Goal: Task Accomplishment & Management: Contribute content

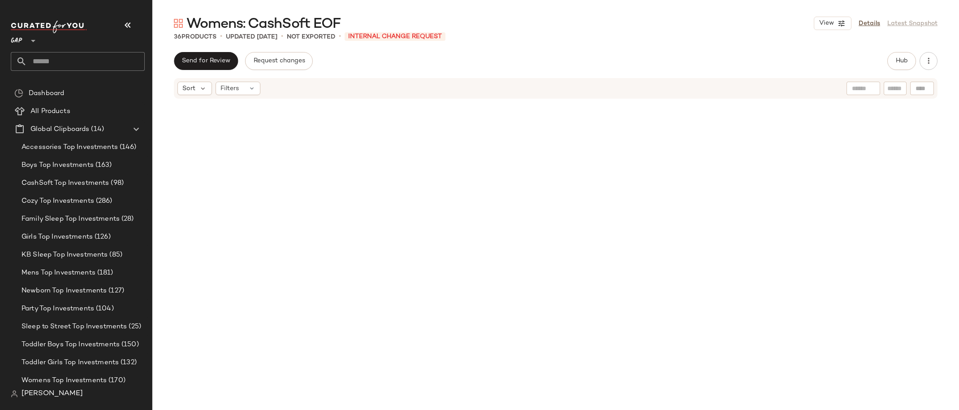
scroll to position [325, 0]
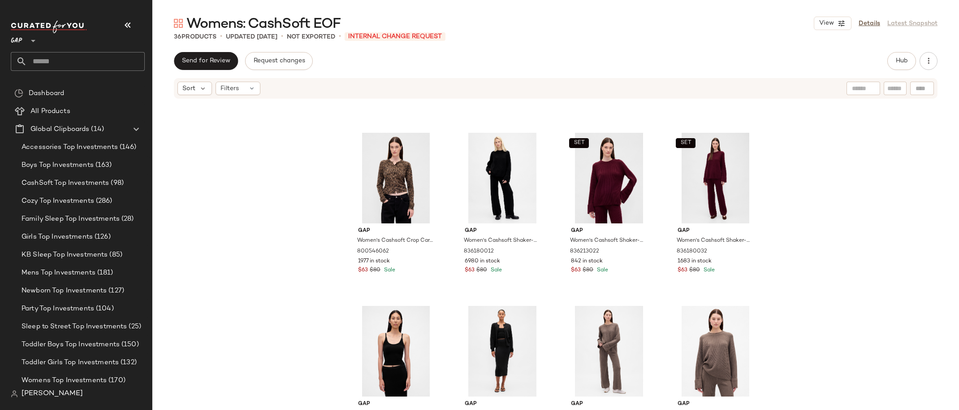
click at [30, 41] on icon at bounding box center [33, 40] width 11 height 11
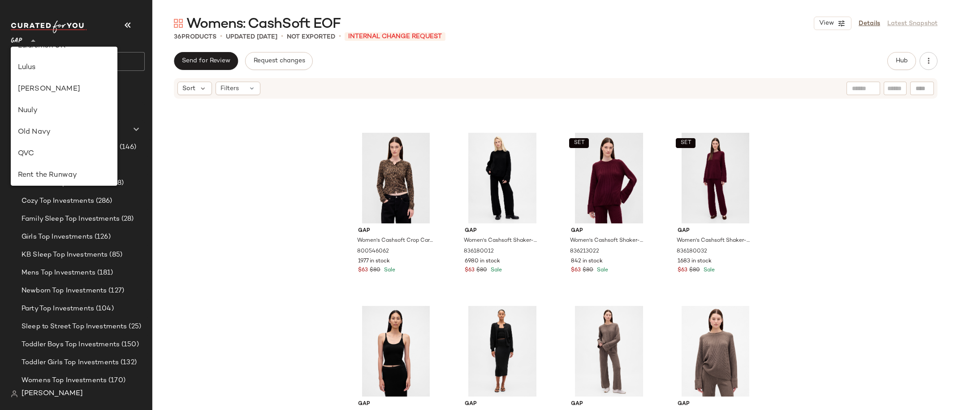
scroll to position [234, 0]
click at [68, 163] on div "Nuuly" at bounding box center [64, 171] width 107 height 22
type input "**"
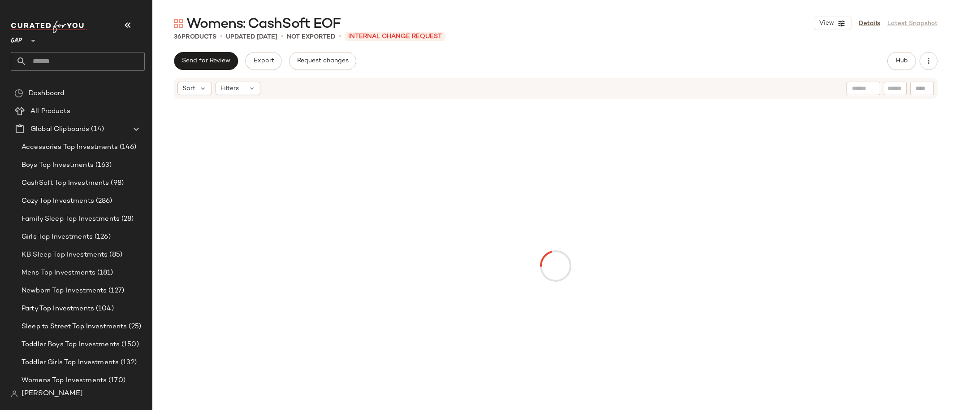
click at [31, 38] on icon at bounding box center [33, 40] width 11 height 11
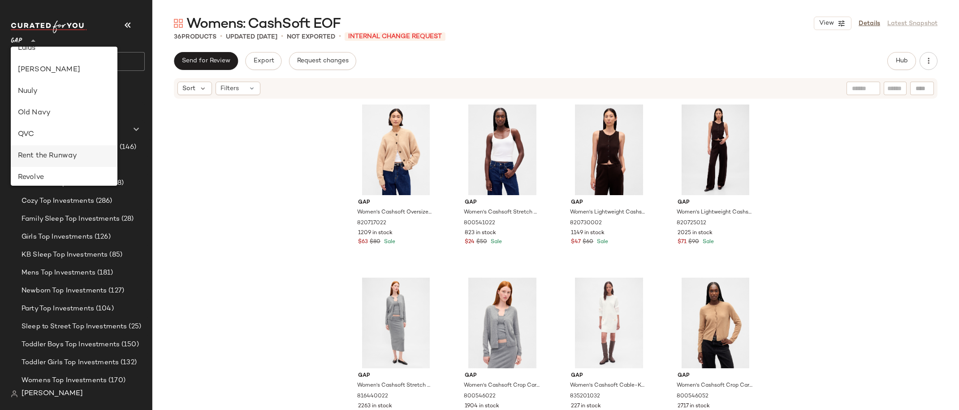
scroll to position [313, 0]
click at [61, 95] on div "Nuuly" at bounding box center [64, 91] width 92 height 11
type input "**"
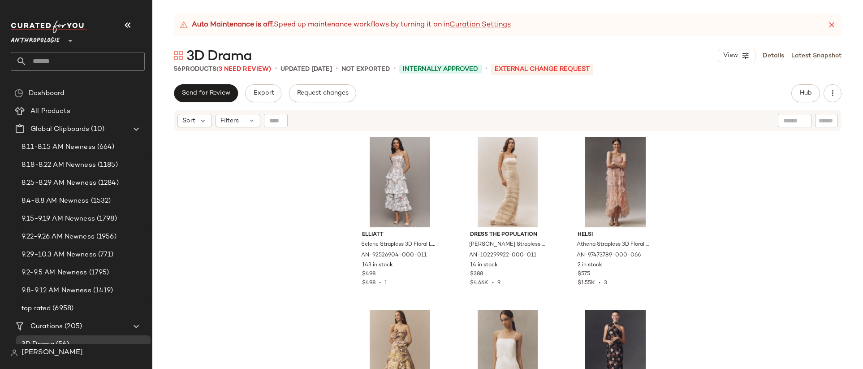
click at [79, 66] on input "text" at bounding box center [86, 61] width 118 height 19
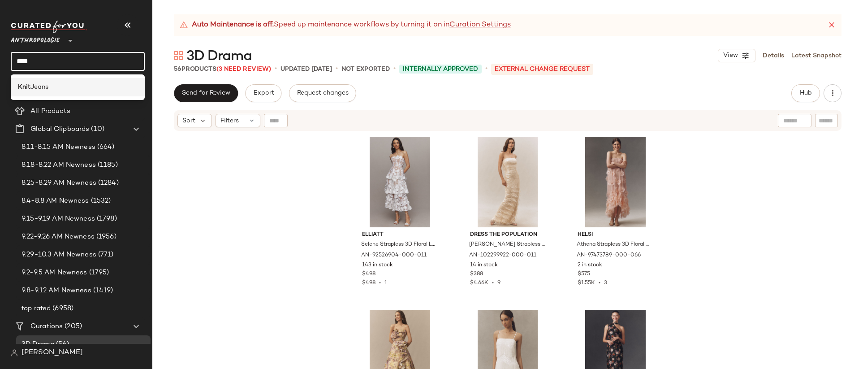
type input "****"
click at [86, 90] on div "Knit Jeans" at bounding box center [78, 86] width 120 height 9
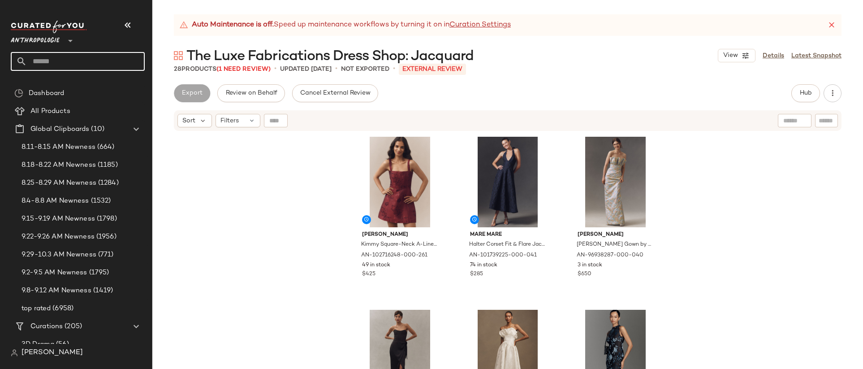
click at [54, 64] on input "text" at bounding box center [86, 61] width 118 height 19
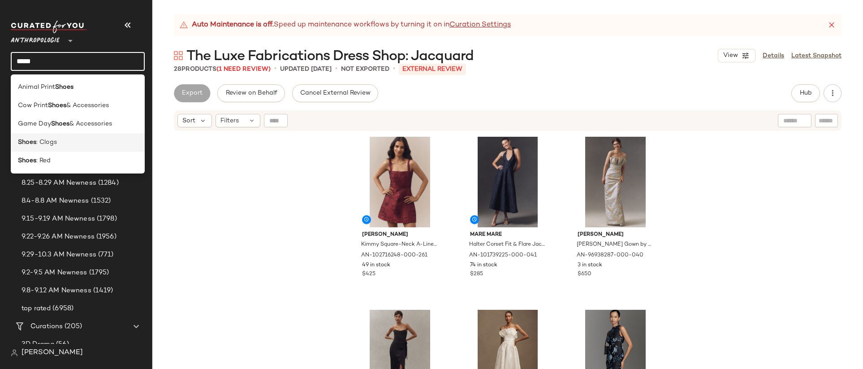
type input "*****"
click at [79, 141] on div "Shoes : Clogs" at bounding box center [78, 142] width 120 height 9
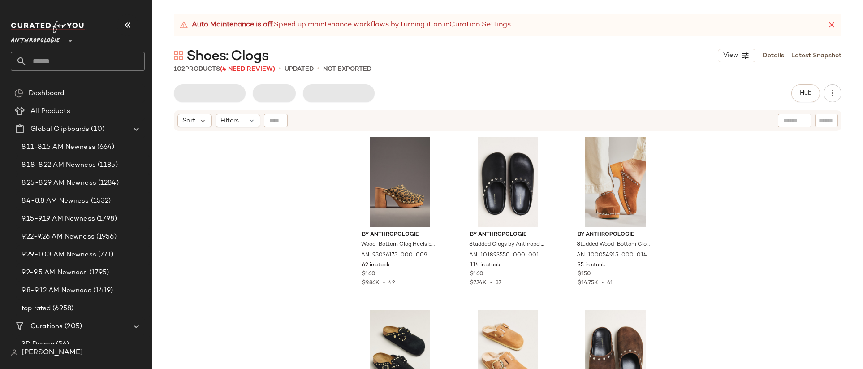
click at [73, 63] on input "text" at bounding box center [86, 61] width 118 height 19
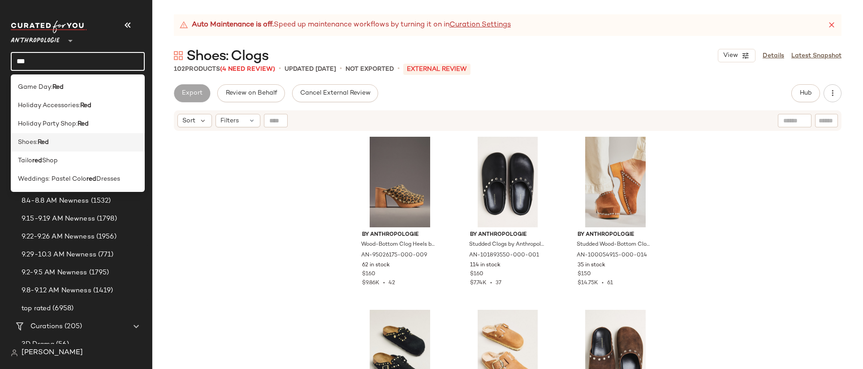
type input "***"
click at [81, 146] on div "Shoes: Red" at bounding box center [78, 142] width 120 height 9
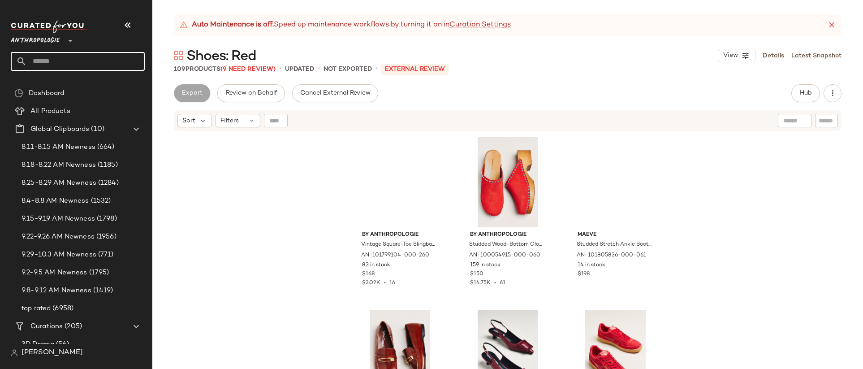
click at [92, 62] on input "text" at bounding box center [86, 61] width 118 height 19
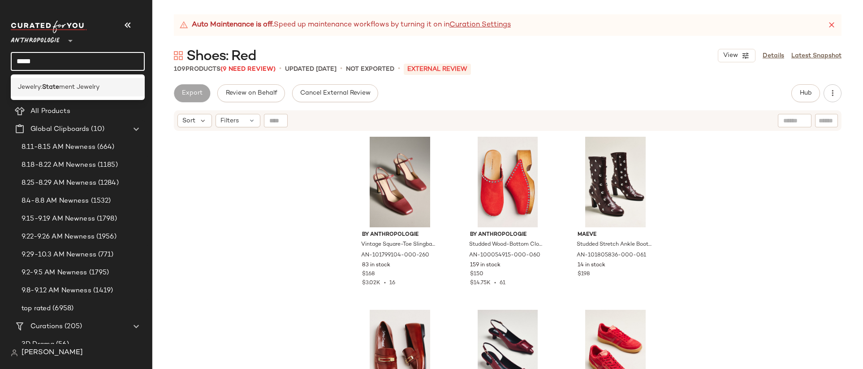
type input "*****"
click at [89, 85] on span "ment Jewelry" at bounding box center [79, 86] width 40 height 9
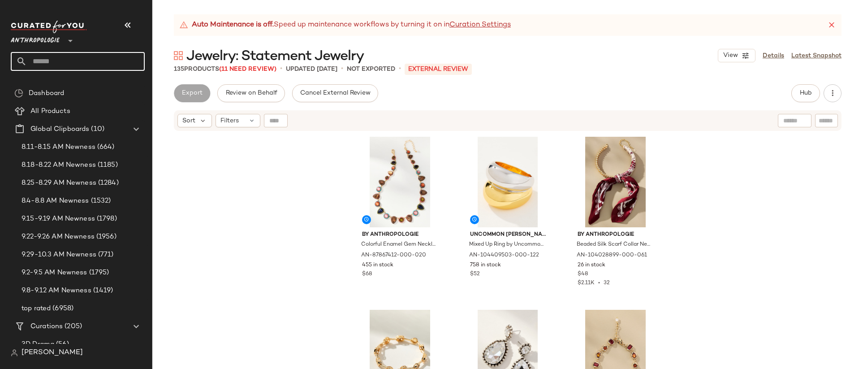
click at [81, 65] on input "text" at bounding box center [86, 61] width 118 height 19
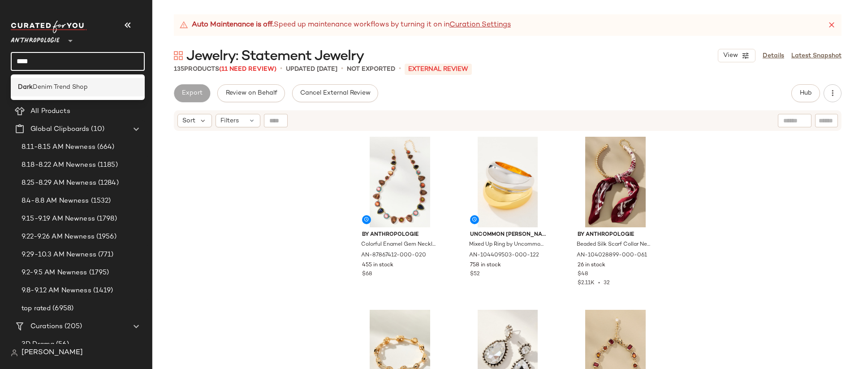
type input "****"
click at [85, 88] on span "Denim Trend Shop" at bounding box center [60, 86] width 55 height 9
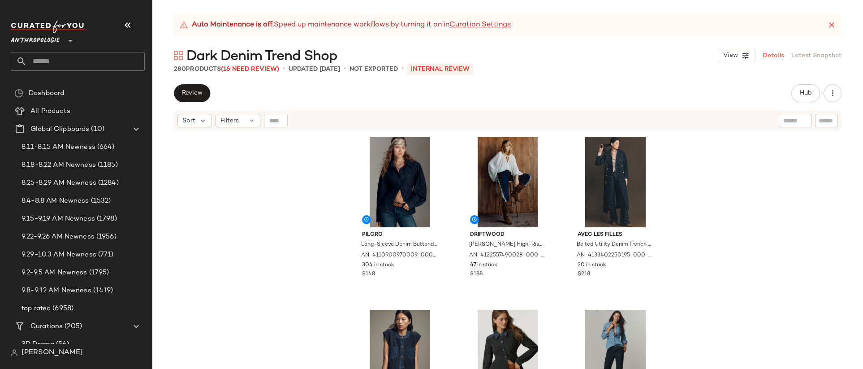
click at [767, 55] on link "Details" at bounding box center [774, 55] width 22 height 9
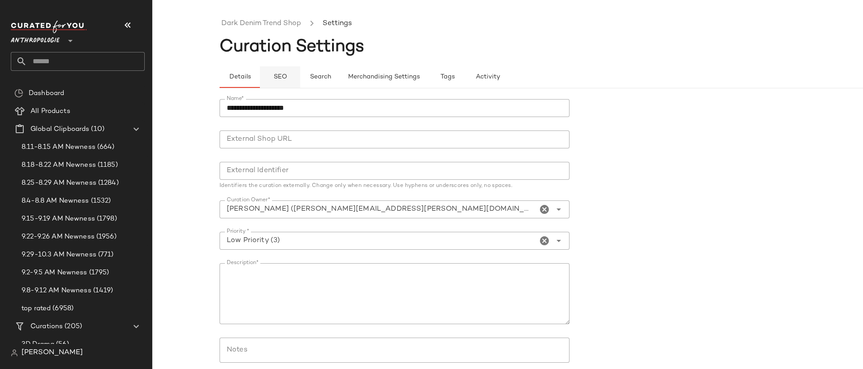
click at [269, 75] on button "SEO" at bounding box center [280, 77] width 40 height 22
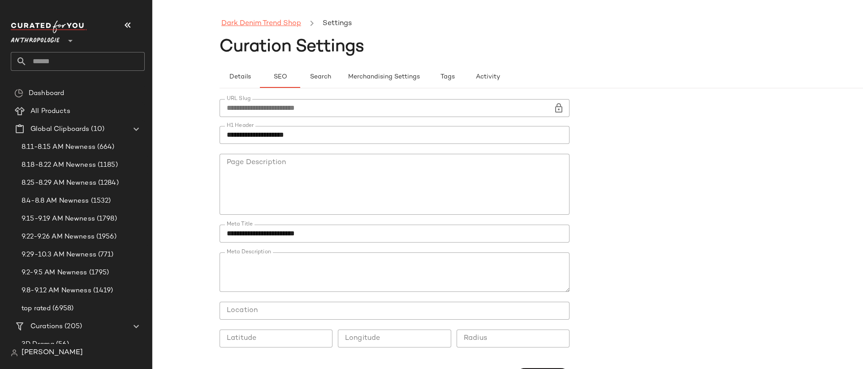
click at [254, 24] on link "Dark Denim Trend Shop" at bounding box center [261, 24] width 80 height 12
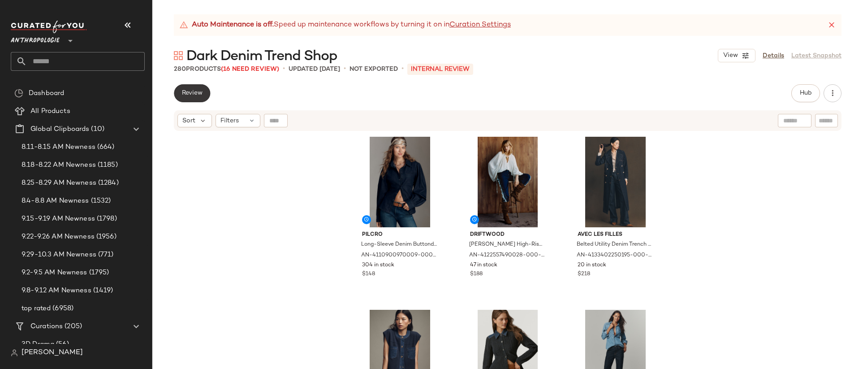
click at [200, 84] on button "Review" at bounding box center [192, 93] width 36 height 18
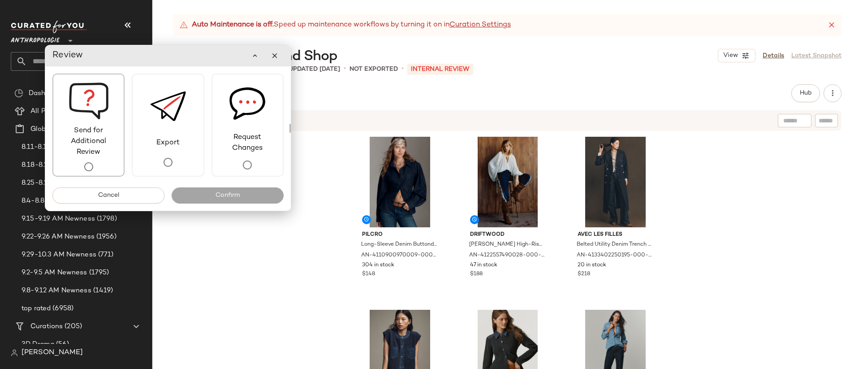
click at [122, 167] on div "Send for Additional Review" at bounding box center [88, 124] width 72 height 103
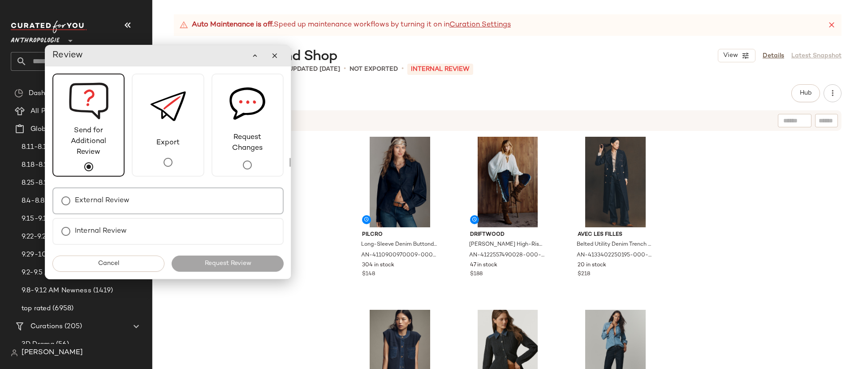
click at [125, 194] on label "External Review" at bounding box center [102, 201] width 55 height 18
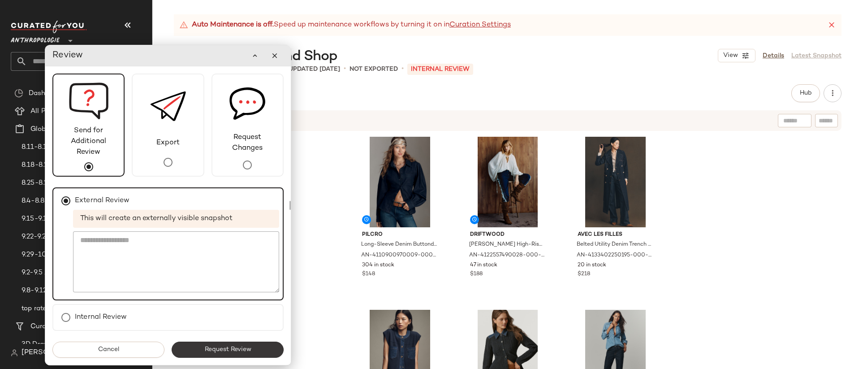
click at [254, 350] on button "Request Review" at bounding box center [228, 349] width 112 height 16
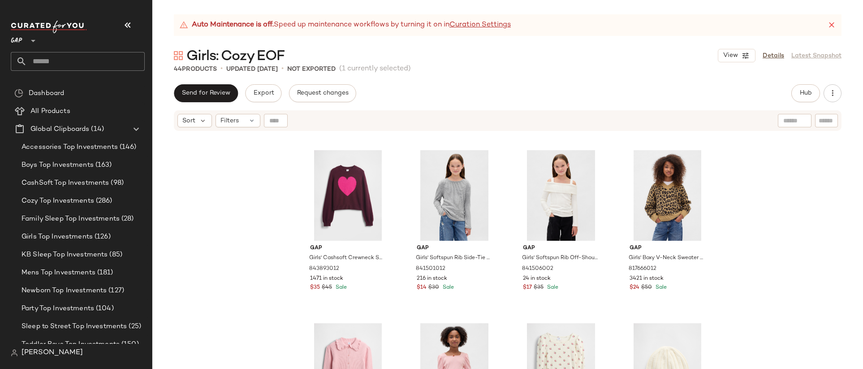
scroll to position [686, 0]
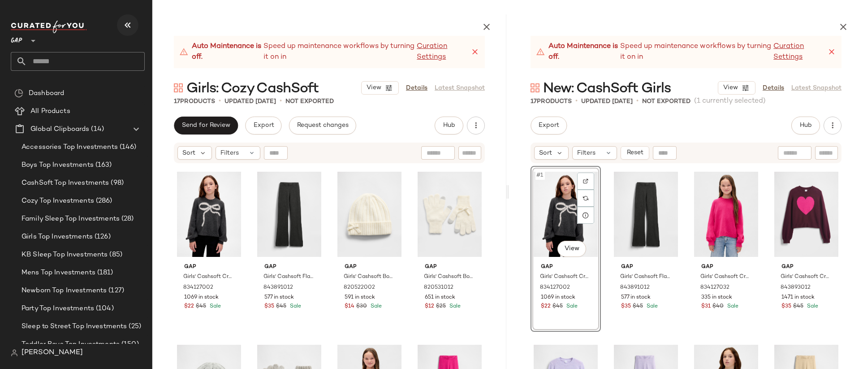
click at [122, 24] on icon "button" at bounding box center [127, 25] width 11 height 11
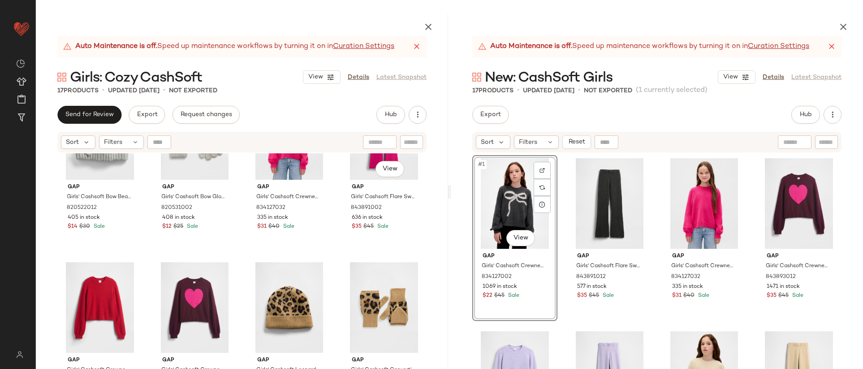
scroll to position [163, 0]
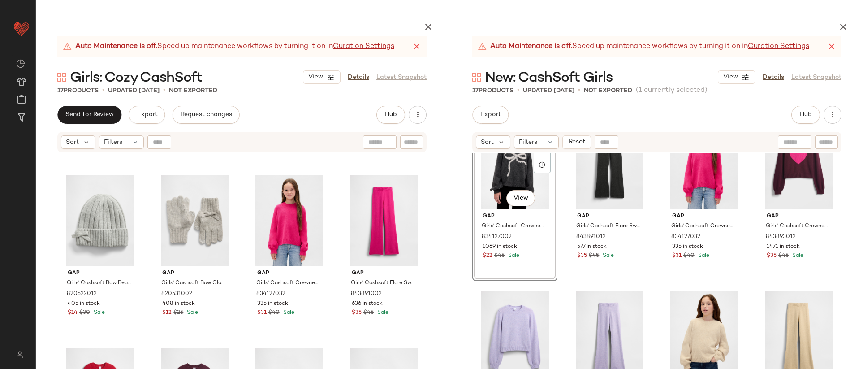
click at [654, 286] on div "#1 View Gap Girls' Cashsoft Crewneck Sweater by Gap Charcoal Heather Size XS (4…" at bounding box center [656, 243] width 369 height 256
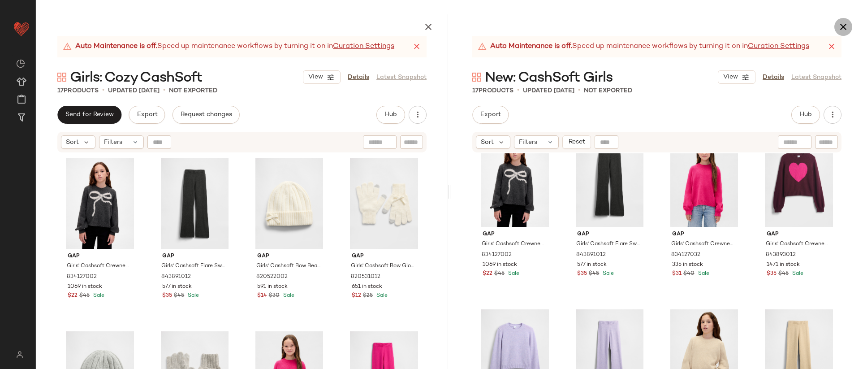
click at [838, 29] on button "button" at bounding box center [843, 27] width 18 height 18
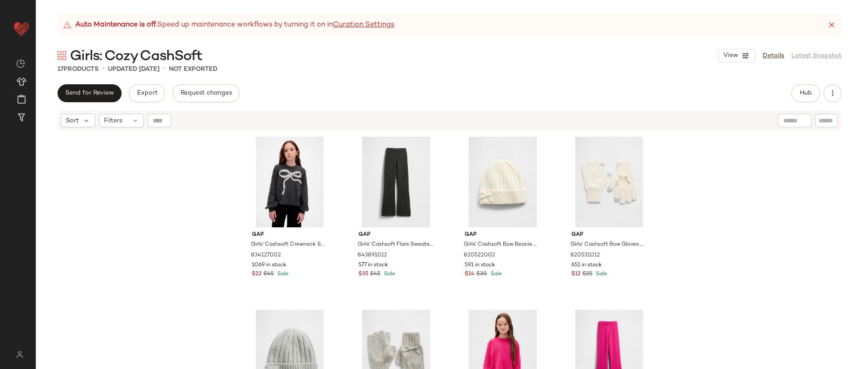
scroll to position [2, 0]
click at [831, 311] on div "Gap Girls' Cashsoft Crewneck Sweater by Gap Charcoal Heather Size XS (4/5) 8341…" at bounding box center [449, 261] width 827 height 259
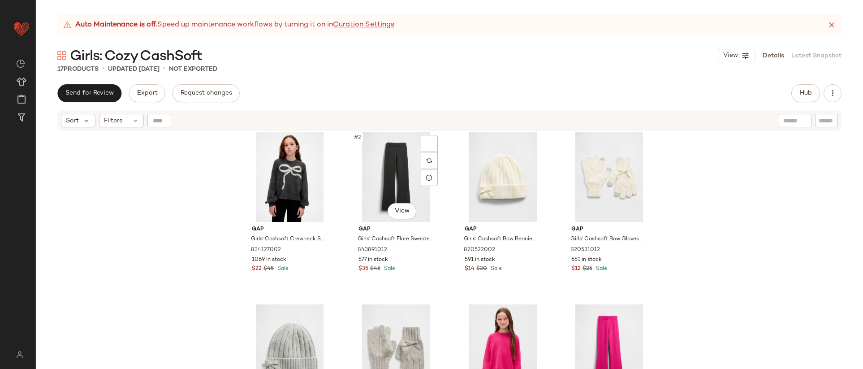
scroll to position [0, 0]
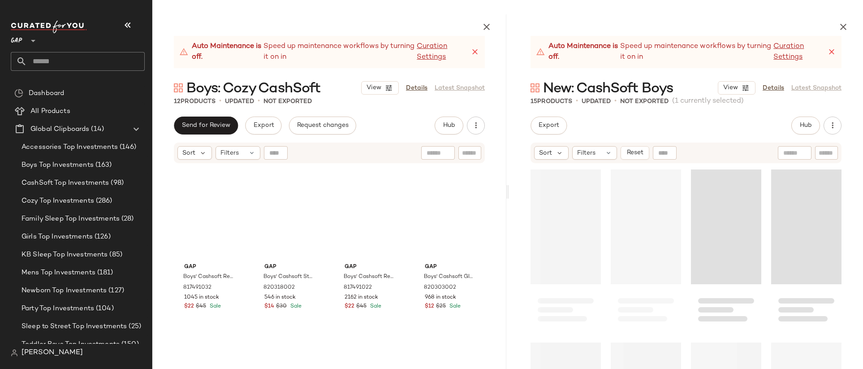
scroll to position [436, 0]
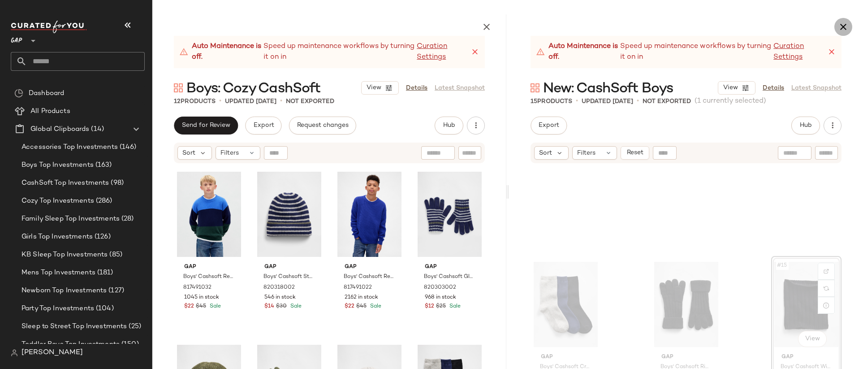
click at [842, 26] on icon "button" at bounding box center [843, 27] width 11 height 11
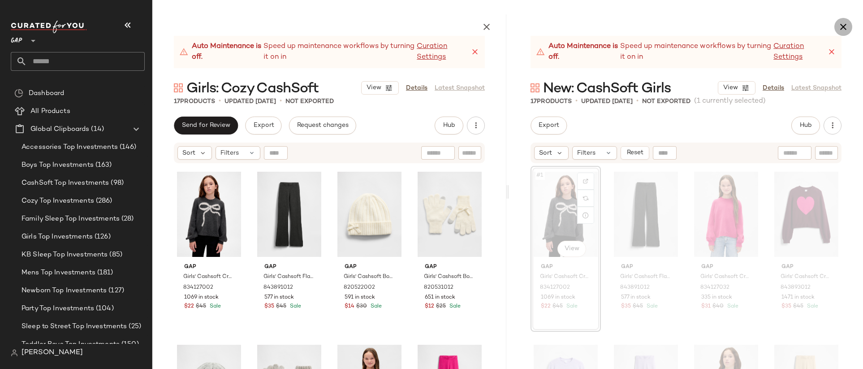
click at [842, 29] on icon "button" at bounding box center [843, 27] width 11 height 11
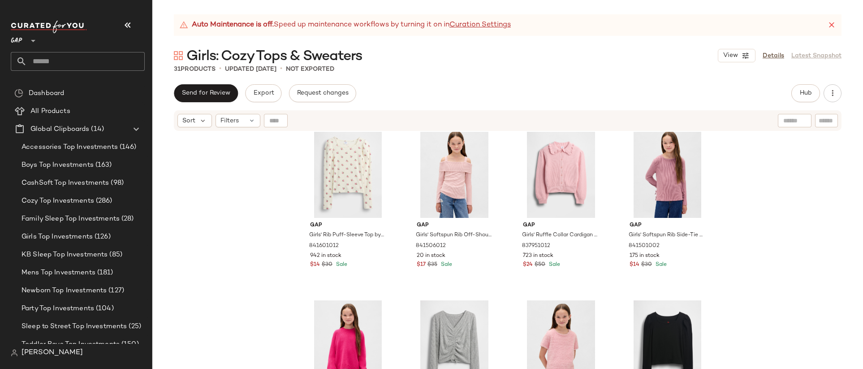
scroll to position [535, 0]
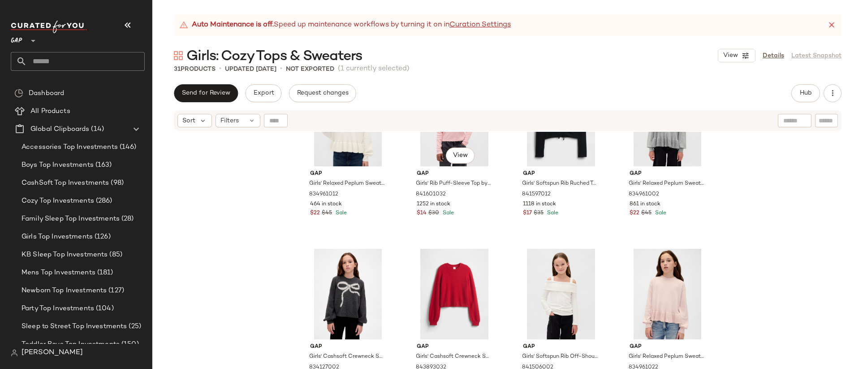
scroll to position [258, 0]
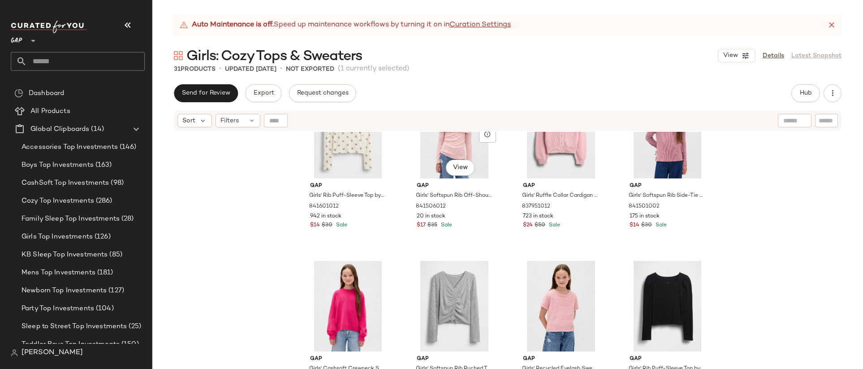
scroll to position [576, 0]
drag, startPoint x: 436, startPoint y: 265, endPoint x: 448, endPoint y: 0, distance: 265.5
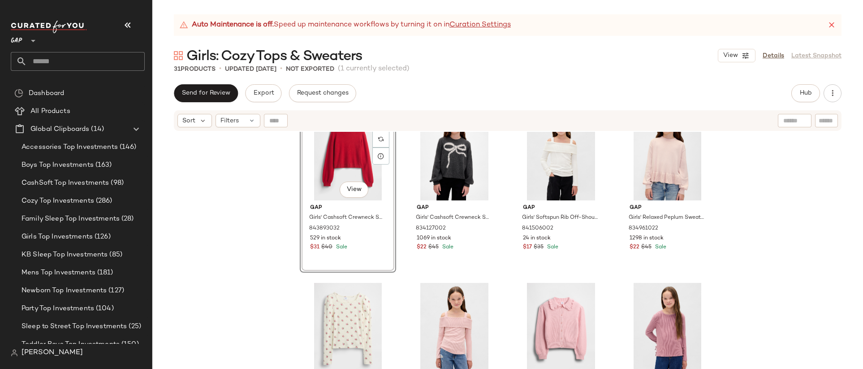
scroll to position [0, 0]
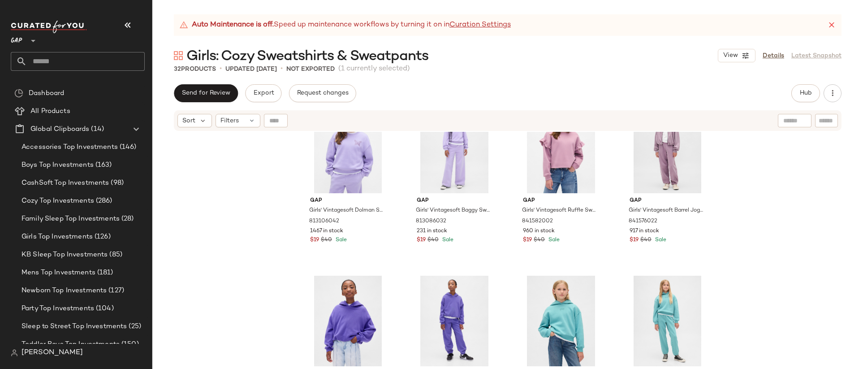
scroll to position [568, 0]
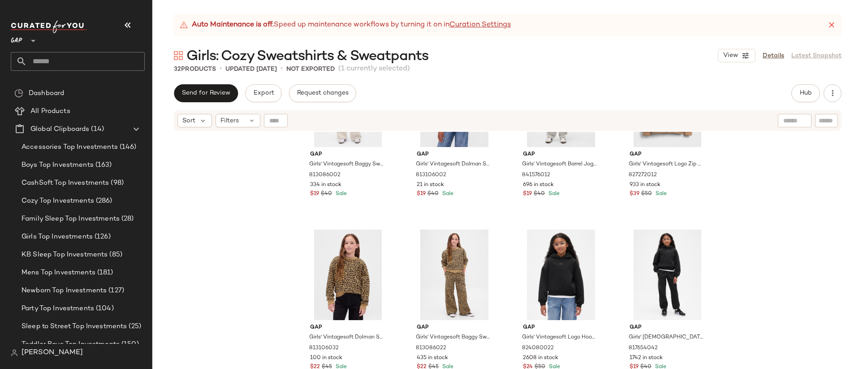
scroll to position [1126, 0]
drag, startPoint x: 659, startPoint y: 309, endPoint x: 467, endPoint y: 0, distance: 363.1
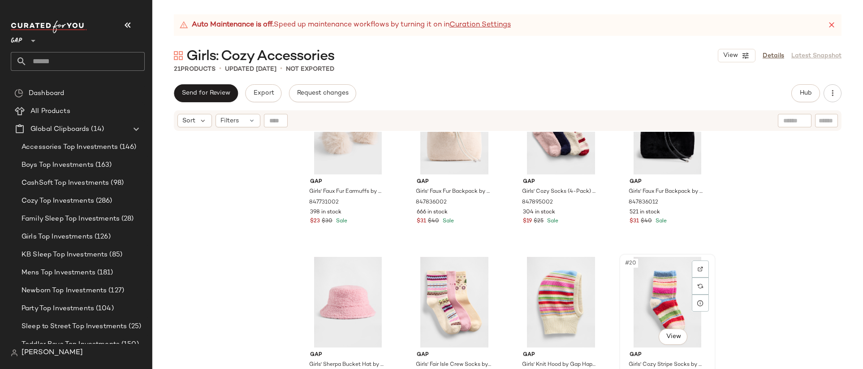
scroll to position [579, 0]
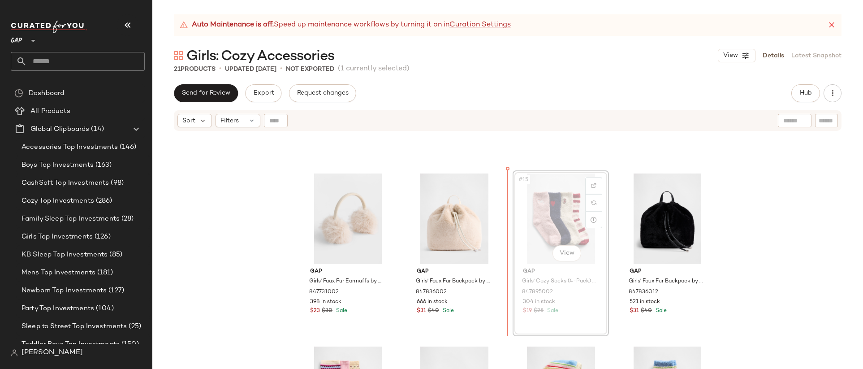
scroll to position [488, 0]
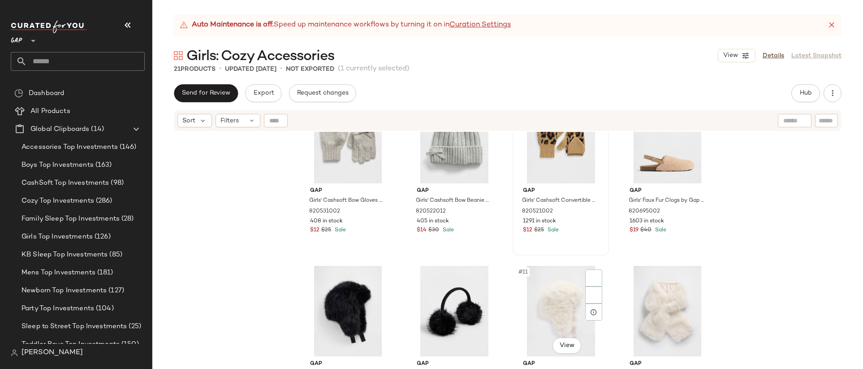
scroll to position [230, 0]
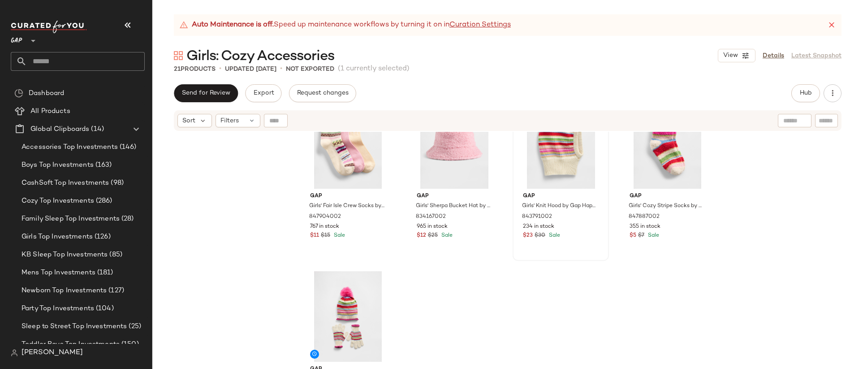
scroll to position [736, 0]
drag, startPoint x: 667, startPoint y: 285, endPoint x: 431, endPoint y: 0, distance: 370.4
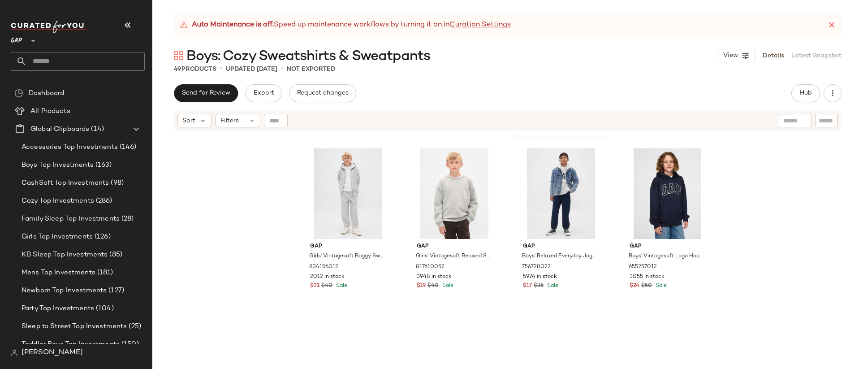
scroll to position [163, 0]
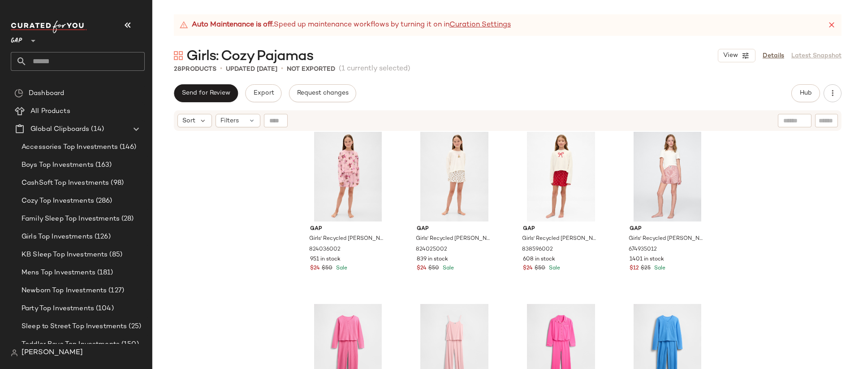
scroll to position [361, 0]
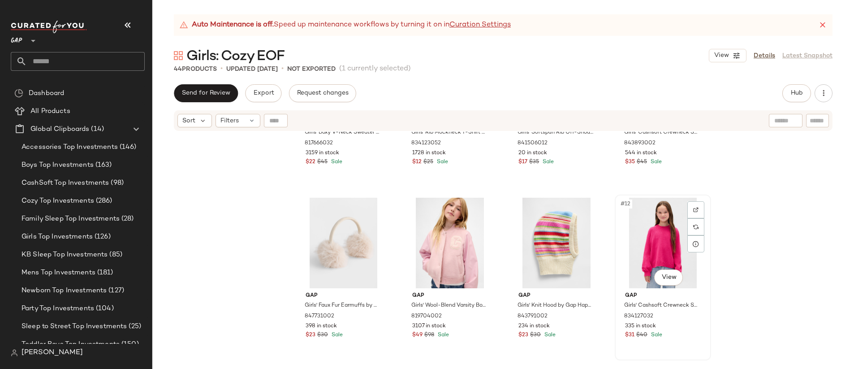
scroll to position [297, 0]
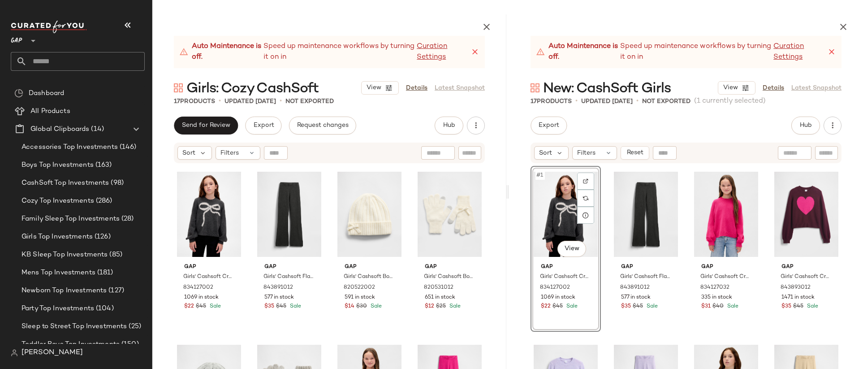
click at [842, 26] on icon "button" at bounding box center [843, 27] width 11 height 11
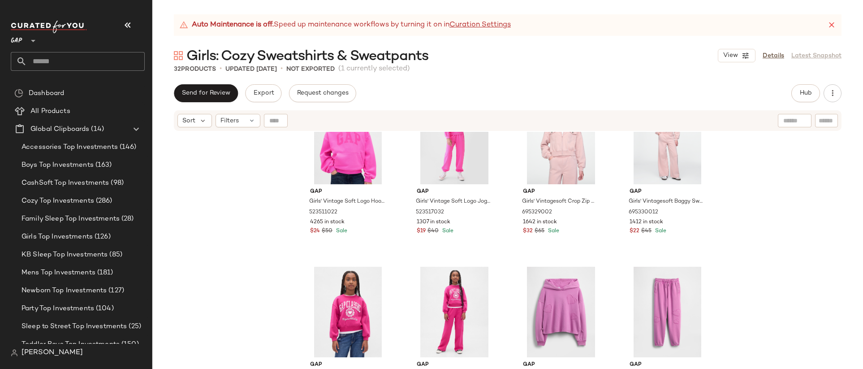
scroll to position [228, 0]
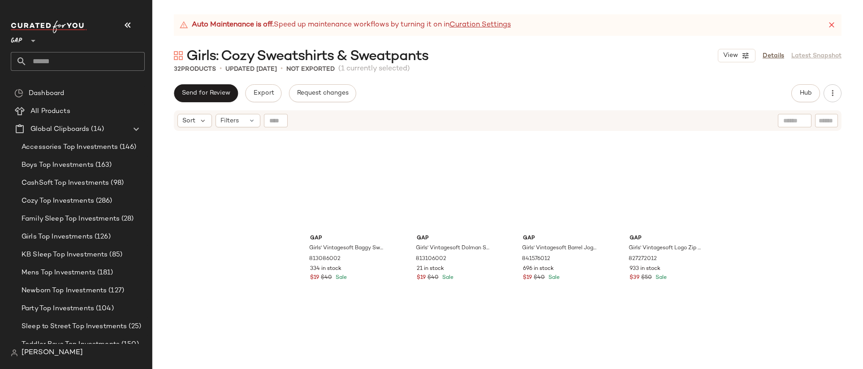
scroll to position [966, 0]
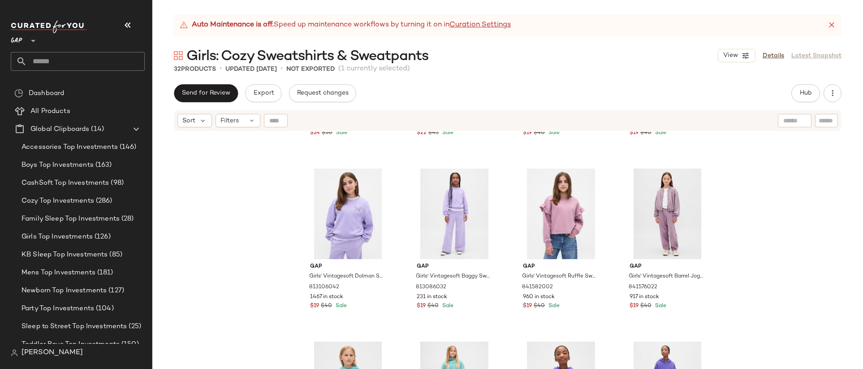
scroll to position [550, 0]
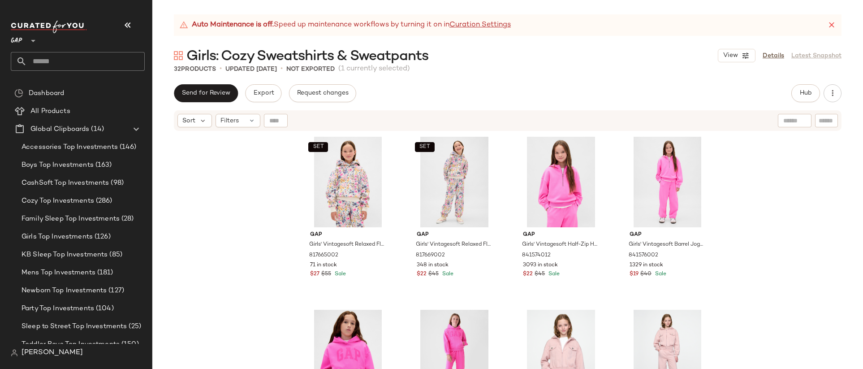
drag, startPoint x: 540, startPoint y: 162, endPoint x: 440, endPoint y: 2, distance: 189.0
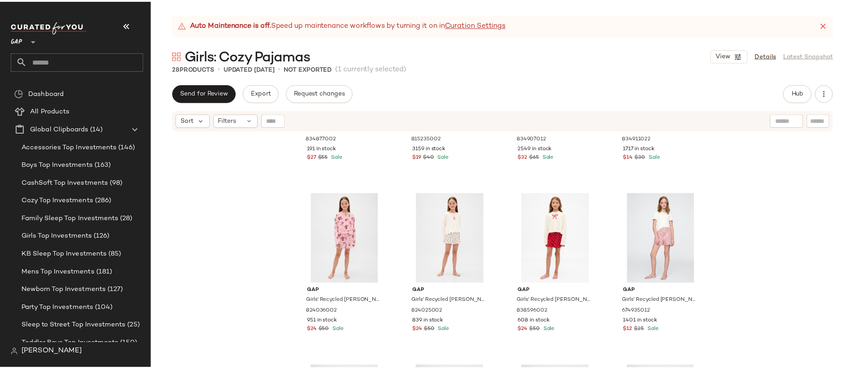
scroll to position [349, 0]
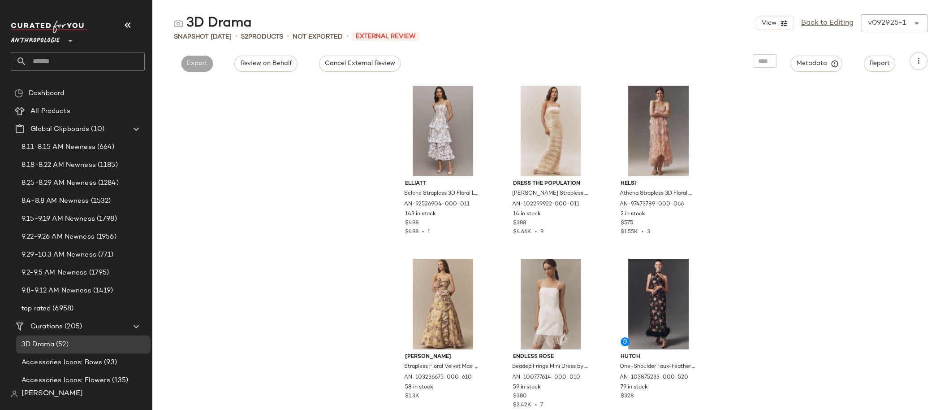
click at [906, 21] on div "v092925-1 ******" at bounding box center [885, 23] width 49 height 18
click at [716, 30] on div "3D Drama View Back to Editing v092925-1 ******" at bounding box center [550, 23] width 797 height 18
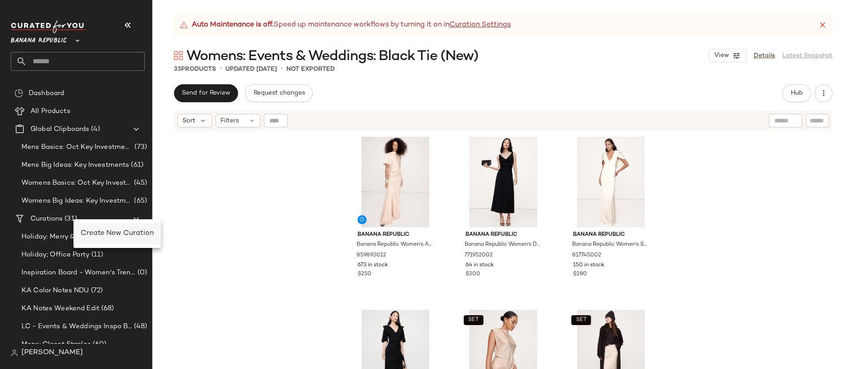
click at [97, 236] on span "Create New Curation" at bounding box center [117, 233] width 73 height 8
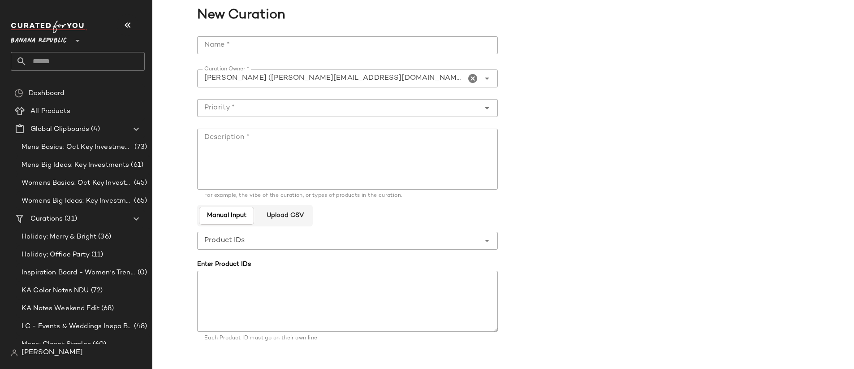
click at [282, 40] on input "Name *" at bounding box center [347, 45] width 301 height 18
type input "**********"
click at [257, 109] on input "Priority *" at bounding box center [338, 108] width 283 height 11
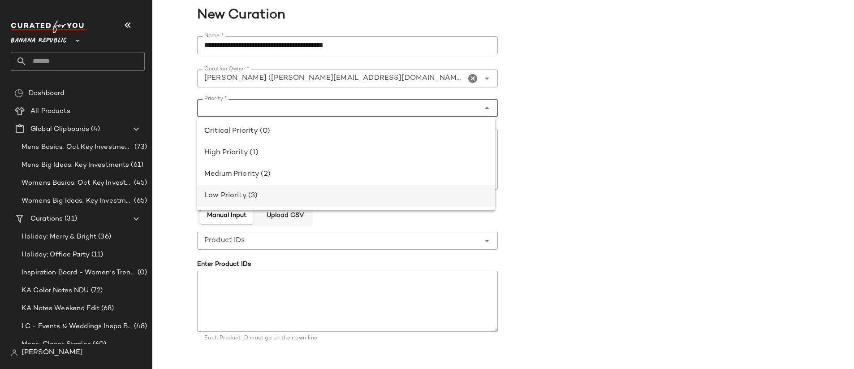
click at [274, 197] on div "Low Priority (3)" at bounding box center [346, 195] width 284 height 11
type input "**********"
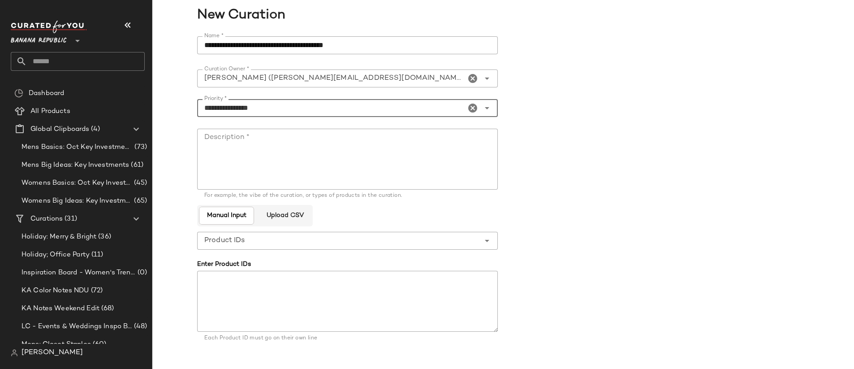
click at [263, 145] on textarea "Description *" at bounding box center [347, 159] width 301 height 61
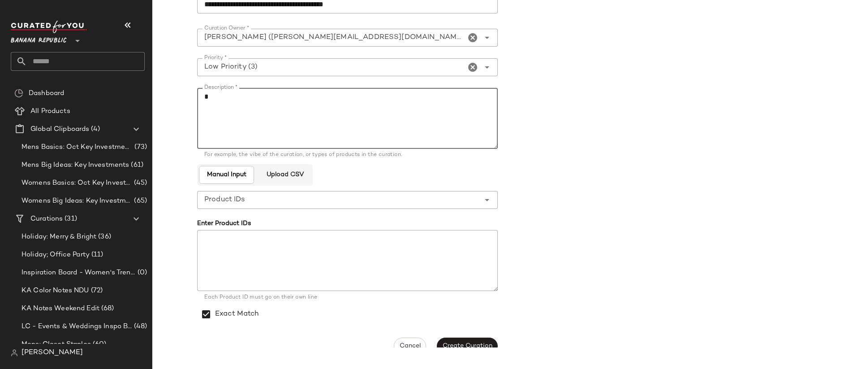
scroll to position [53, 0]
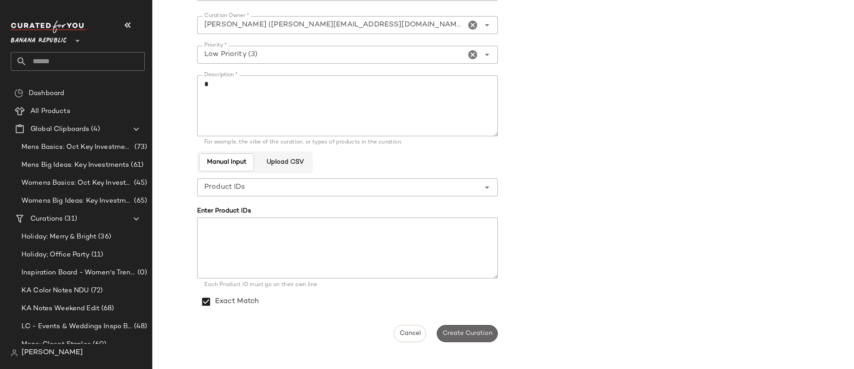
click at [456, 332] on span "Create Curation" at bounding box center [467, 333] width 50 height 7
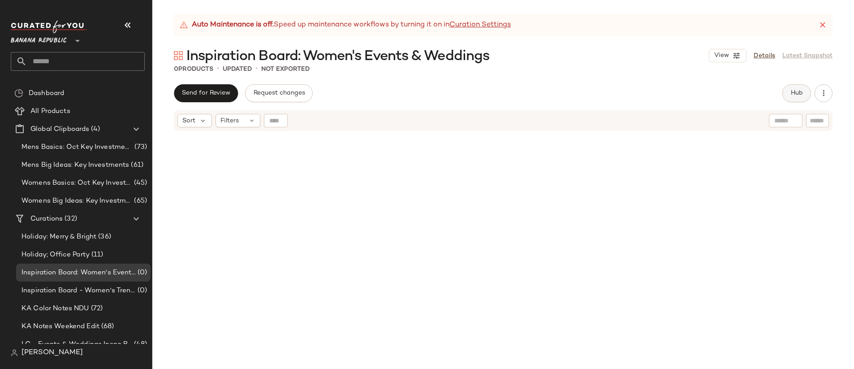
click at [803, 87] on button "Hub" at bounding box center [796, 93] width 29 height 18
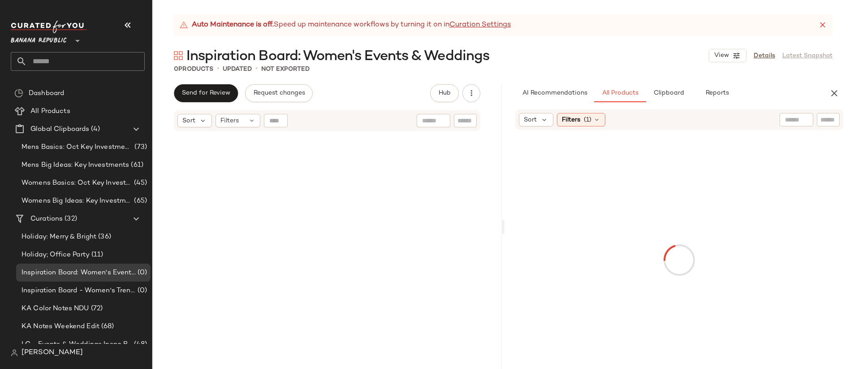
click at [798, 120] on div at bounding box center [797, 119] width 34 height 13
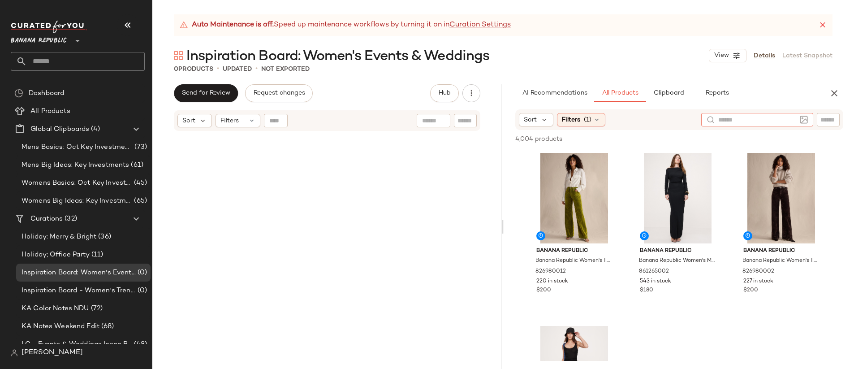
click at [816, 120] on div at bounding box center [770, 119] width 138 height 13
click at [818, 120] on div at bounding box center [828, 119] width 23 height 13
paste input "*********"
type input "*********"
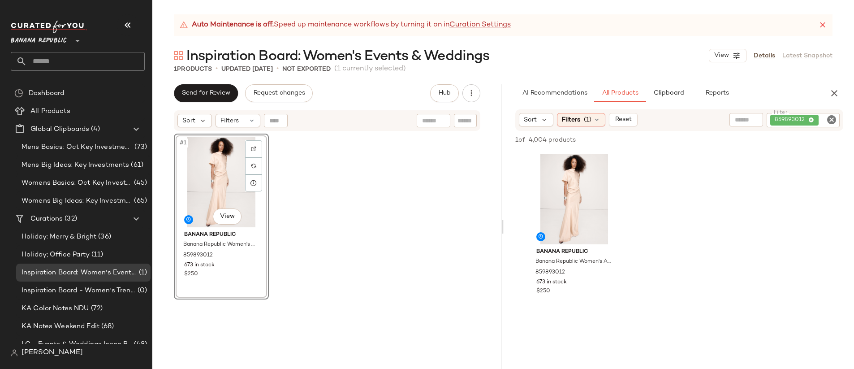
drag, startPoint x: 560, startPoint y: 189, endPoint x: 847, endPoint y: 205, distance: 287.7
click at [833, 119] on icon "Clear Filter" at bounding box center [831, 119] width 11 height 11
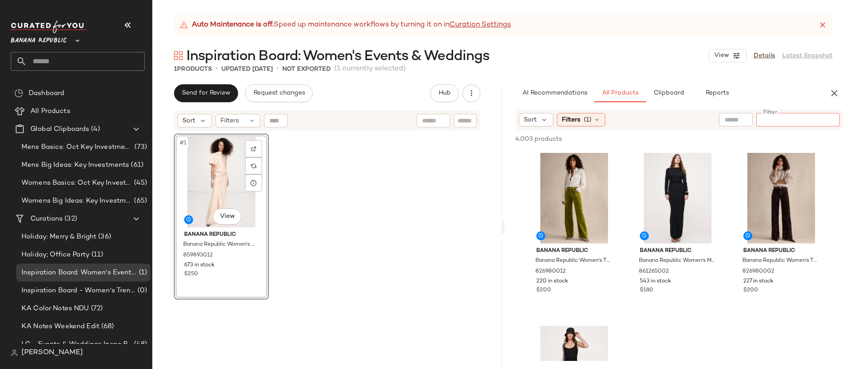
paste input "*********"
type input "*********"
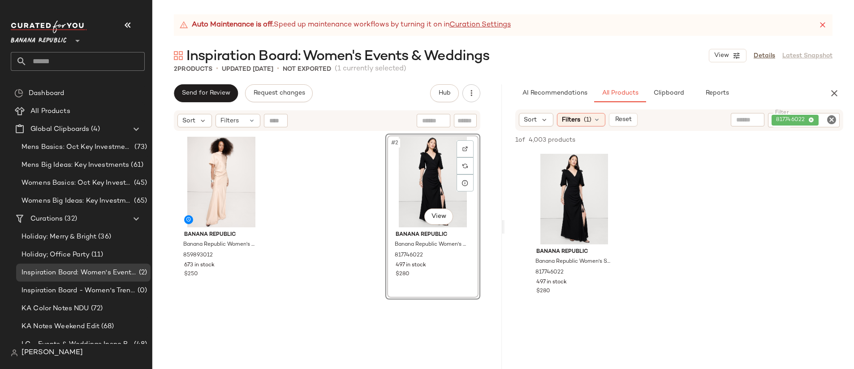
click at [837, 120] on div "817746022" at bounding box center [804, 120] width 72 height 14
click at [833, 120] on icon "Clear Filter" at bounding box center [831, 119] width 11 height 11
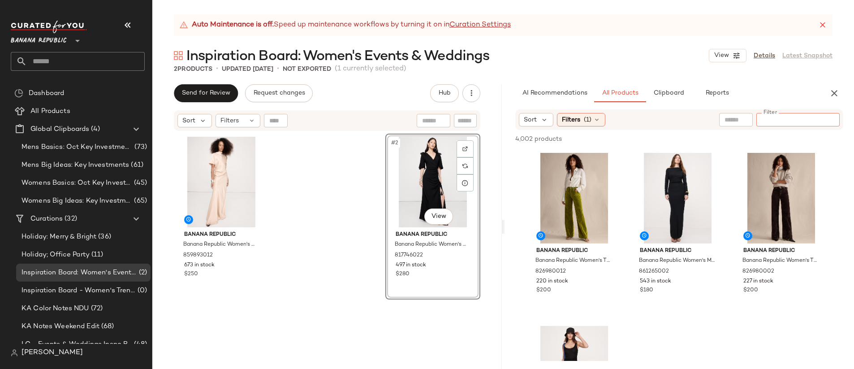
paste input "*********"
type input "*********"
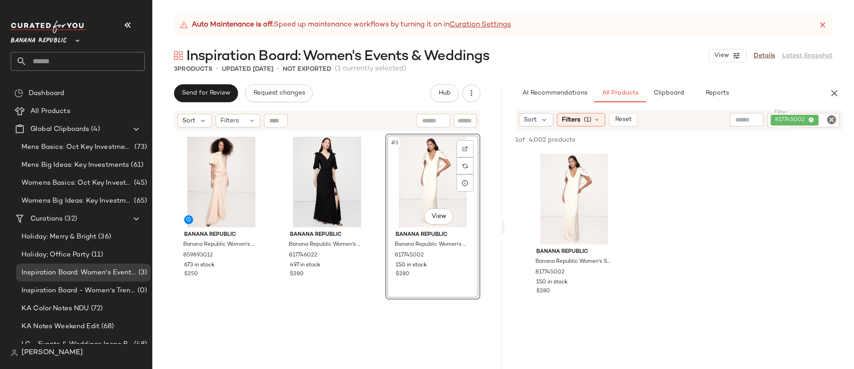
click at [328, 337] on div "Banana Republic Banana Republic Women's Stretch-Crepe Flutter-Sleeve Maxi Dress…" at bounding box center [327, 263] width 95 height 258
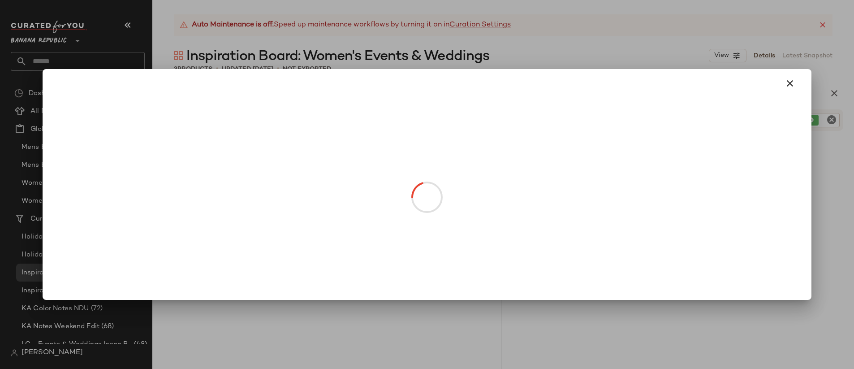
drag, startPoint x: 415, startPoint y: 207, endPoint x: 417, endPoint y: 202, distance: 5.6
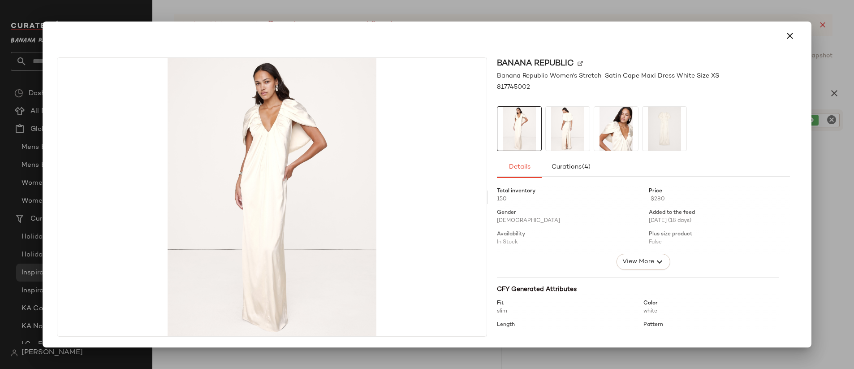
click at [566, 8] on div at bounding box center [427, 184] width 854 height 369
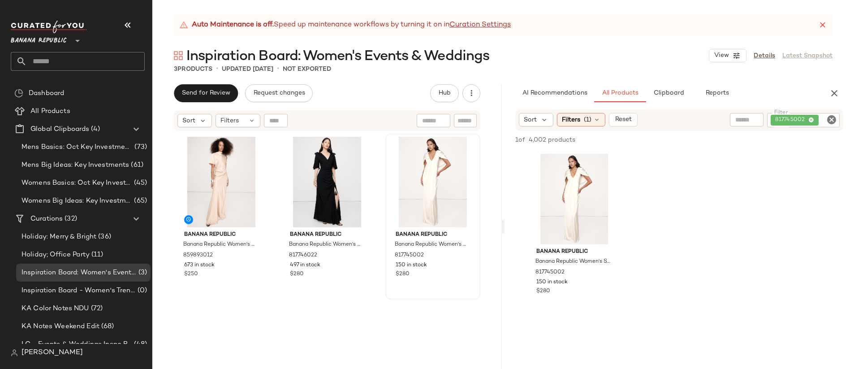
click at [830, 118] on icon "Clear Filter" at bounding box center [831, 119] width 11 height 11
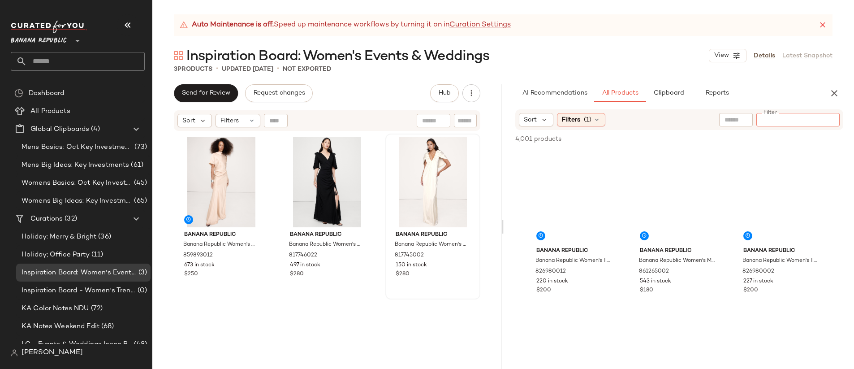
paste input "*********"
type input "*********"
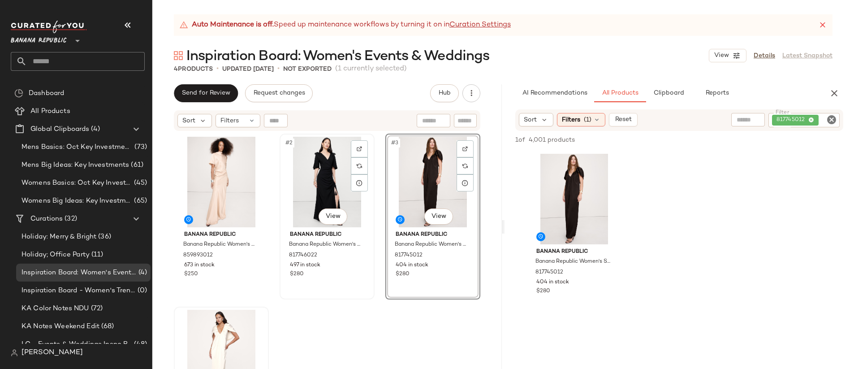
click at [309, 184] on div "#2 View" at bounding box center [327, 182] width 89 height 91
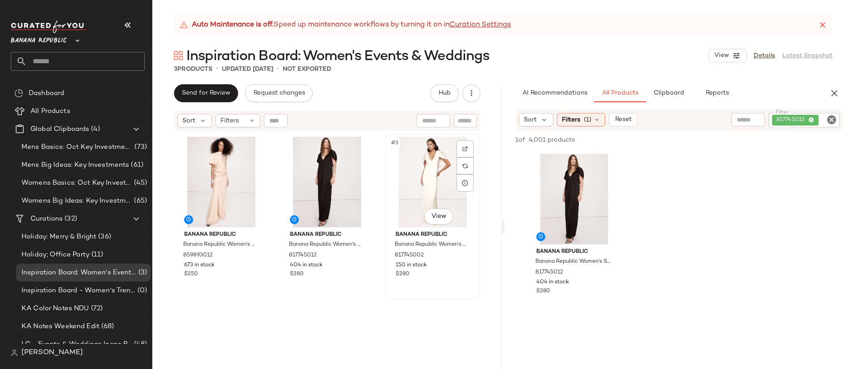
click at [425, 173] on div "#3 View" at bounding box center [433, 182] width 89 height 91
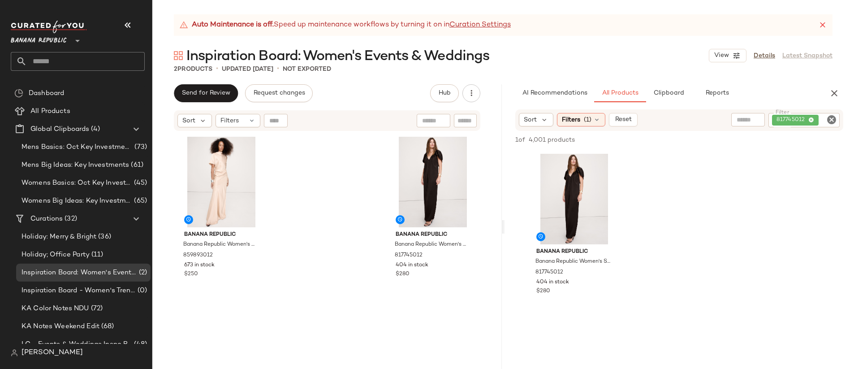
click at [831, 121] on icon "Clear Filter" at bounding box center [831, 119] width 11 height 11
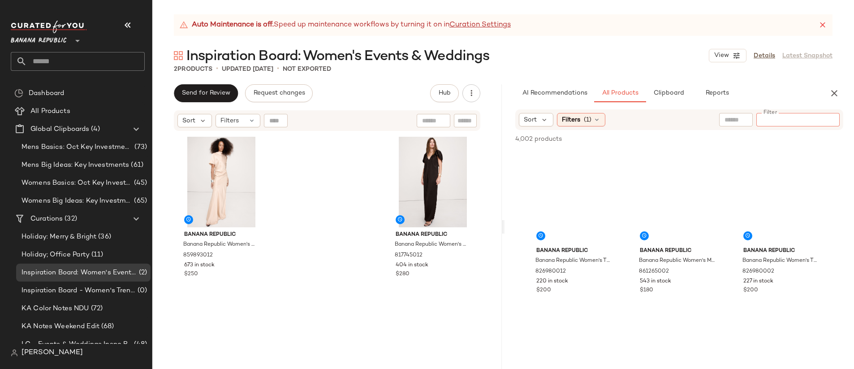
type input "**********"
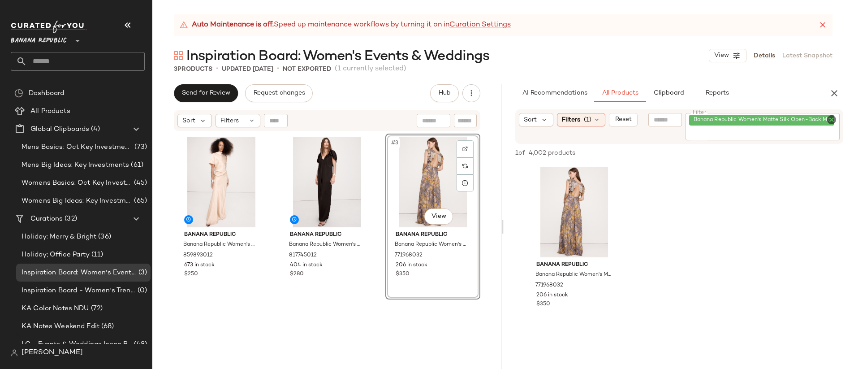
click at [331, 328] on div "Banana Republic Banana Republic Women's Stretch-Satin Cape Maxi Dress Ganache B…" at bounding box center [327, 263] width 95 height 258
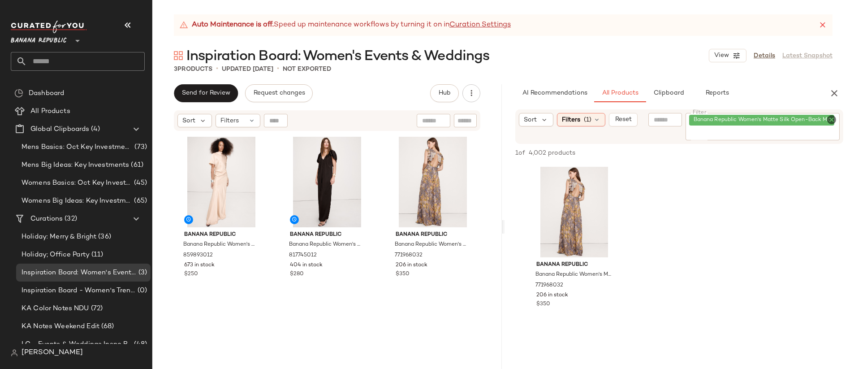
click at [829, 118] on icon "Clear Filter" at bounding box center [831, 119] width 11 height 11
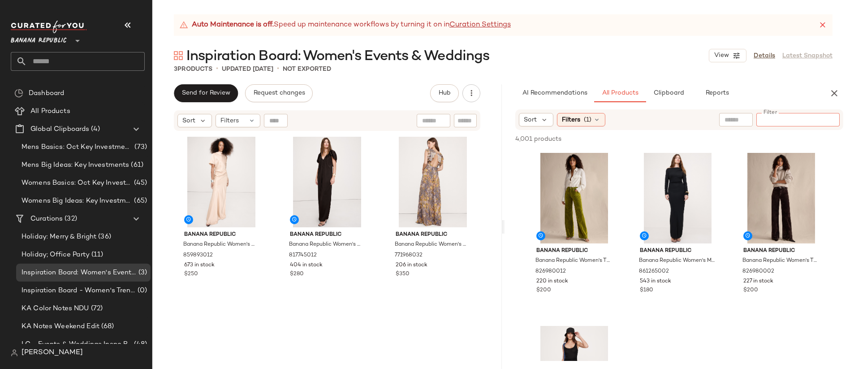
paste input "**********"
type input "**********"
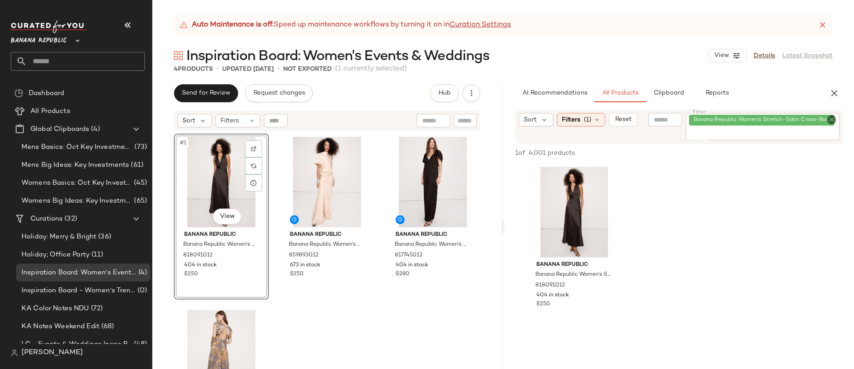
click at [357, 332] on div "#1 View Banana Republic Banana Republic Women's Stretch-Satin Cross-Back Maxi D…" at bounding box center [327, 263] width 307 height 258
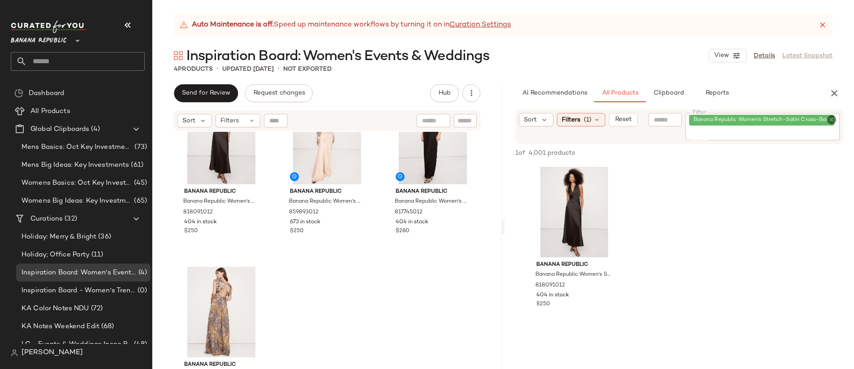
scroll to position [81, 0]
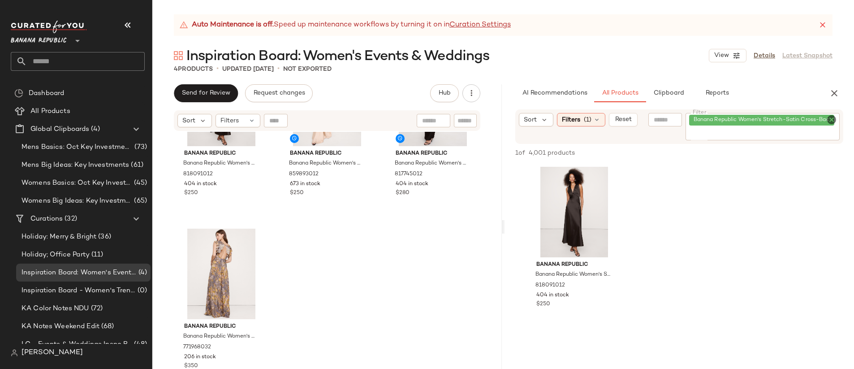
click at [829, 121] on icon "Clear Filter" at bounding box center [831, 119] width 11 height 11
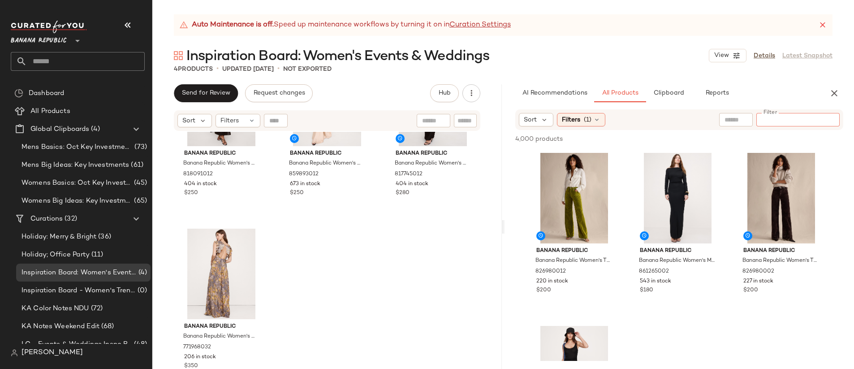
paste input "*********"
type input "*********"
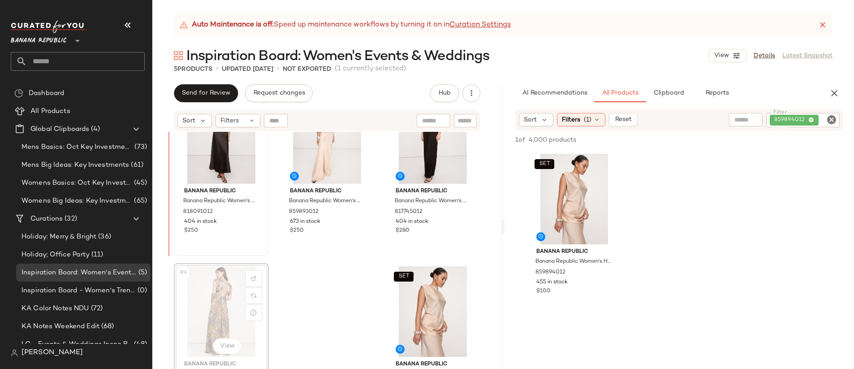
scroll to position [23, 0]
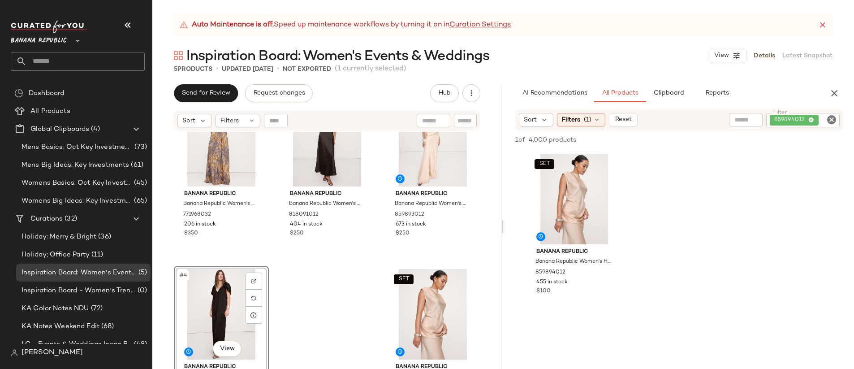
scroll to position [41, 0]
click at [827, 120] on icon "Clear Filter" at bounding box center [831, 119] width 11 height 11
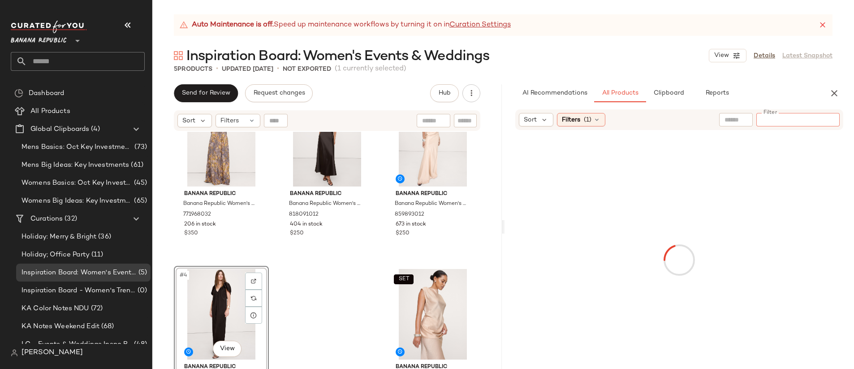
paste input "**********"
type input "**********"
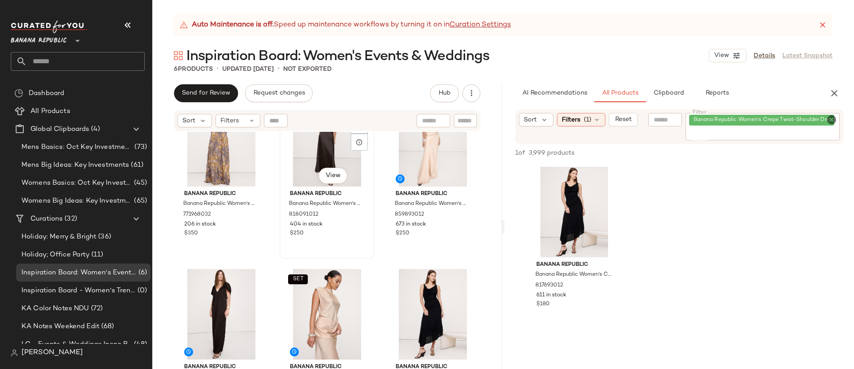
click at [371, 247] on div "#2 View Banana Republic Banana Republic Women's Stretch-Satin Cross-Back Maxi D…" at bounding box center [327, 176] width 95 height 166
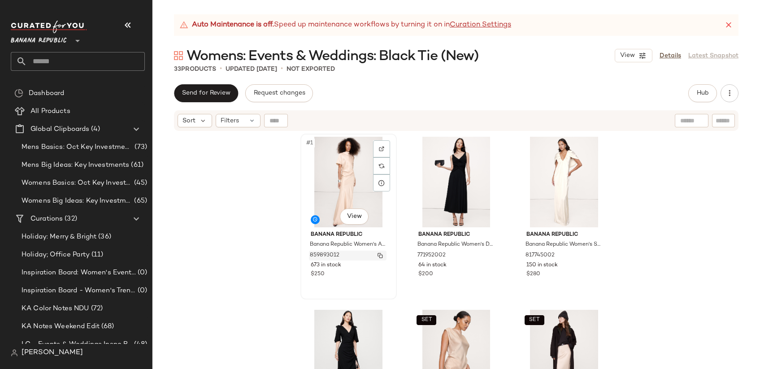
click at [378, 256] on img "button" at bounding box center [379, 255] width 5 height 5
click at [485, 256] on img "button" at bounding box center [487, 255] width 5 height 5
click at [481, 147] on div at bounding box center [488, 148] width 17 height 17
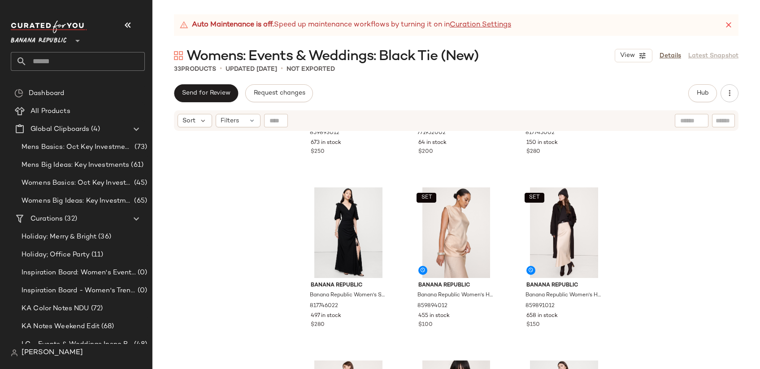
scroll to position [134, 0]
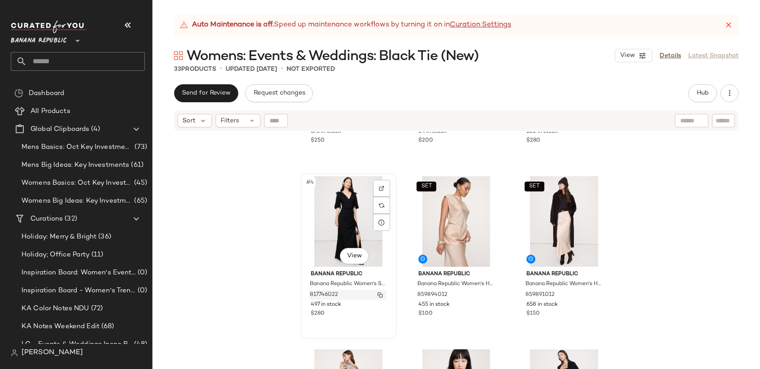
click at [375, 297] on button "button" at bounding box center [380, 295] width 13 height 8
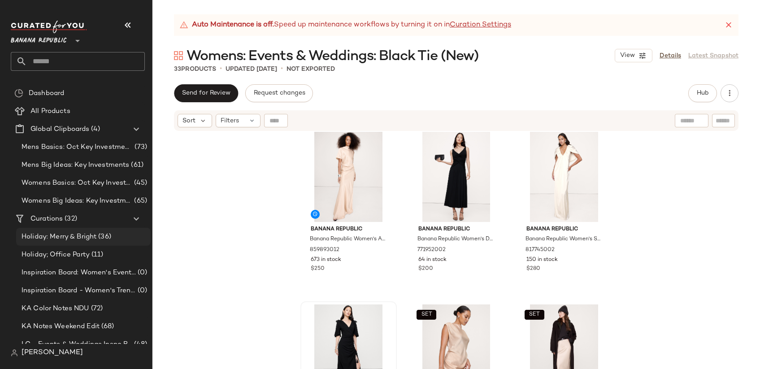
scroll to position [0, 0]
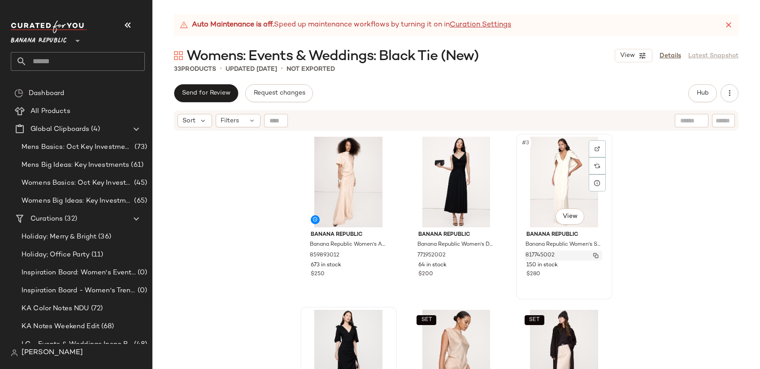
click at [595, 255] on img "button" at bounding box center [595, 255] width 5 height 5
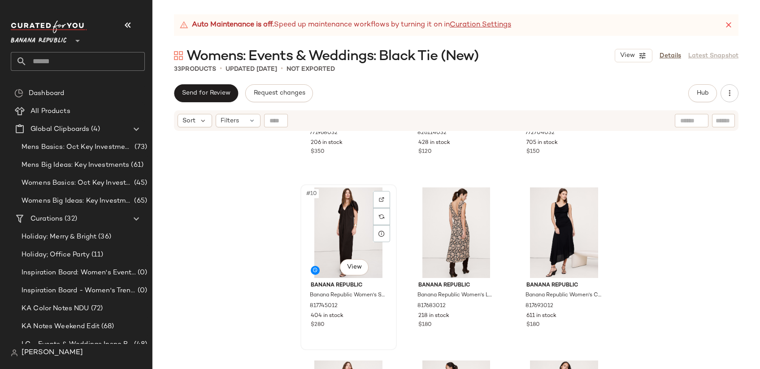
scroll to position [491, 0]
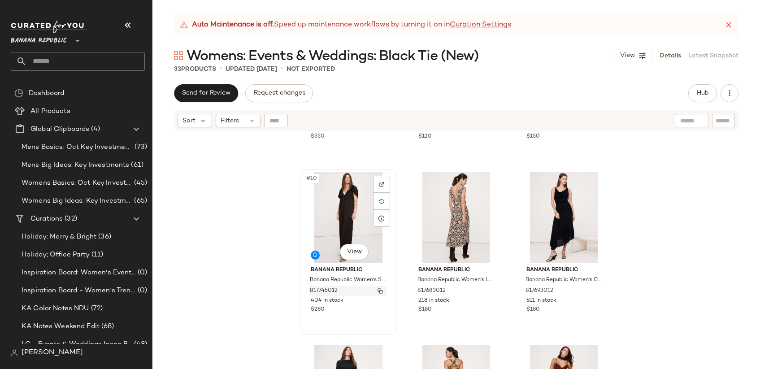
click at [377, 291] on img "button" at bounding box center [379, 290] width 5 height 5
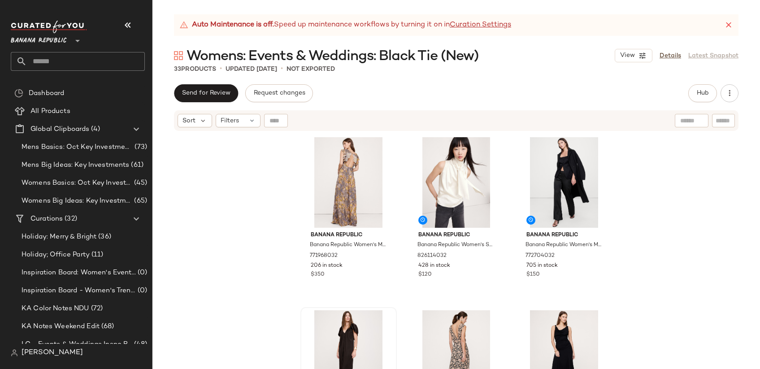
scroll to position [351, 0]
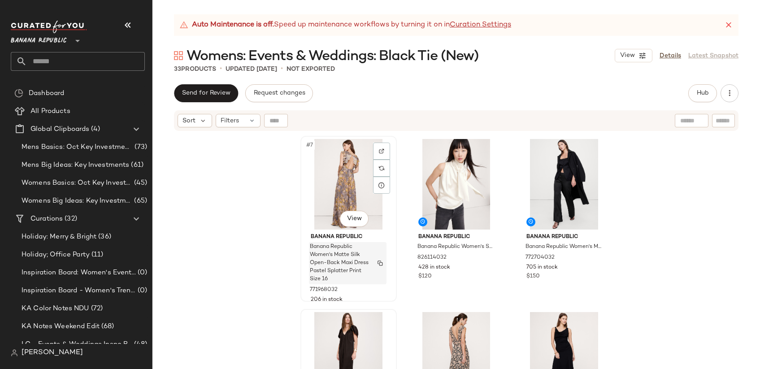
click at [377, 262] on img "button" at bounding box center [379, 262] width 5 height 5
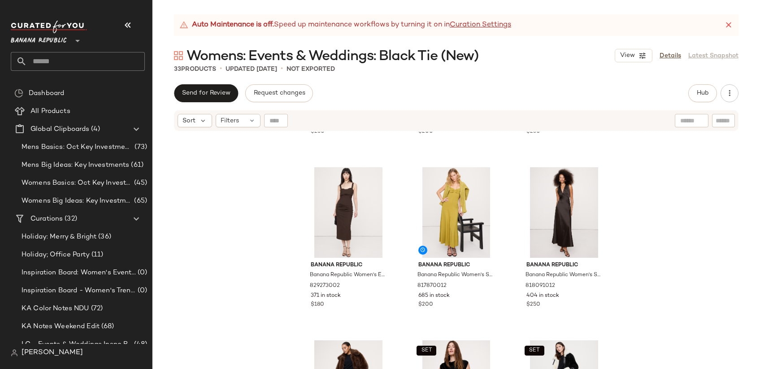
scroll to position [1013, 0]
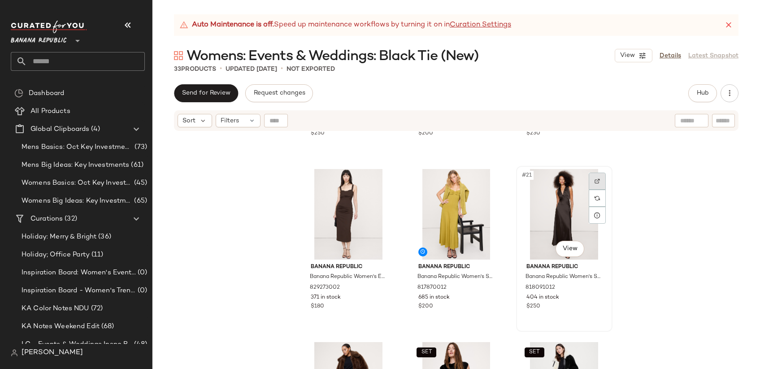
click at [594, 181] on img at bounding box center [596, 180] width 5 height 5
click at [593, 294] on img "button" at bounding box center [595, 292] width 5 height 5
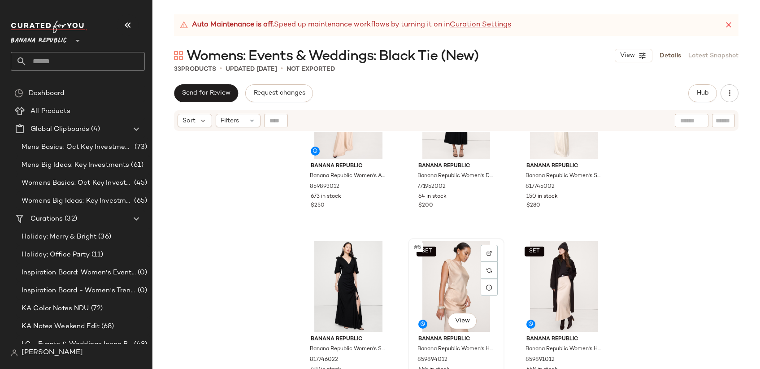
scroll to position [112, 0]
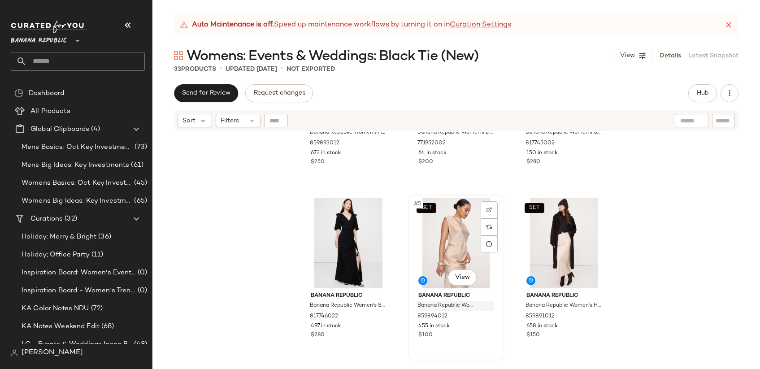
click at [491, 306] on div "Banana Republic Women's Hammered Satin Draped Top Prosecco Size XS" at bounding box center [455, 306] width 78 height 10
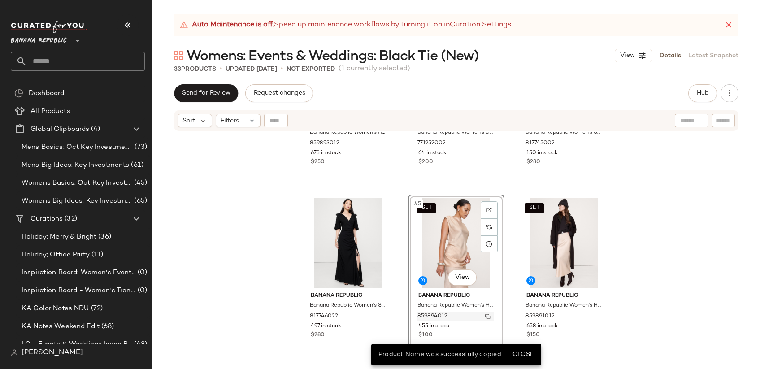
click at [486, 312] on button "button" at bounding box center [487, 316] width 13 height 8
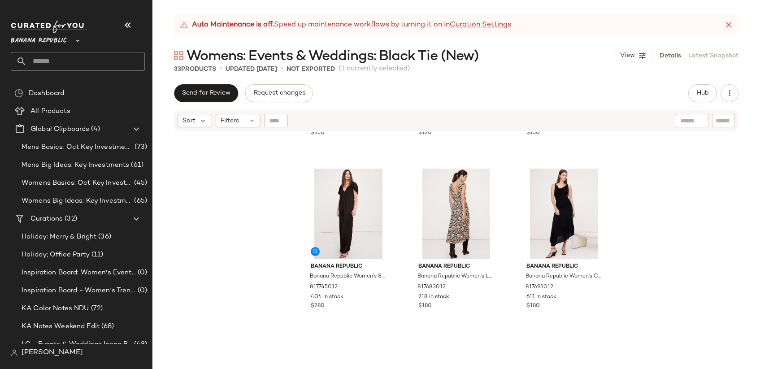
scroll to position [495, 0]
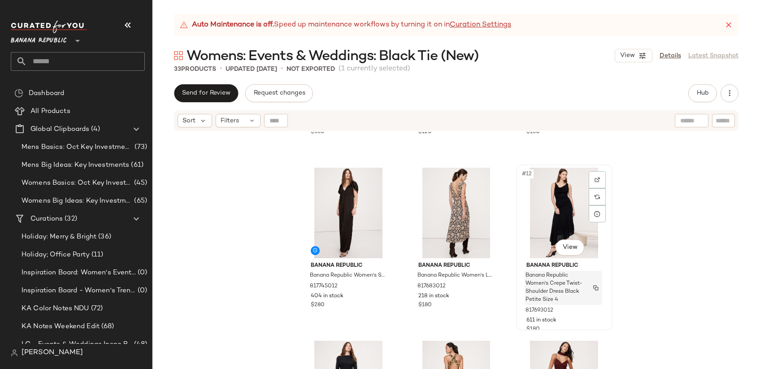
click at [594, 287] on img "button" at bounding box center [595, 287] width 5 height 5
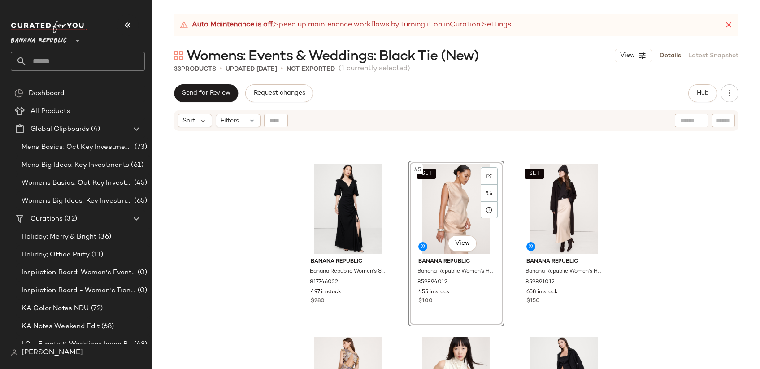
scroll to position [141, 0]
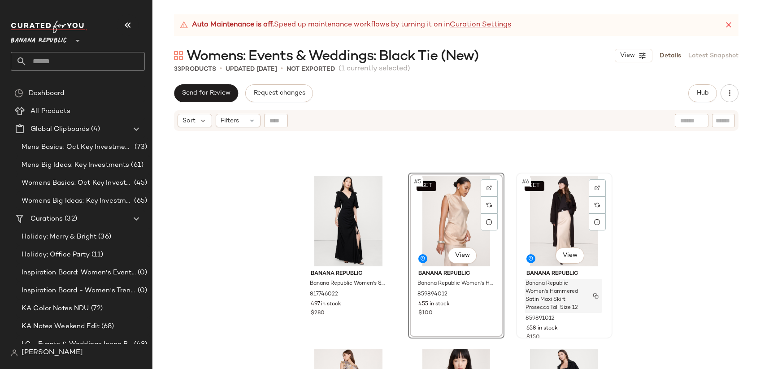
click at [594, 294] on img "button" at bounding box center [595, 295] width 5 height 5
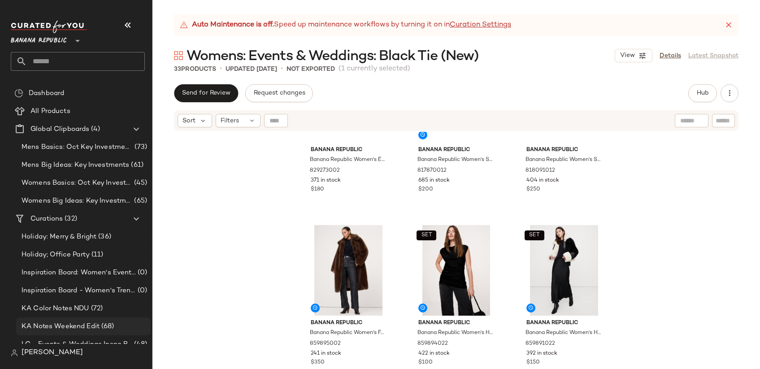
scroll to position [1127, 0]
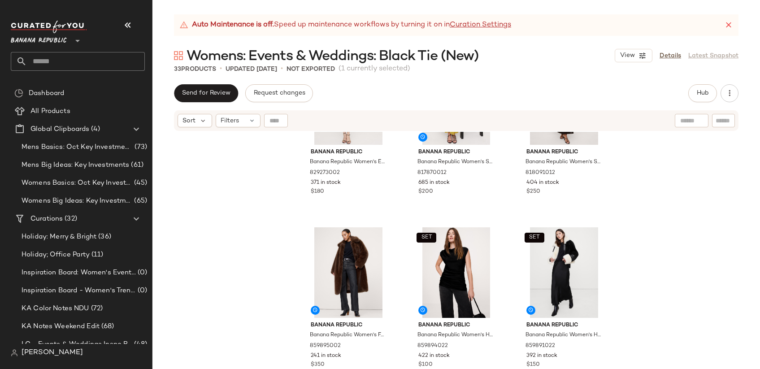
click at [105, 57] on input "text" at bounding box center [86, 61] width 118 height 19
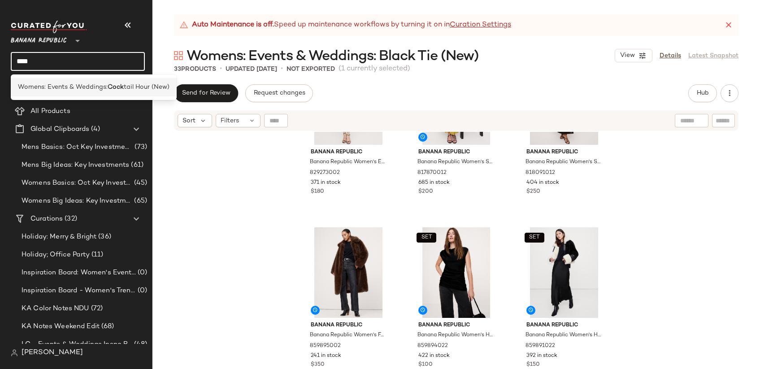
type input "****"
click at [99, 85] on span "Womens: Events & Weddings:" at bounding box center [63, 86] width 90 height 9
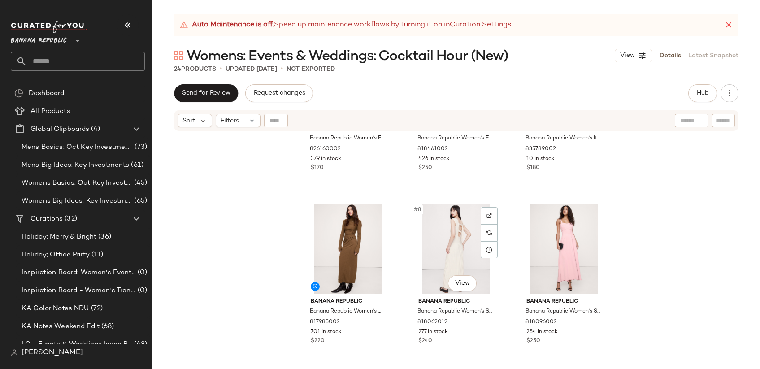
scroll to position [395, 0]
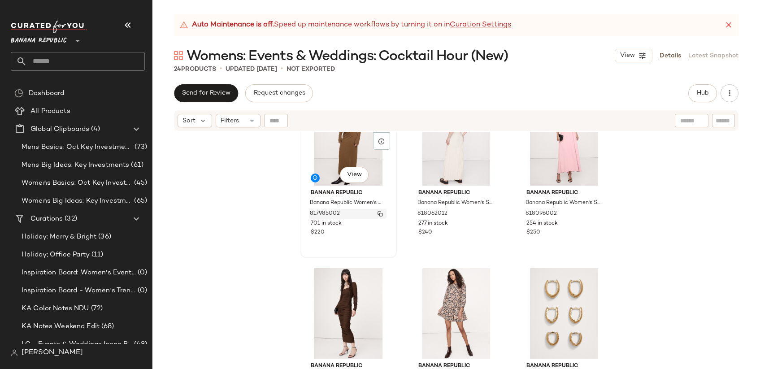
click at [377, 215] on img "button" at bounding box center [379, 213] width 5 height 5
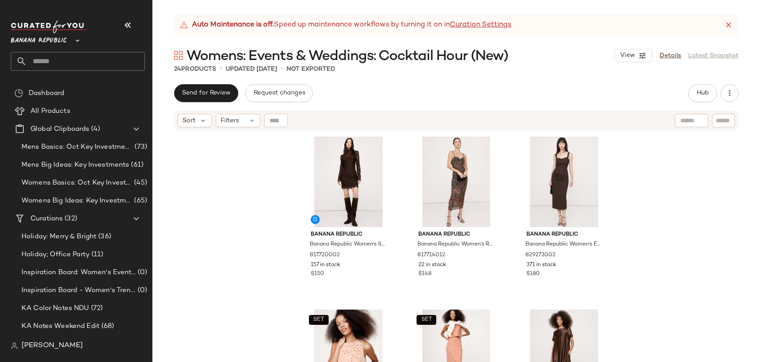
scroll to position [86, 0]
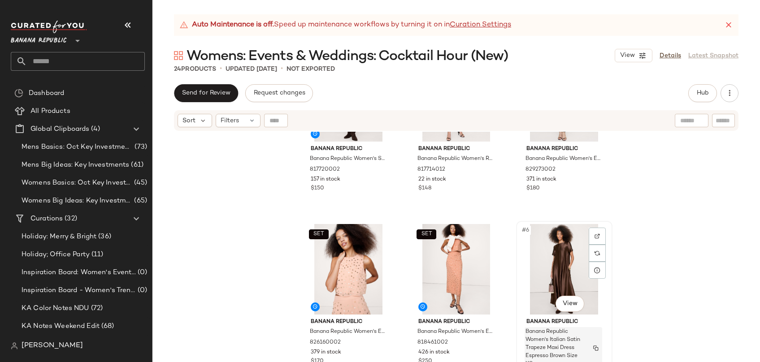
click at [595, 344] on button "button" at bounding box center [595, 348] width 13 height 8
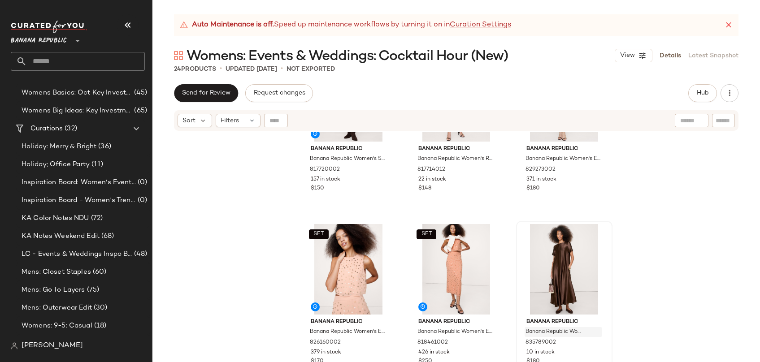
scroll to position [104, 0]
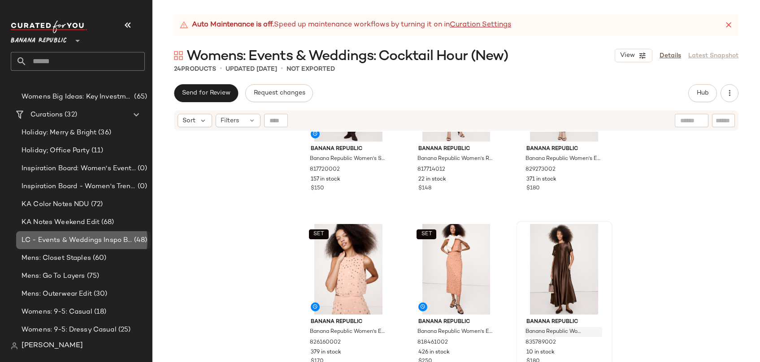
click at [104, 240] on span "LC - Events & Weddings Inspo Board" at bounding box center [77, 240] width 111 height 10
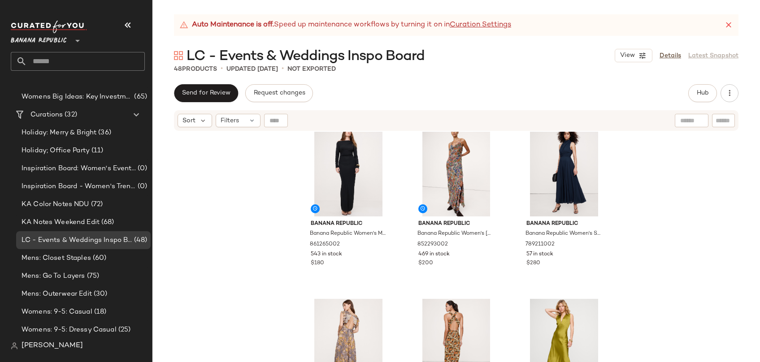
scroll to position [65, 0]
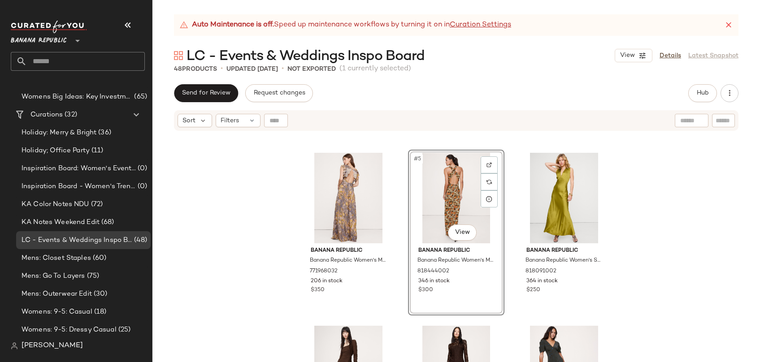
scroll to position [157, 0]
click at [486, 274] on img "button" at bounding box center [487, 276] width 5 height 5
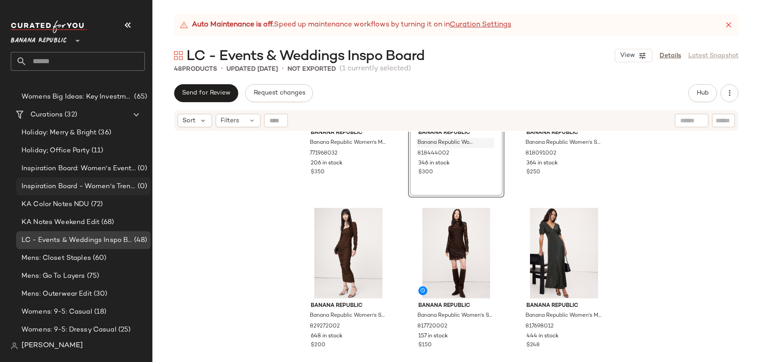
scroll to position [294, 0]
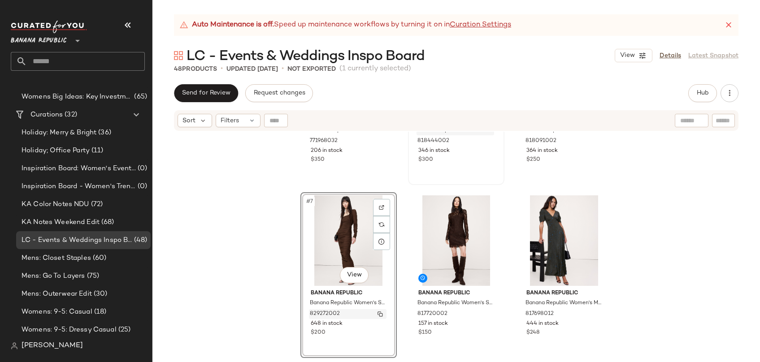
click at [378, 316] on img "button" at bounding box center [379, 313] width 5 height 5
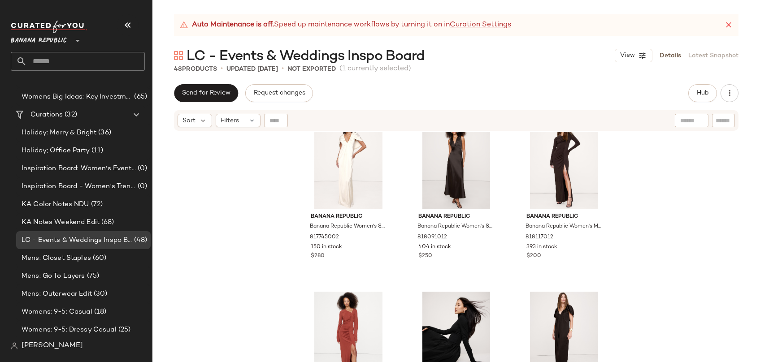
scroll to position [646, 0]
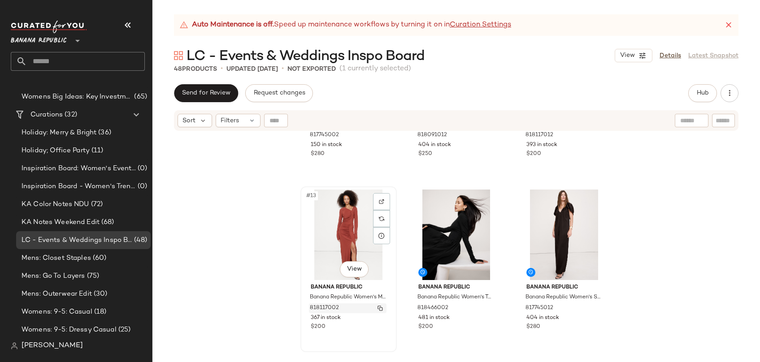
click at [377, 309] on img "button" at bounding box center [379, 308] width 5 height 5
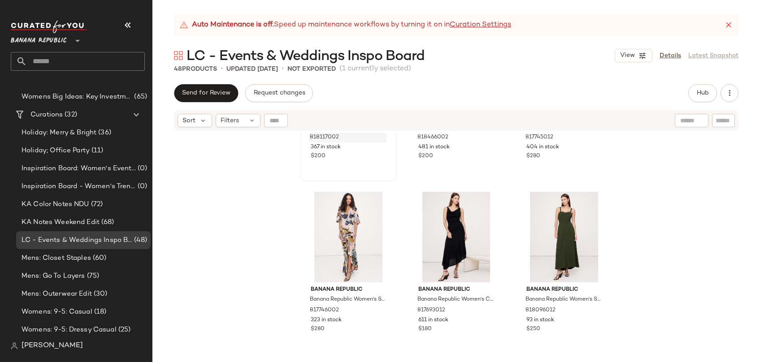
scroll to position [830, 0]
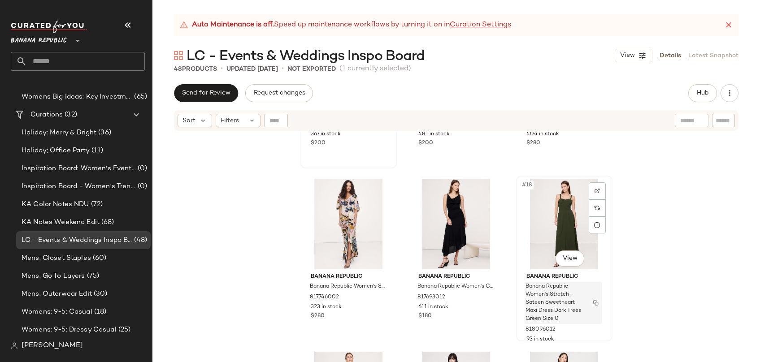
click at [594, 304] on img "button" at bounding box center [595, 302] width 5 height 5
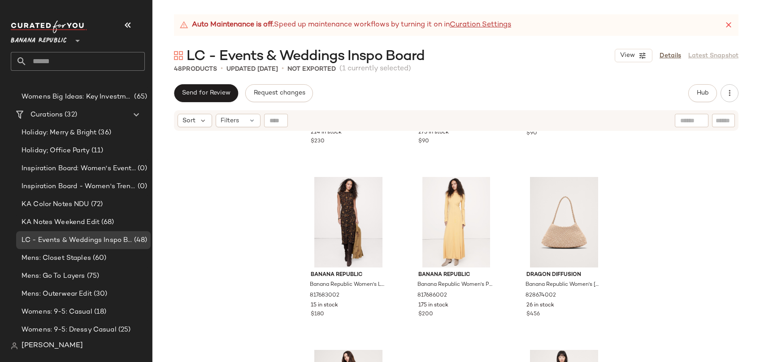
scroll to position [2217, 0]
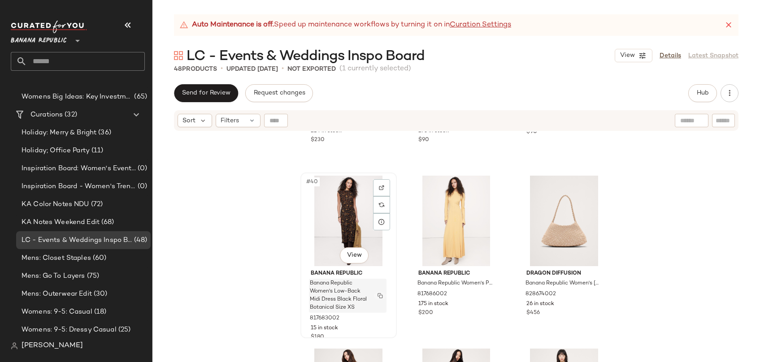
click at [378, 297] on img "button" at bounding box center [379, 295] width 5 height 5
click at [487, 295] on img "button" at bounding box center [487, 294] width 5 height 5
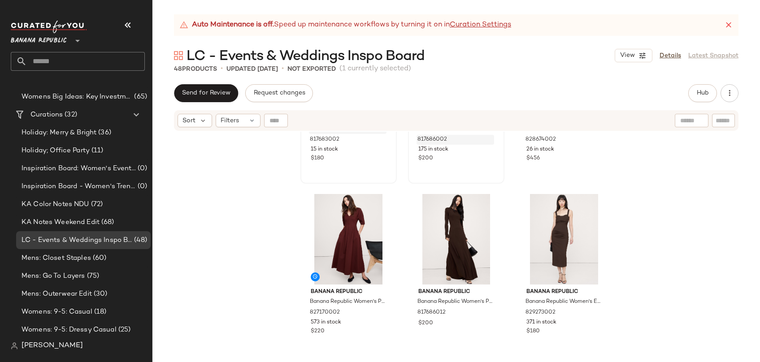
scroll to position [2373, 0]
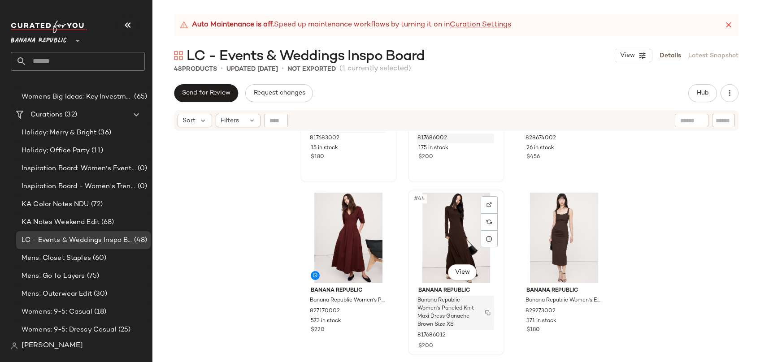
click at [486, 312] on img "button" at bounding box center [487, 312] width 5 height 5
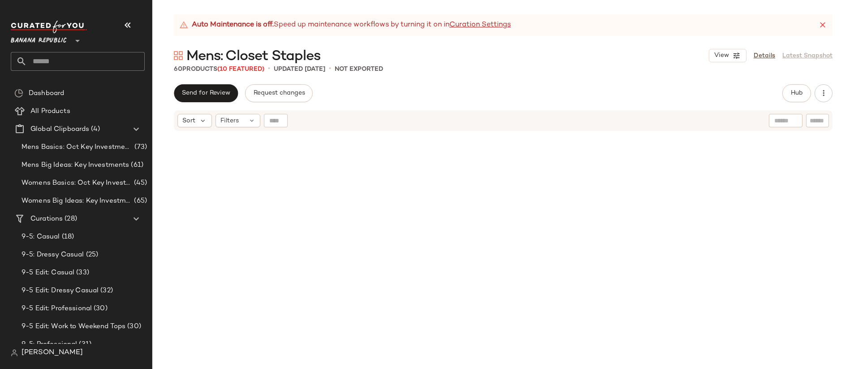
scroll to position [718, 0]
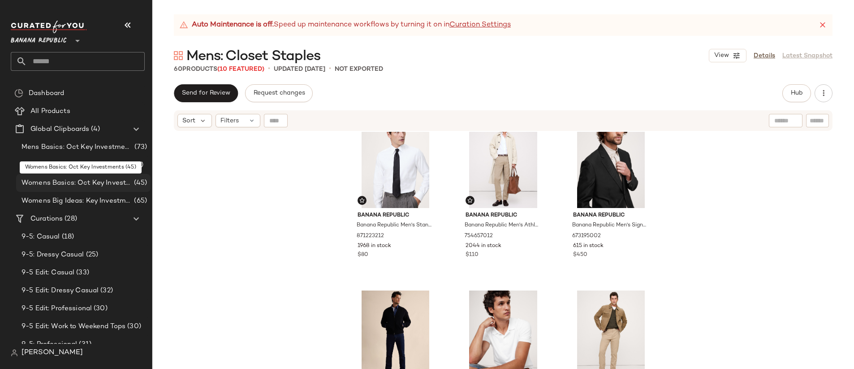
click at [112, 181] on span "Womens Basics: Oct Key Investments" at bounding box center [77, 183] width 111 height 10
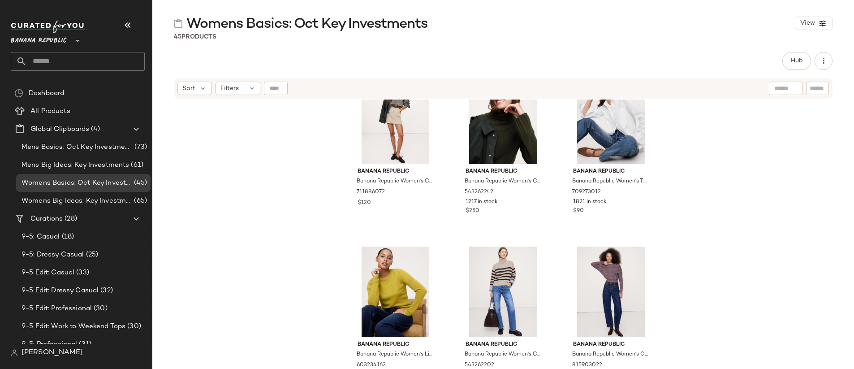
scroll to position [2305, 0]
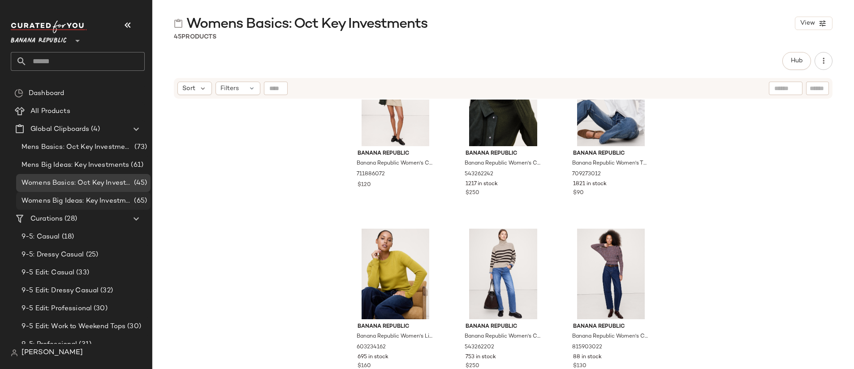
click at [84, 204] on span "Womens Big Ideas: Key Investments" at bounding box center [77, 201] width 111 height 10
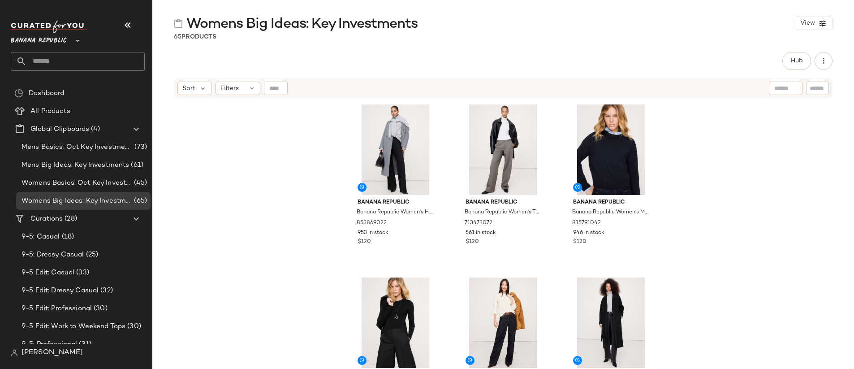
click at [328, 266] on div "Banana Republic Banana Republic Women's High-Rise Modern Flare Refined Pant Bla…" at bounding box center [503, 245] width 702 height 292
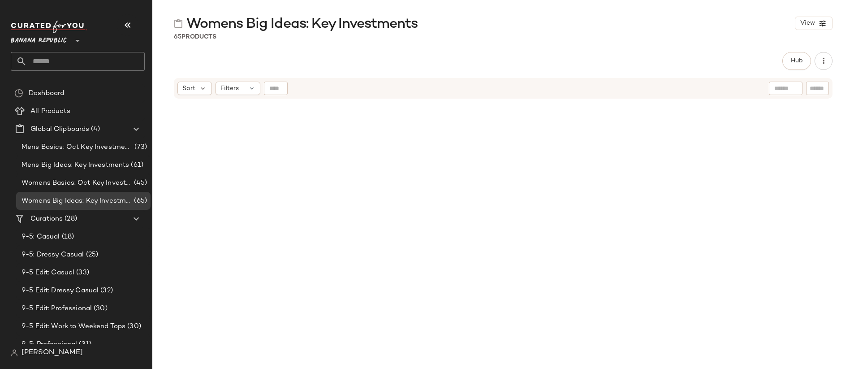
scroll to position [1846, 0]
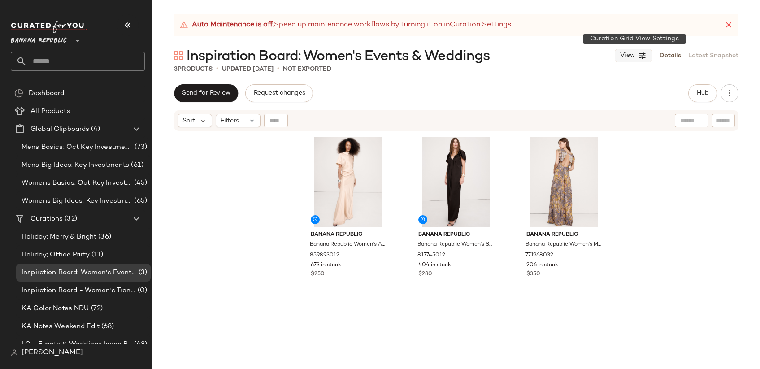
click at [628, 54] on span "View" at bounding box center [626, 55] width 15 height 7
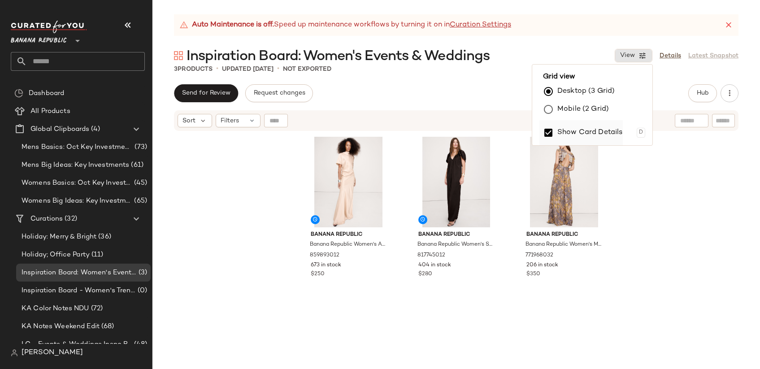
click at [614, 131] on label "Show Card Details" at bounding box center [589, 132] width 65 height 25
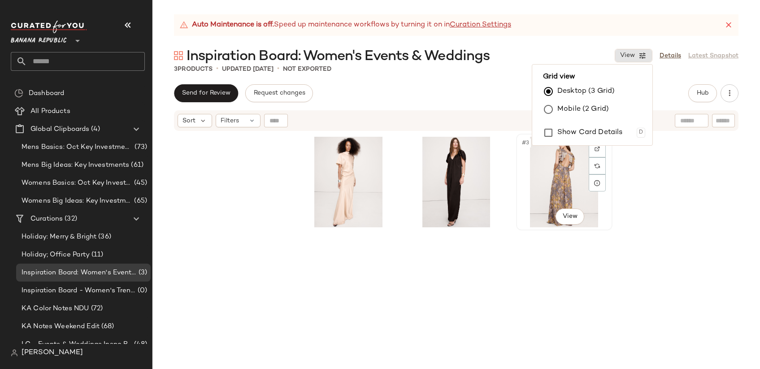
click at [605, 226] on img at bounding box center [564, 182] width 90 height 91
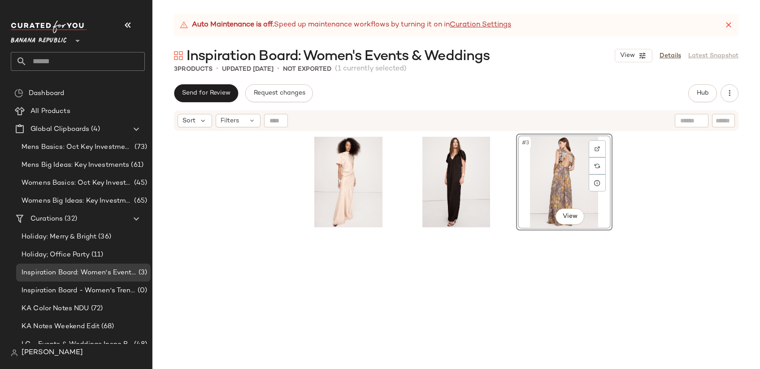
click at [673, 155] on div "#3 View" at bounding box center [455, 261] width 607 height 259
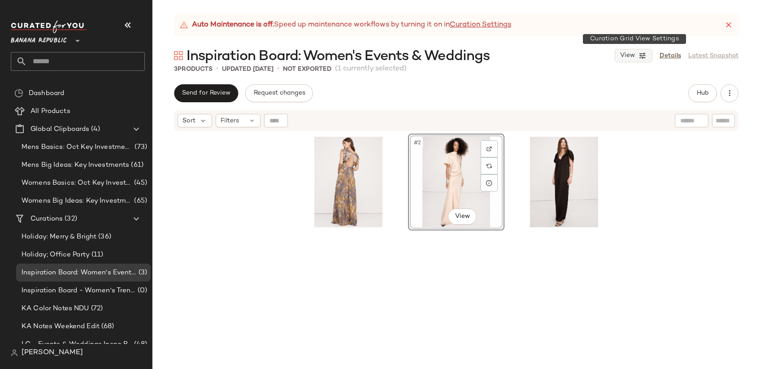
click at [640, 55] on icon "button" at bounding box center [642, 56] width 8 height 8
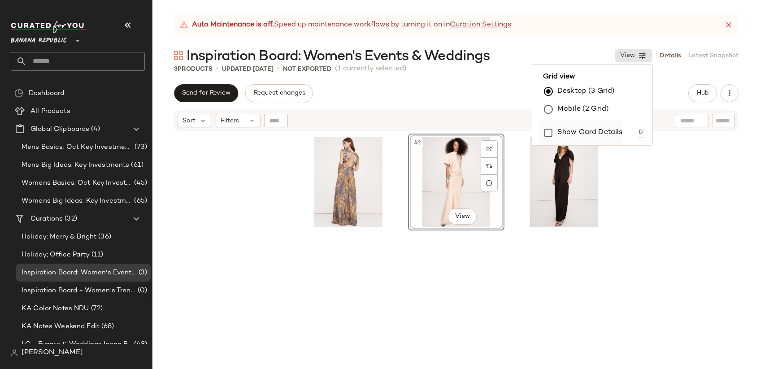
click at [613, 129] on label "Show Card Details" at bounding box center [589, 132] width 65 height 25
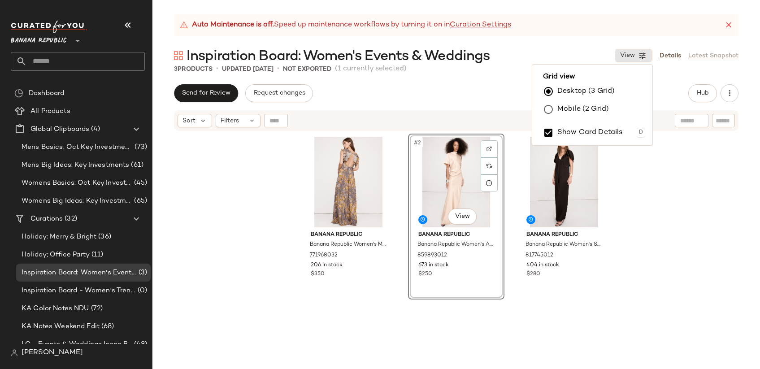
click at [690, 158] on div "Banana Republic Banana Republic Women's Matte Silk Open-Back Maxi Dress Pastel …" at bounding box center [455, 261] width 607 height 259
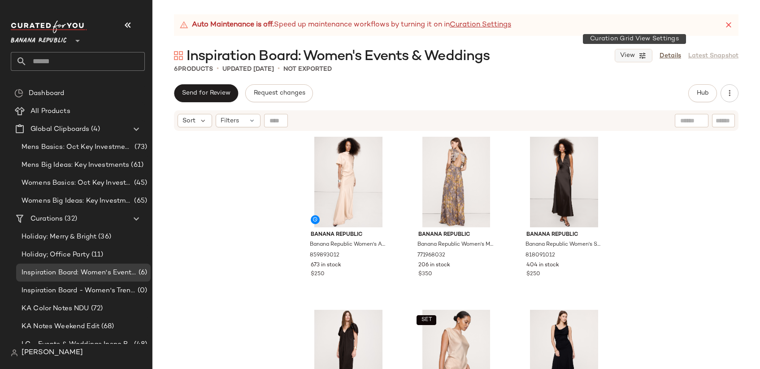
click at [643, 58] on icon "button" at bounding box center [642, 56] width 8 height 8
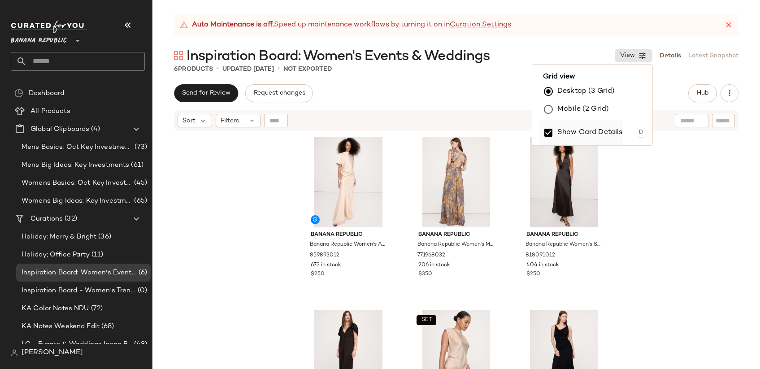
click at [609, 132] on label "Show Card Details" at bounding box center [589, 132] width 65 height 25
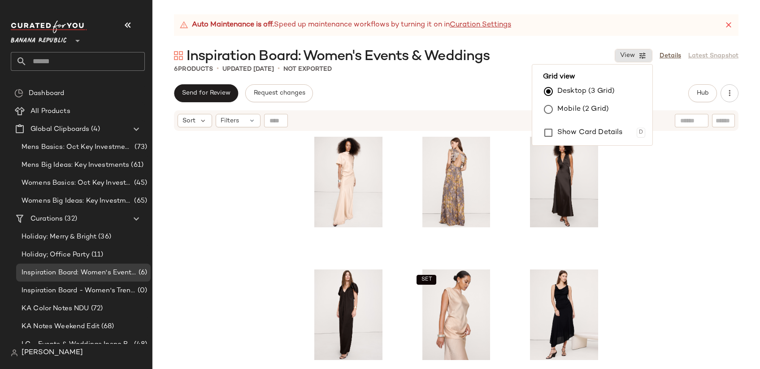
click at [648, 210] on div "SET" at bounding box center [455, 261] width 607 height 259
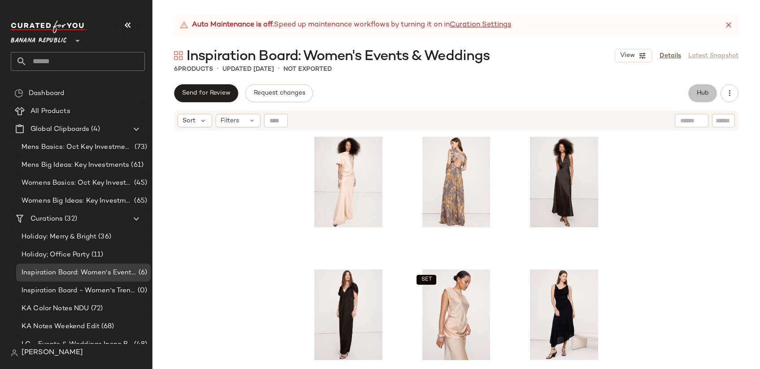
click at [702, 89] on button "Hub" at bounding box center [702, 93] width 29 height 18
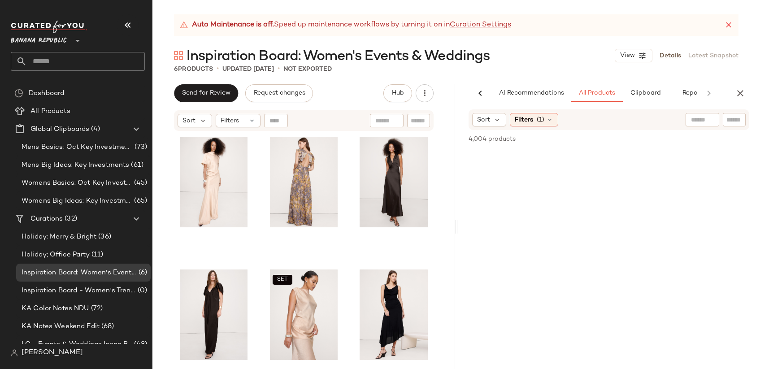
scroll to position [0, 22]
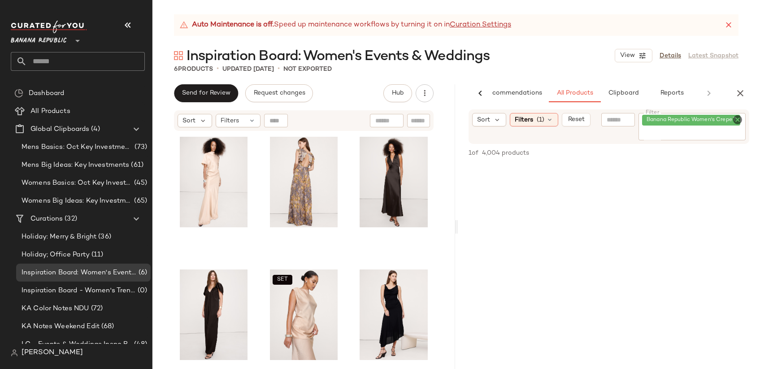
click at [738, 121] on icon "Clear Filter" at bounding box center [737, 119] width 11 height 11
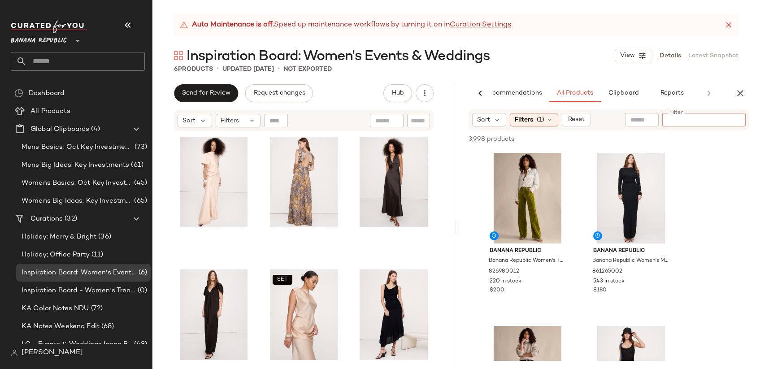
paste input "**********"
type input "**********"
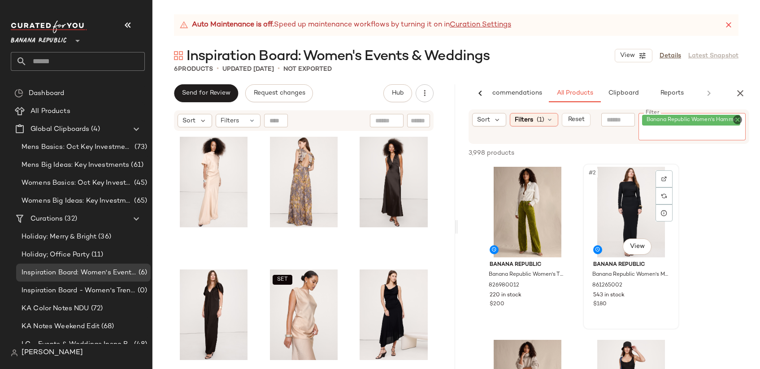
scroll to position [0, 0]
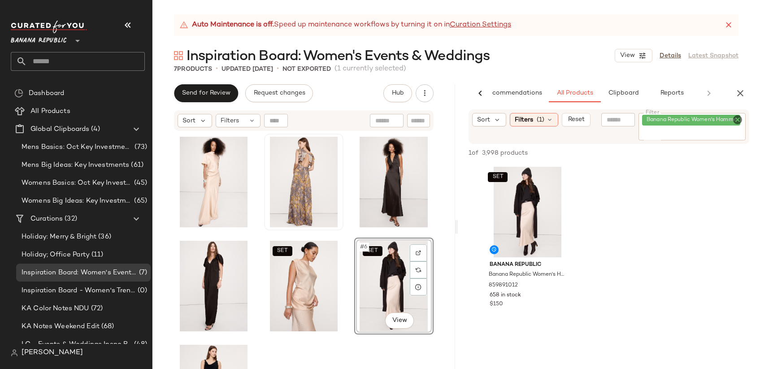
drag, startPoint x: 346, startPoint y: 205, endPoint x: 335, endPoint y: 203, distance: 11.4
click at [346, 205] on div "SET SET #6 View" at bounding box center [303, 263] width 259 height 258
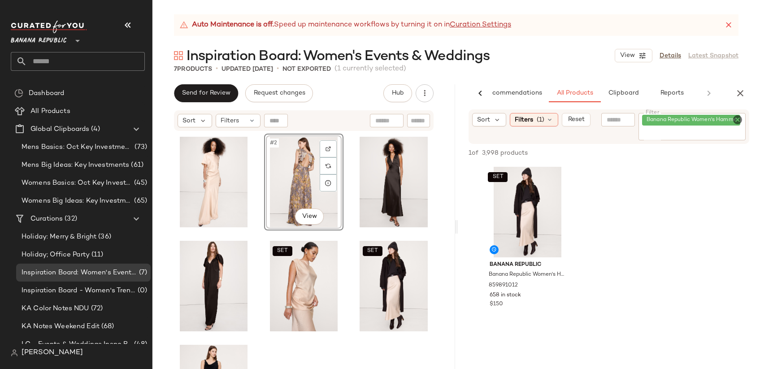
click at [372, 344] on div "#2 View SET SET" at bounding box center [303, 263] width 259 height 258
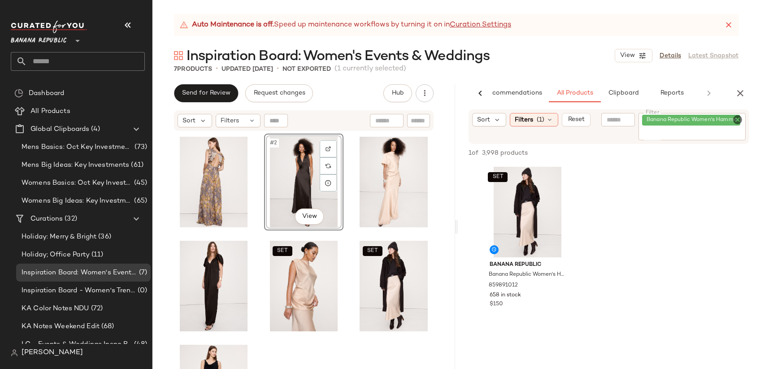
click at [305, 350] on div "#2 View SET SET" at bounding box center [303, 263] width 259 height 258
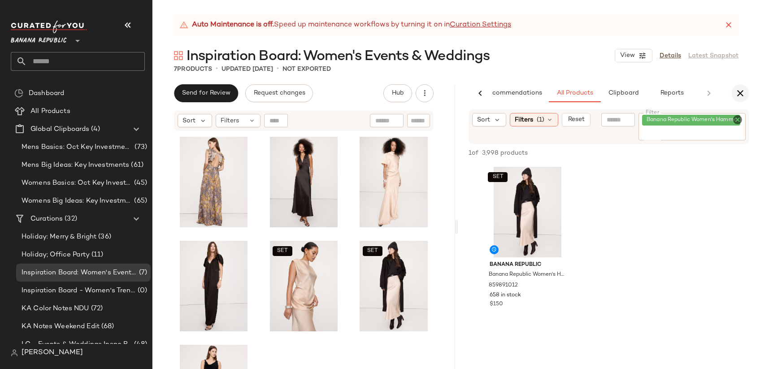
click at [741, 96] on icon "button" at bounding box center [739, 93] width 11 height 11
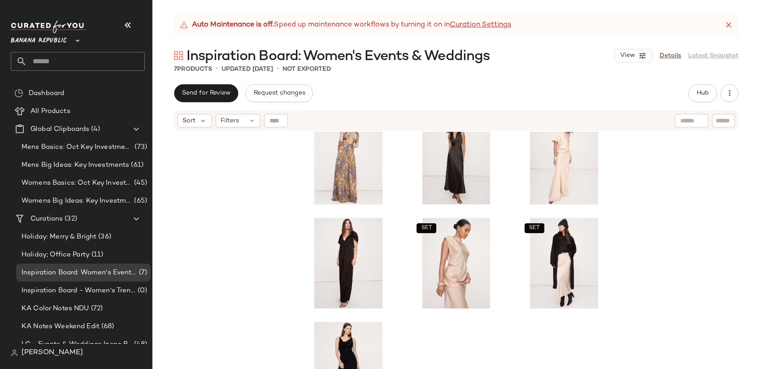
scroll to position [47, 0]
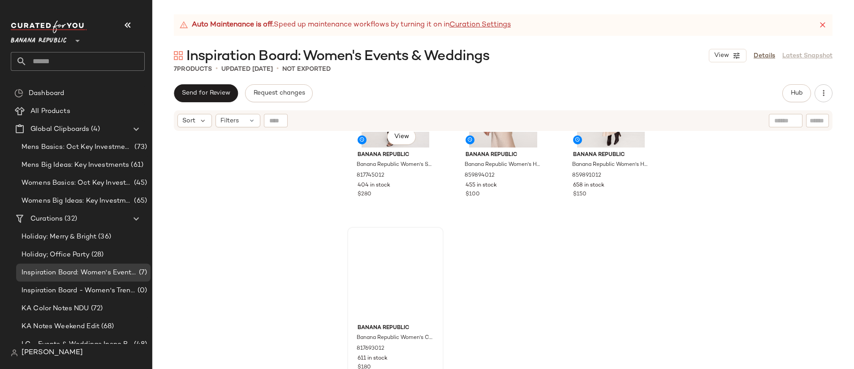
scroll to position [261, 0]
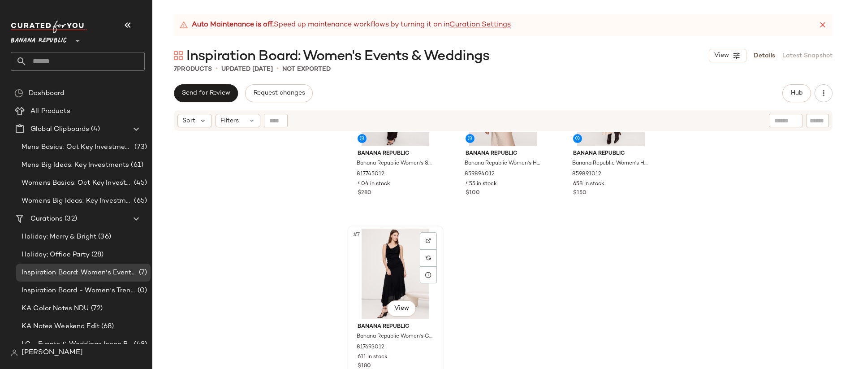
click at [398, 266] on div "#7 View" at bounding box center [395, 274] width 90 height 91
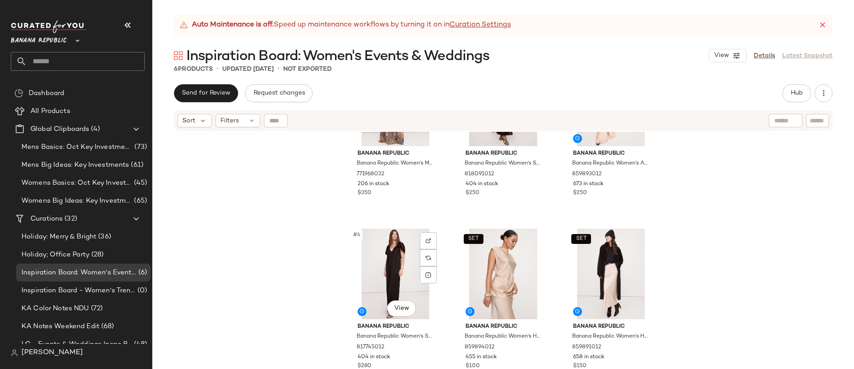
scroll to position [81, 0]
click at [797, 91] on span "Hub" at bounding box center [796, 93] width 13 height 7
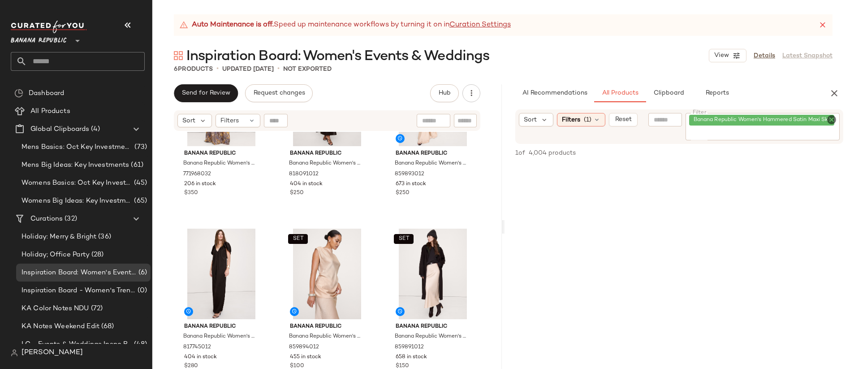
click at [830, 119] on icon "Clear Filter" at bounding box center [831, 119] width 11 height 11
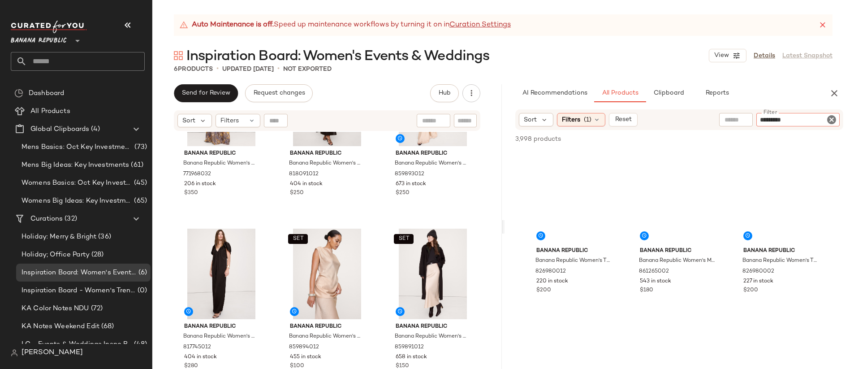
type input "*********"
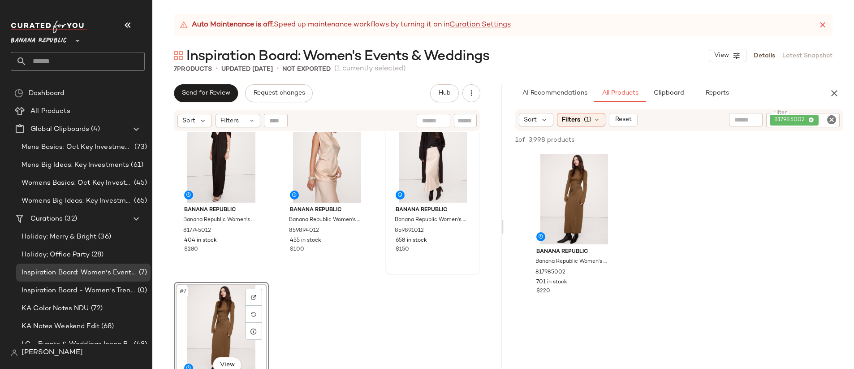
scroll to position [261, 0]
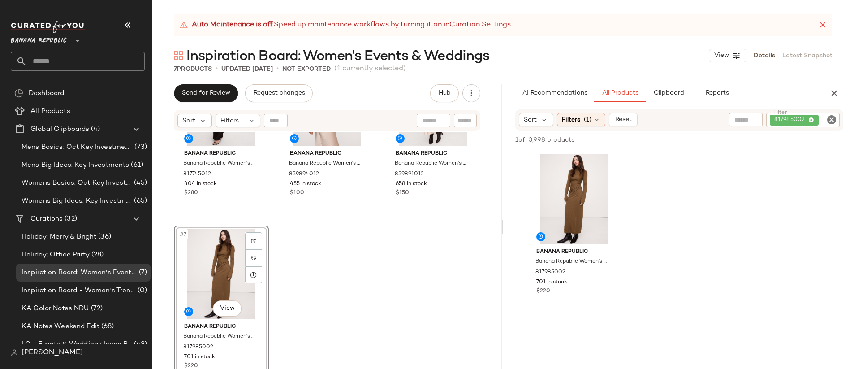
drag, startPoint x: 575, startPoint y: 201, endPoint x: 368, endPoint y: 1, distance: 288.1
click at [835, 118] on icon "Clear Filter" at bounding box center [831, 119] width 11 height 11
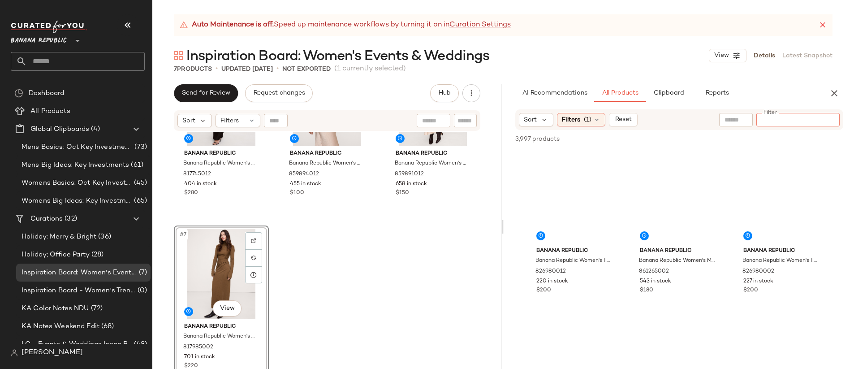
paste input "**********"
type input "**********"
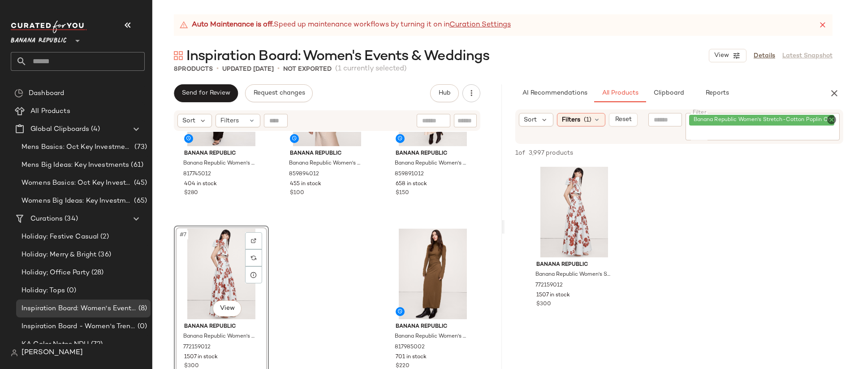
drag, startPoint x: 424, startPoint y: 272, endPoint x: 582, endPoint y: 3, distance: 312.1
click at [826, 120] on icon "Clear Filter" at bounding box center [831, 119] width 11 height 11
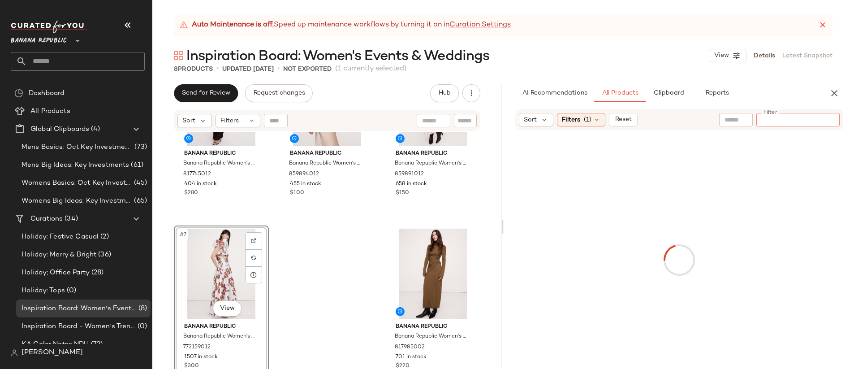
paste input "**********"
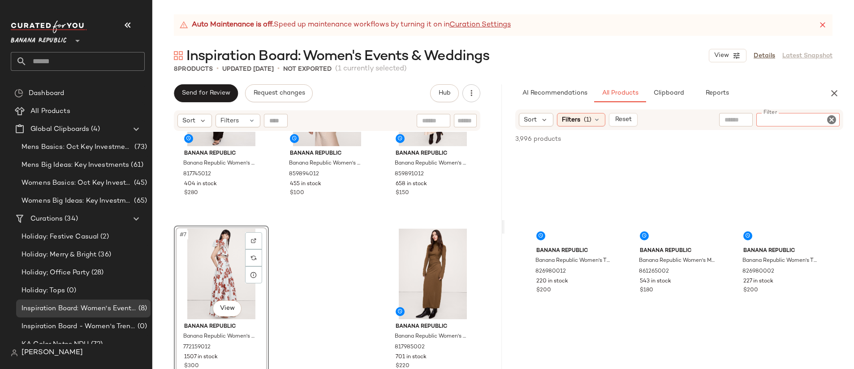
type input "**********"
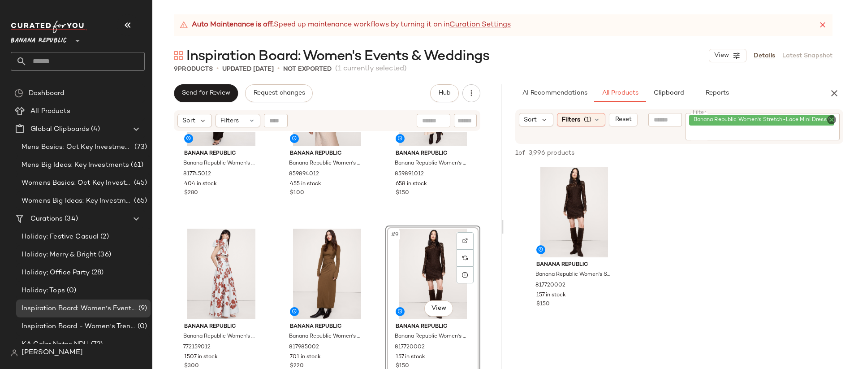
drag, startPoint x: 568, startPoint y: 203, endPoint x: 515, endPoint y: 0, distance: 209.8
click at [832, 118] on icon "Clear Filter" at bounding box center [831, 119] width 11 height 11
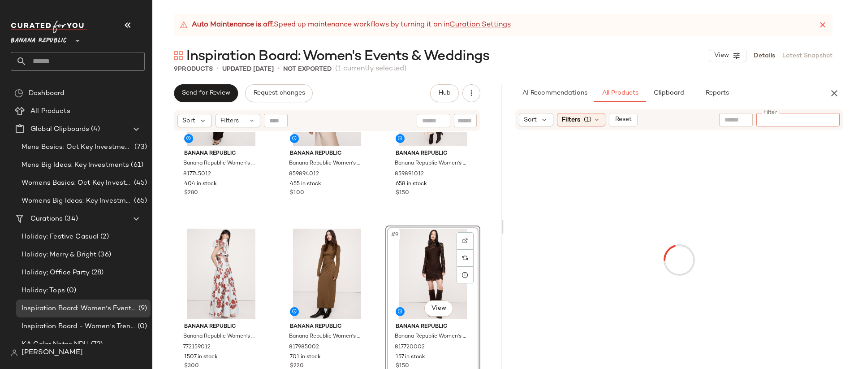
paste input "**********"
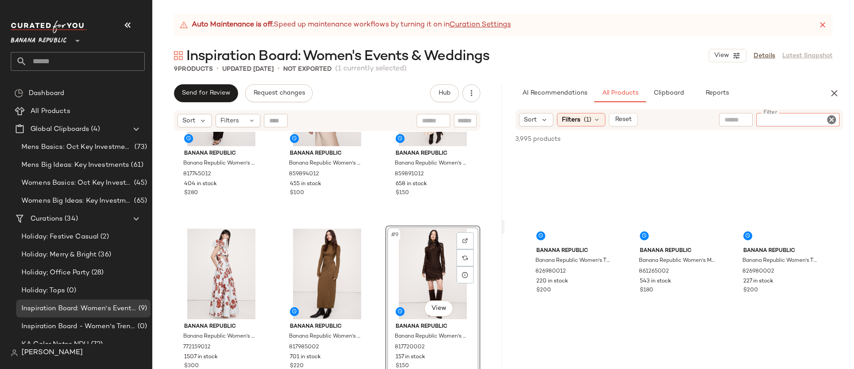
type input "**********"
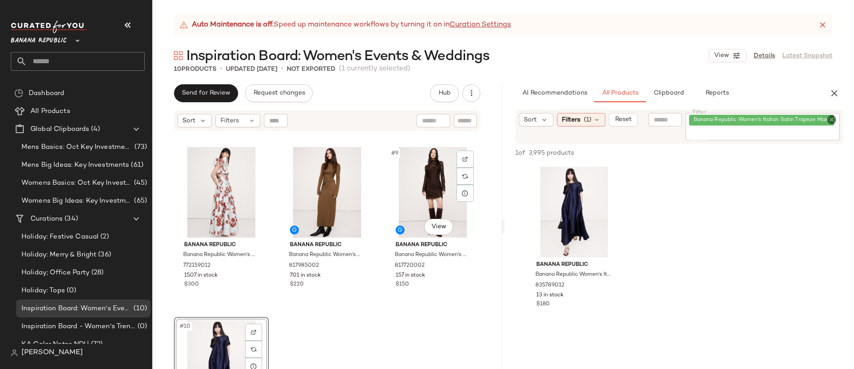
scroll to position [371, 0]
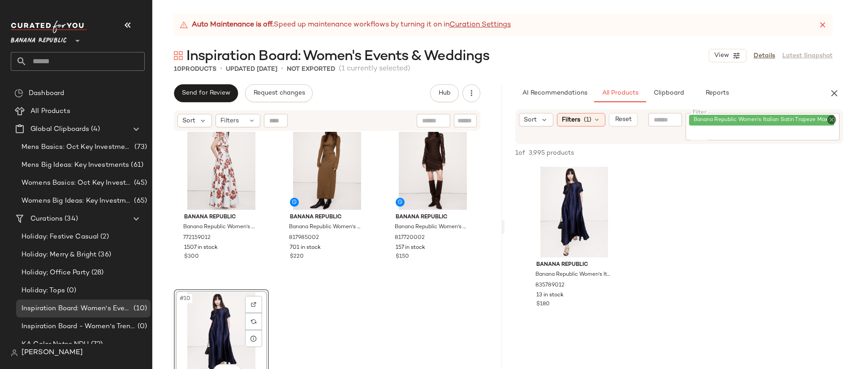
drag, startPoint x: 566, startPoint y: 197, endPoint x: 561, endPoint y: 4, distance: 193.2
click at [824, 118] on span "Banana Republic Women's Italian Satin Trapeze Maxi Dress Navy Blue Size XS" at bounding box center [796, 120] width 204 height 8
click at [830, 119] on icon "Clear Filter" at bounding box center [831, 119] width 11 height 11
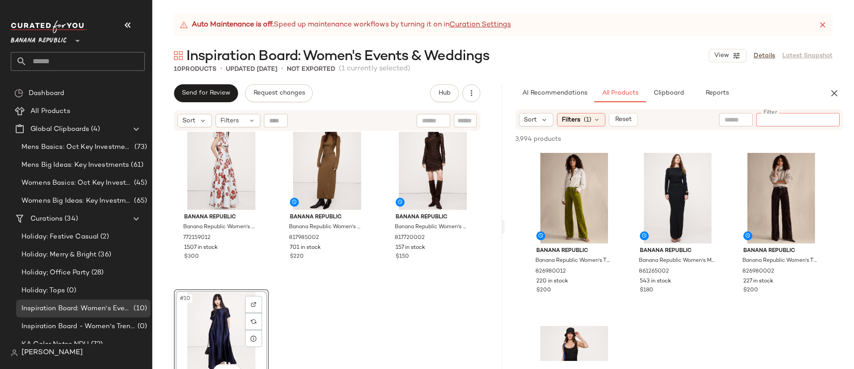
paste input "**********"
type input "**********"
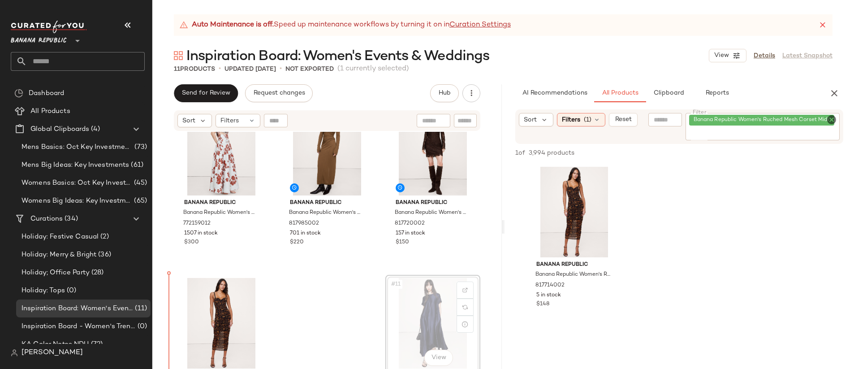
scroll to position [389, 0]
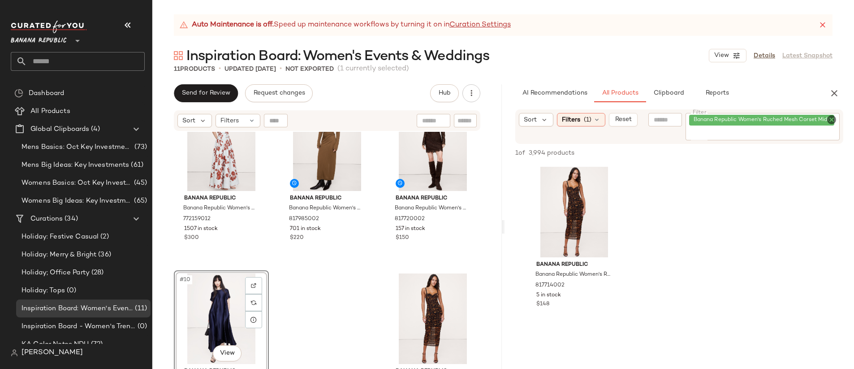
drag, startPoint x: 407, startPoint y: 324, endPoint x: 624, endPoint y: 4, distance: 386.2
click at [829, 113] on div "Banana Republic Women's Ruched Mesh Corset Midi Dress Black Floral Botanical Si…" at bounding box center [763, 126] width 155 height 27
click at [831, 117] on icon "Clear Filter" at bounding box center [831, 119] width 11 height 11
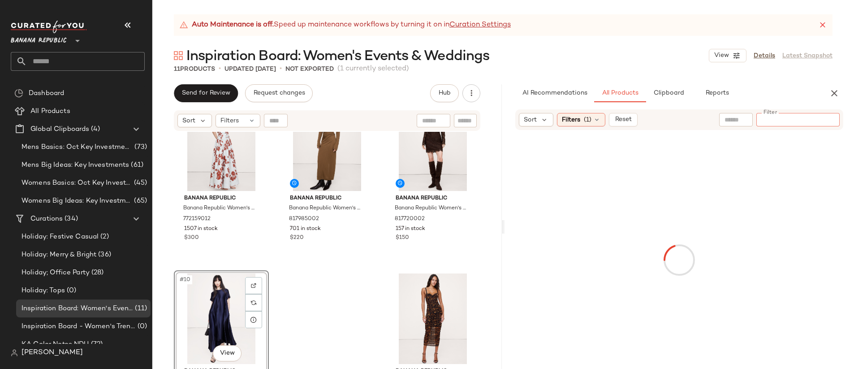
paste input "*********"
type input "*********"
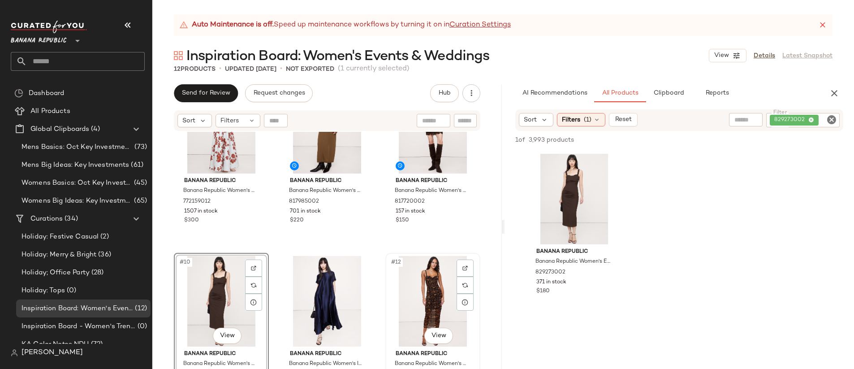
scroll to position [384, 0]
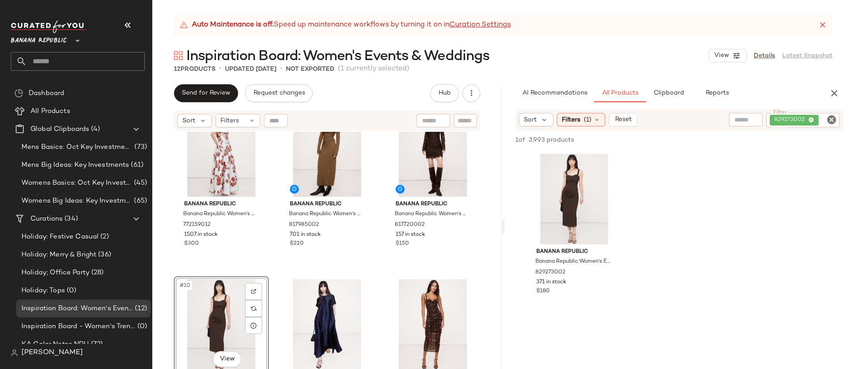
click at [375, 268] on div "Banana Republic Banana Republic Women's Stretch-Cotton Poplin One-Shoulder Drop…" at bounding box center [327, 261] width 350 height 259
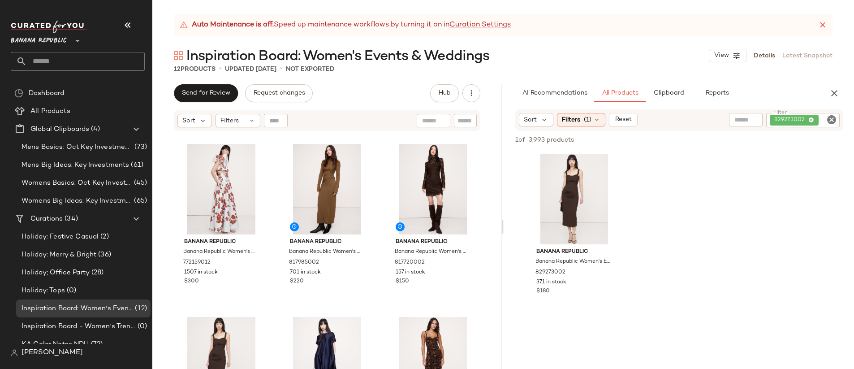
scroll to position [352, 0]
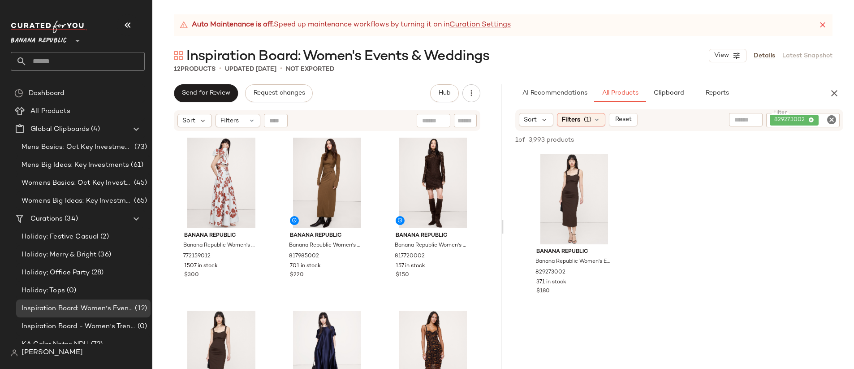
click at [741, 238] on div "Banana Republic Banana Republic Women's Everywhere Ponte Ruched Midi Dress Gana…" at bounding box center [680, 234] width 350 height 166
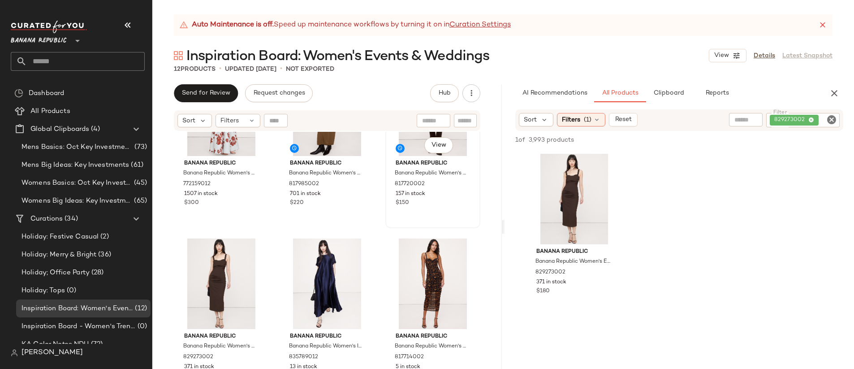
scroll to position [425, 0]
click at [675, 301] on div "Banana Republic Banana Republic Women's Everywhere Ponte Ruched Midi Dress Gana…" at bounding box center [680, 234] width 350 height 166
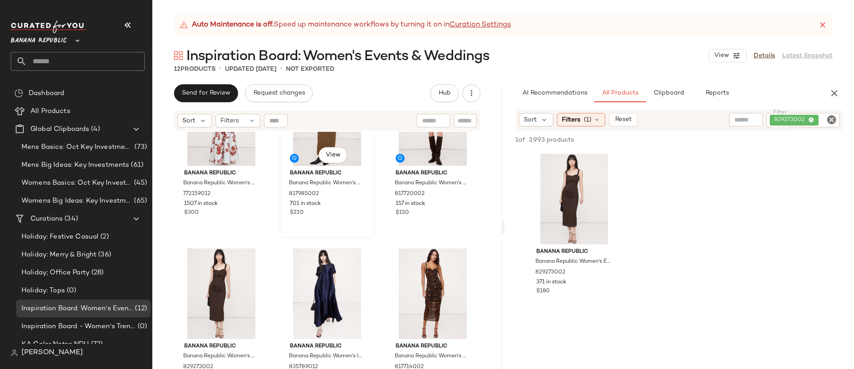
scroll to position [434, 0]
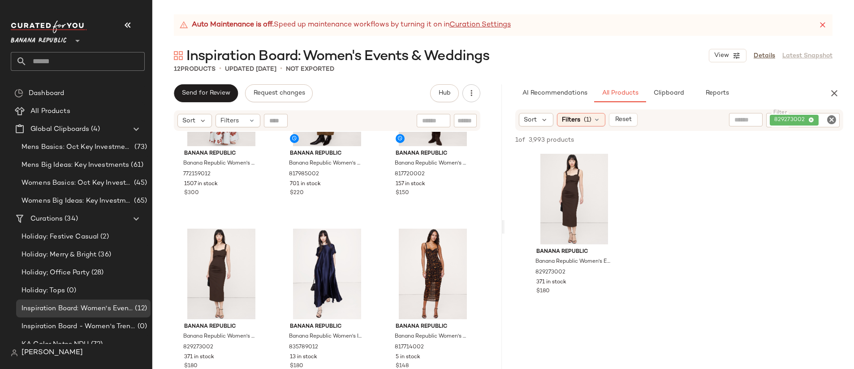
click at [825, 120] on input "Filter" at bounding box center [828, 120] width 16 height 9
click at [832, 119] on icon "Clear Filter" at bounding box center [831, 119] width 11 height 11
click at [837, 119] on icon "Clear Filter" at bounding box center [842, 119] width 11 height 11
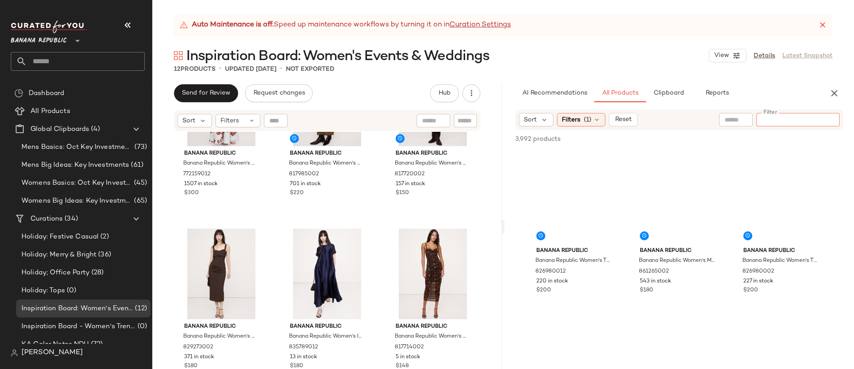
paste input "**********"
type input "**********"
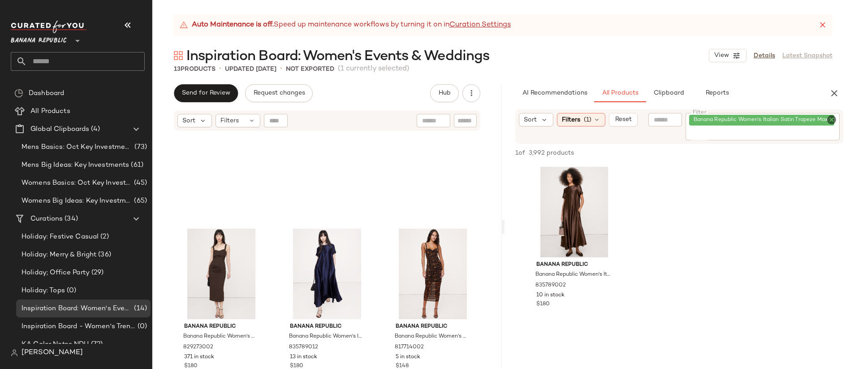
scroll to position [607, 0]
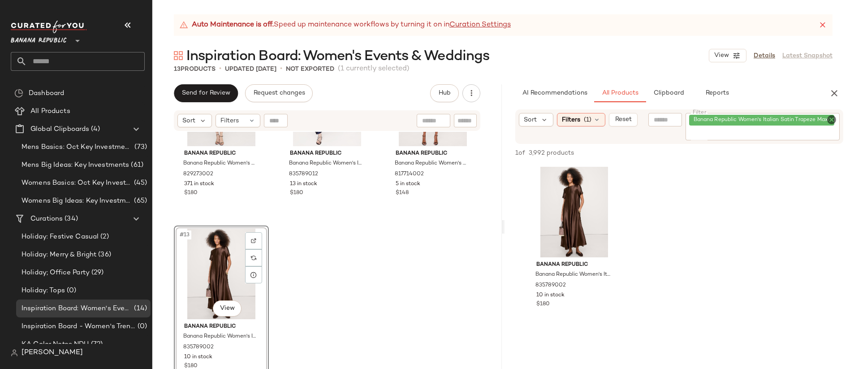
click at [829, 119] on icon "Clear Filter" at bounding box center [831, 119] width 11 height 11
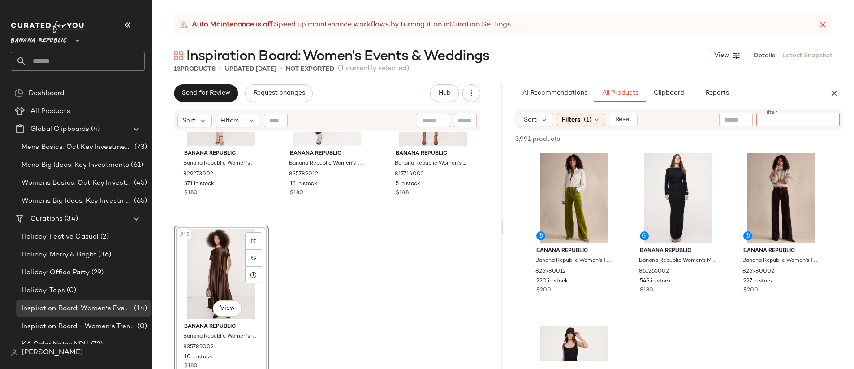
paste input "**********"
type input "**********"
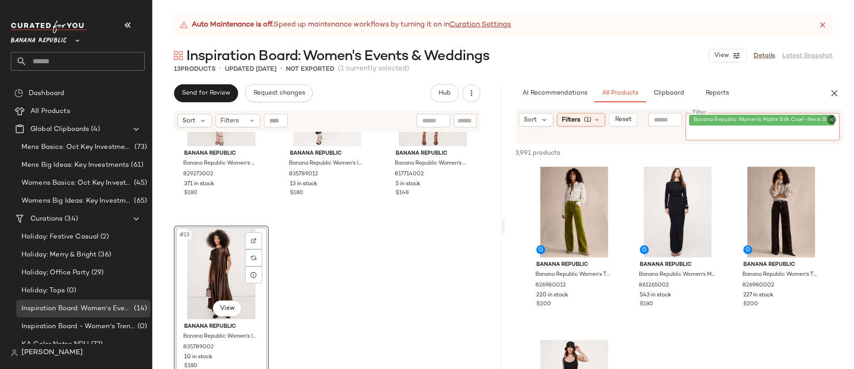
scroll to position [0, 0]
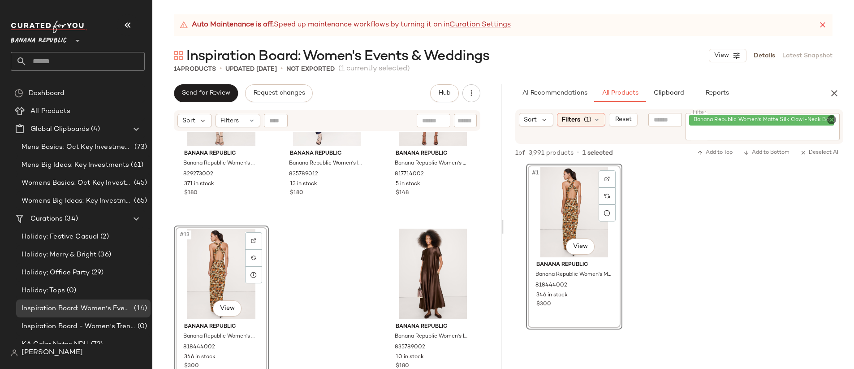
click at [289, 267] on div "Banana Republic Banana Republic Women's Everywhere Ponte Ruched Midi Dress Gana…" at bounding box center [327, 261] width 350 height 259
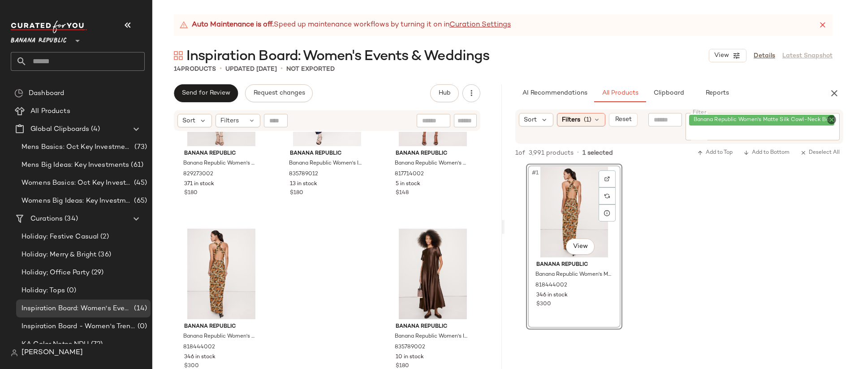
click at [834, 119] on icon "Clear Filter" at bounding box center [831, 119] width 11 height 11
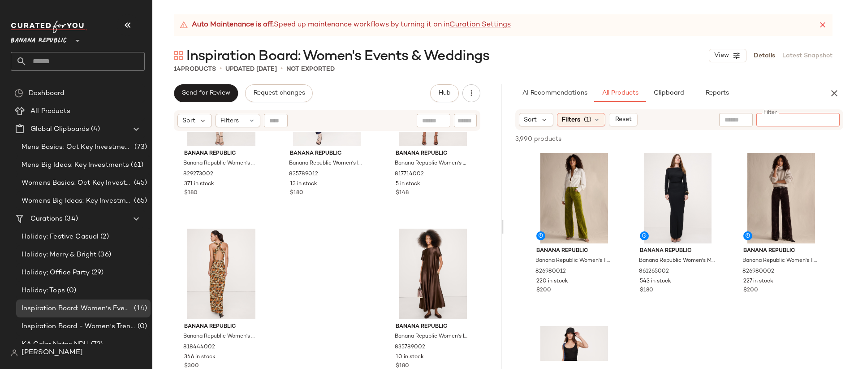
paste input "*********"
type input "*********"
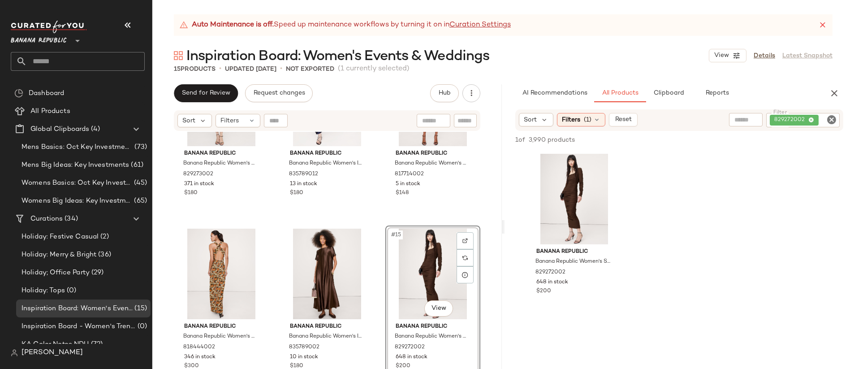
click at [833, 120] on icon "Clear Filter" at bounding box center [831, 119] width 11 height 11
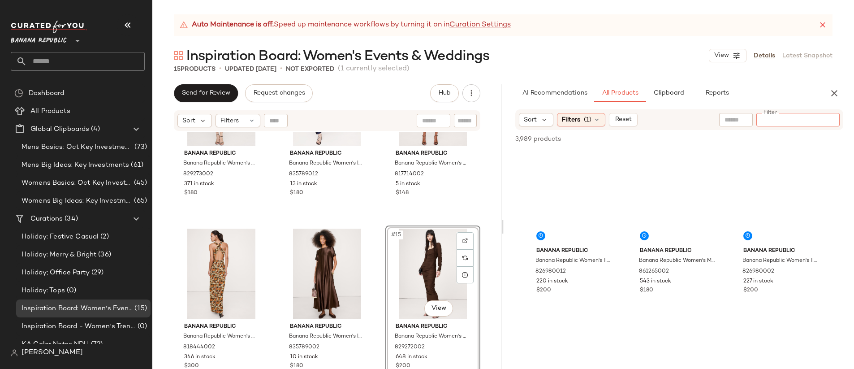
paste input "*********"
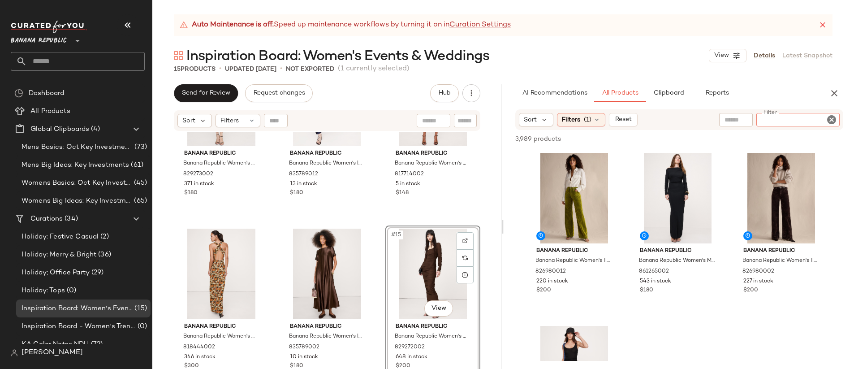
type input "*********"
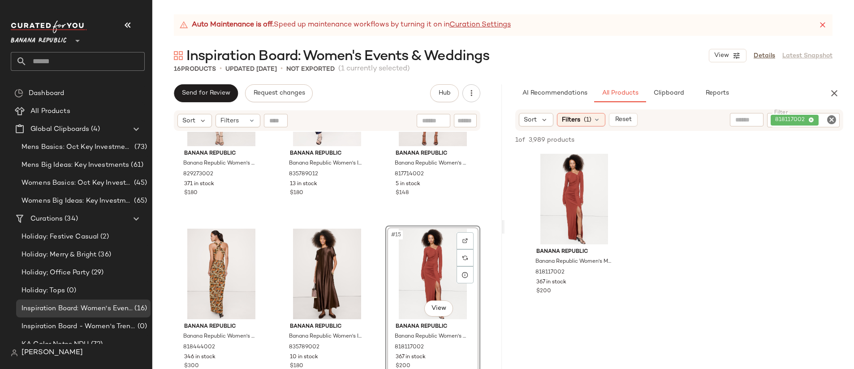
click at [378, 209] on div "Banana Republic Banana Republic Women's Everywhere Ponte Ruched Midi Dress Gana…" at bounding box center [327, 261] width 350 height 259
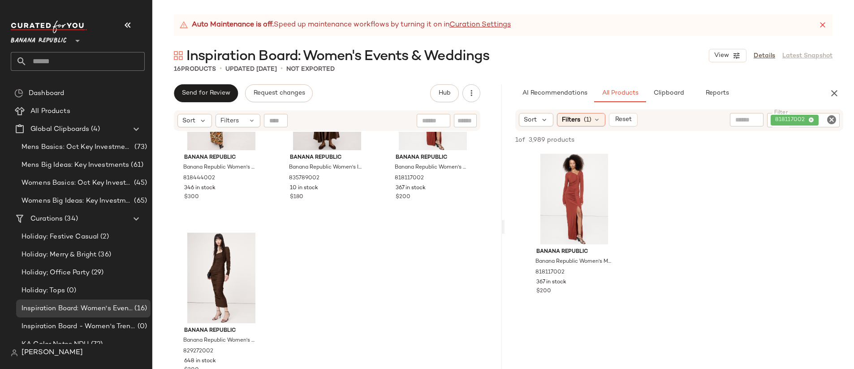
scroll to position [780, 0]
click at [529, 134] on div "Send for Review Request changes Hub Send for Review External Review Internal Re…" at bounding box center [503, 226] width 702 height 285
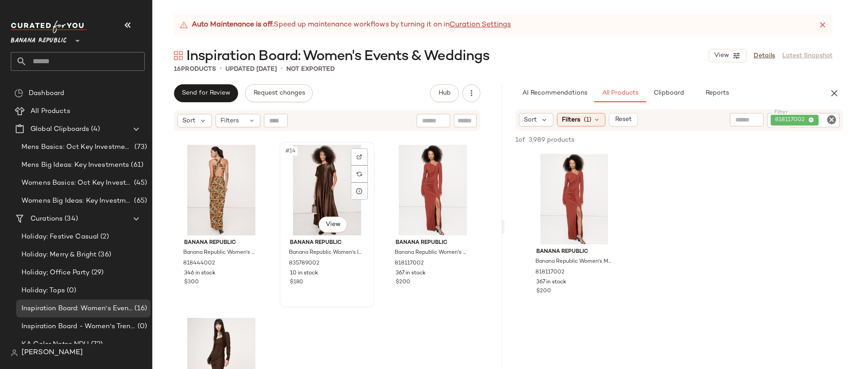
scroll to position [723, 0]
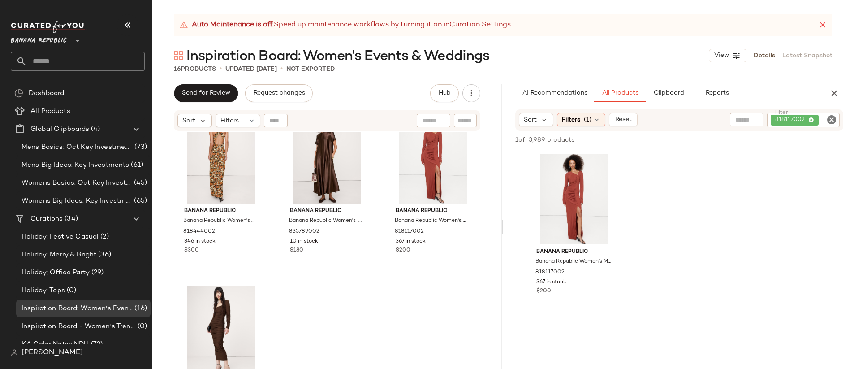
click at [831, 119] on icon "Clear Filter" at bounding box center [831, 119] width 11 height 11
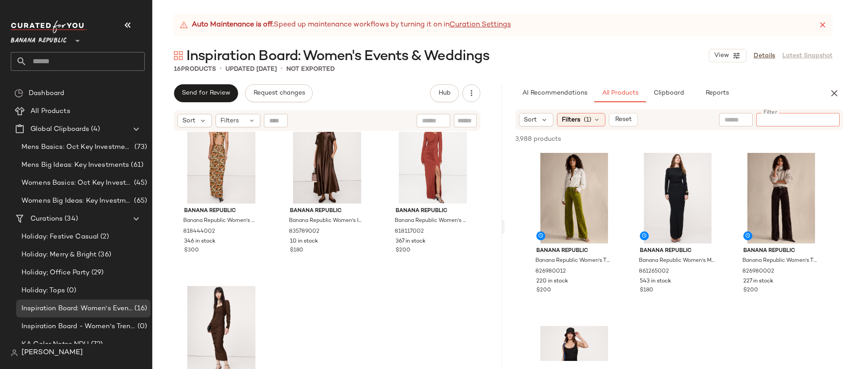
paste input "**********"
type input "**********"
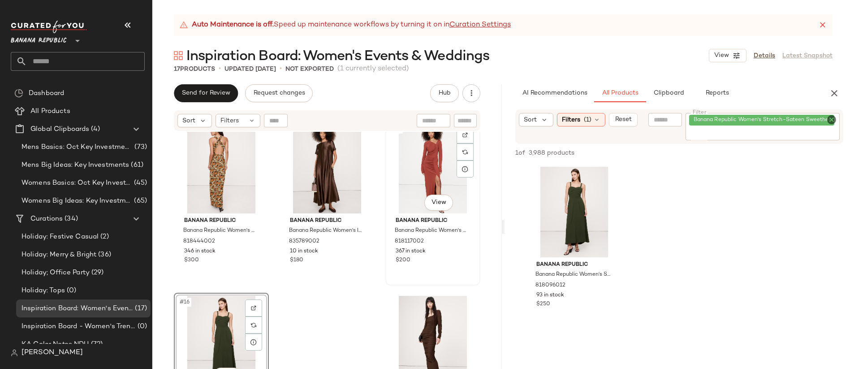
scroll to position [714, 0]
click at [363, 321] on div "Banana Republic Banana Republic Women's Everywhere Ponte Ruched Midi Dress Gana…" at bounding box center [327, 261] width 350 height 259
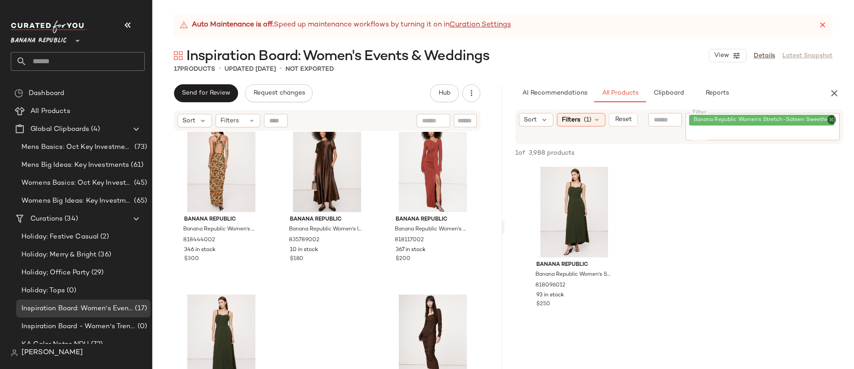
click at [832, 121] on icon "Clear Filter" at bounding box center [831, 119] width 11 height 11
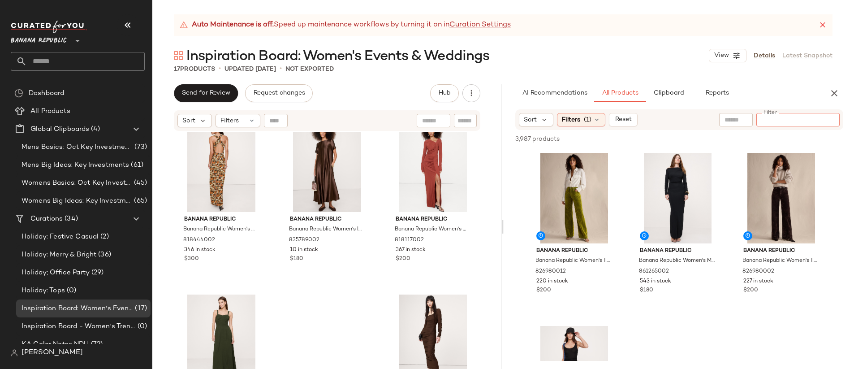
paste input "**********"
type input "**********"
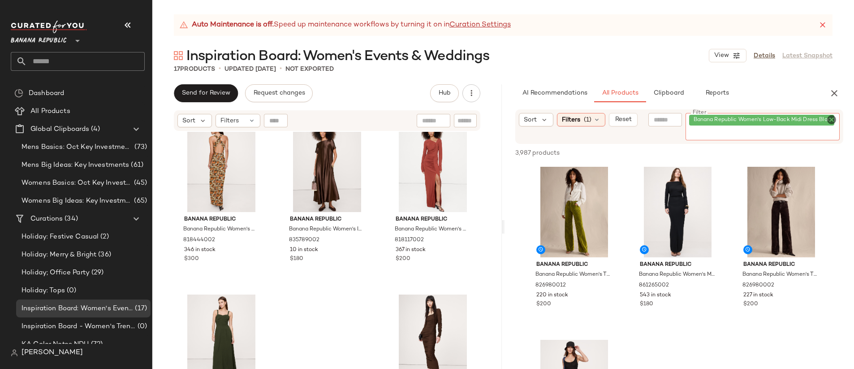
scroll to position [0, 0]
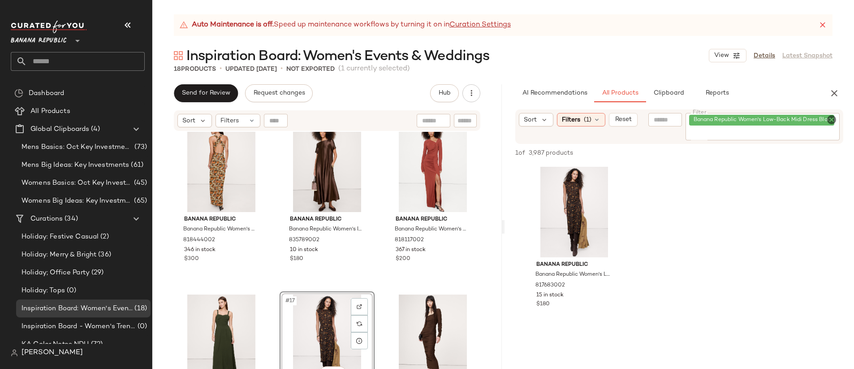
click at [835, 121] on icon "Clear Filter" at bounding box center [831, 119] width 11 height 11
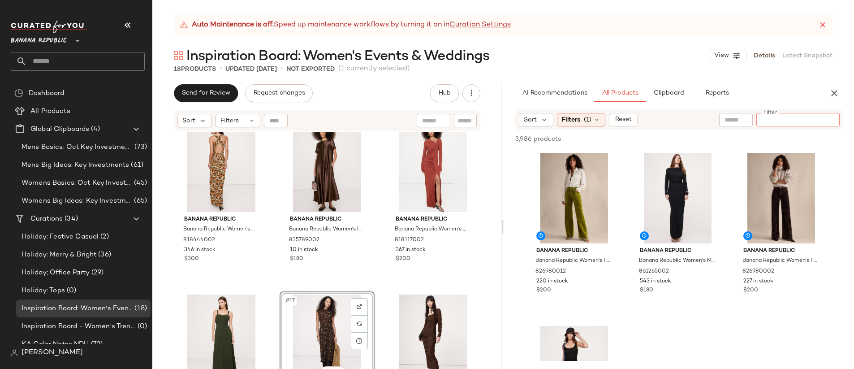
paste input "*********"
type input "*********"
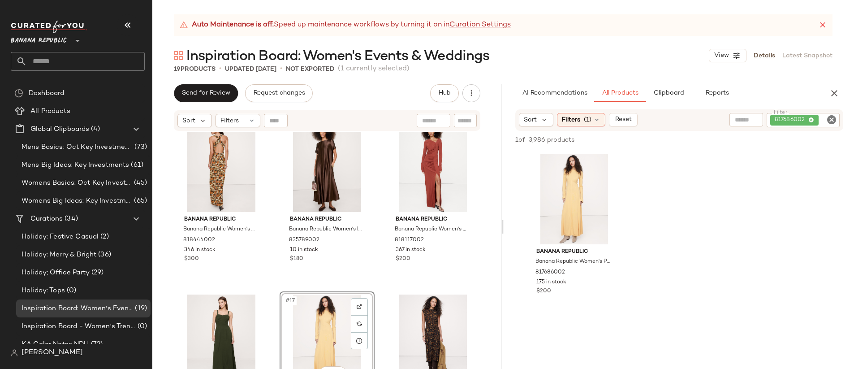
click at [377, 255] on div "Banana Republic Banana Republic Women's Everywhere Ponte Ruched Midi Dress Gana…" at bounding box center [327, 261] width 350 height 259
click at [834, 120] on icon "Clear Filter" at bounding box center [831, 119] width 11 height 11
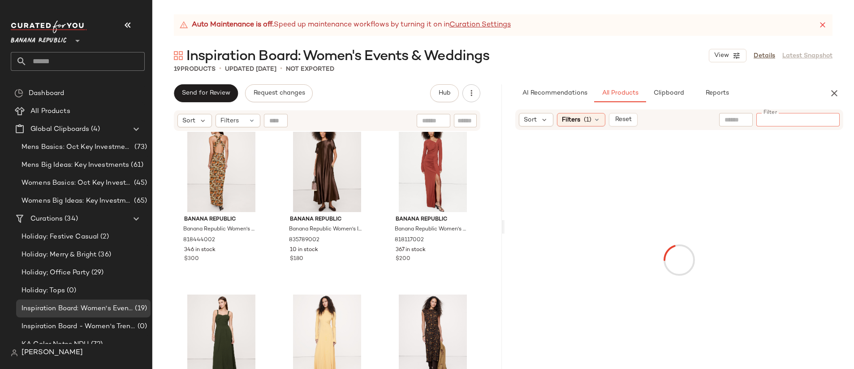
paste input "**********"
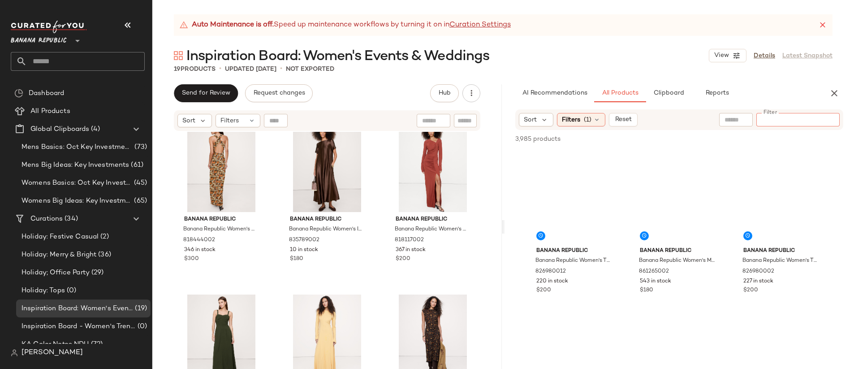
type input "**********"
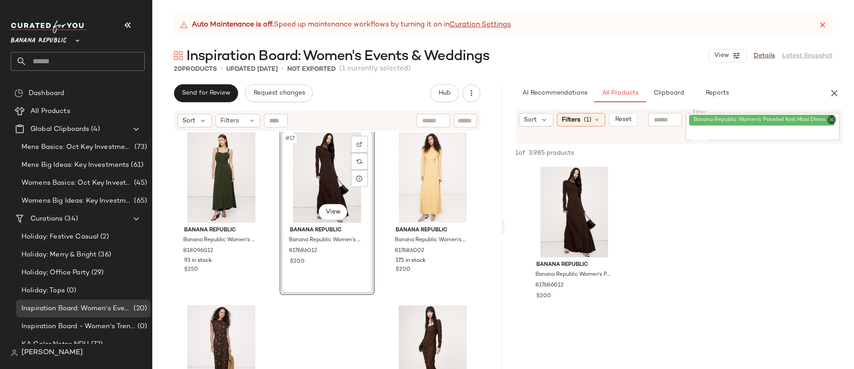
scroll to position [888, 0]
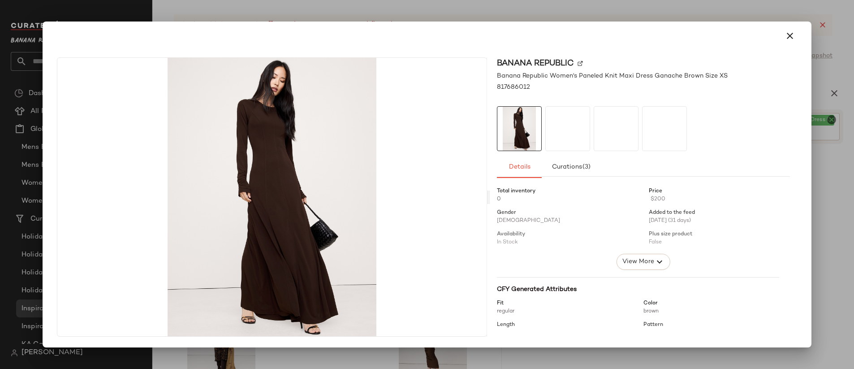
drag, startPoint x: 311, startPoint y: 200, endPoint x: 383, endPoint y: 298, distance: 121.2
click at [383, 298] on body "Banana Republic ** Dashboard All Products Global Clipboards (4) Mens Basics: Oc…" at bounding box center [427, 184] width 854 height 369
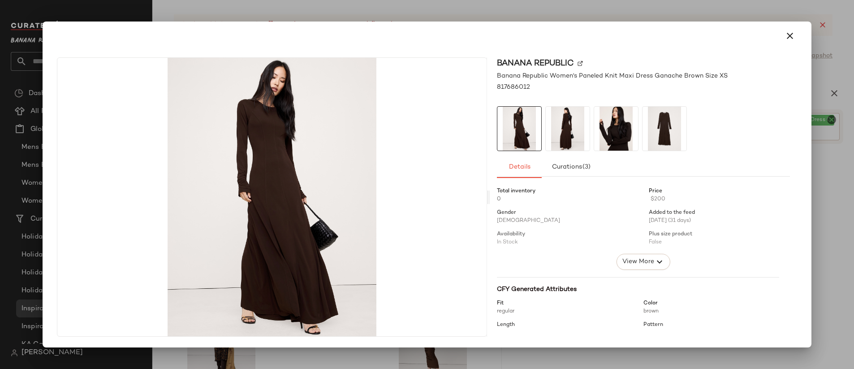
click at [370, 351] on div at bounding box center [427, 184] width 854 height 369
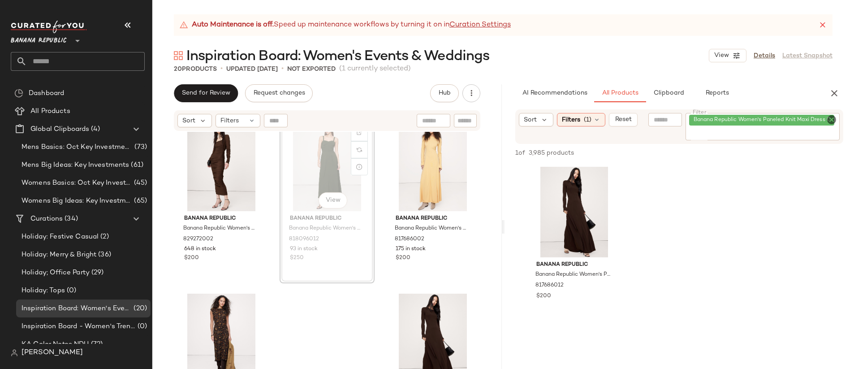
scroll to position [888, 0]
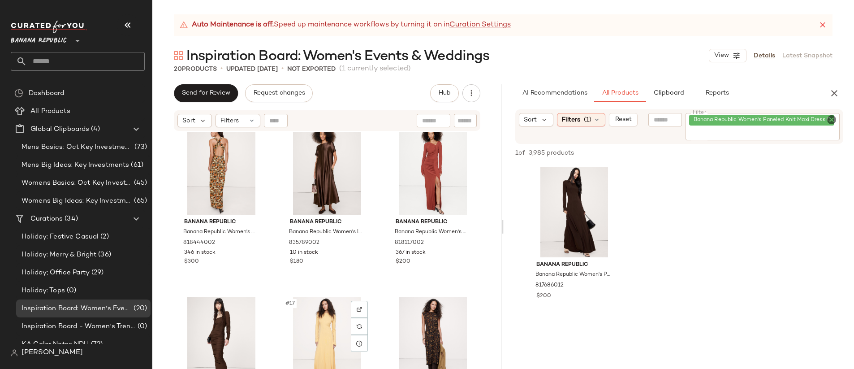
scroll to position [712, 0]
drag, startPoint x: 295, startPoint y: 177, endPoint x: 851, endPoint y: 13, distance: 579.4
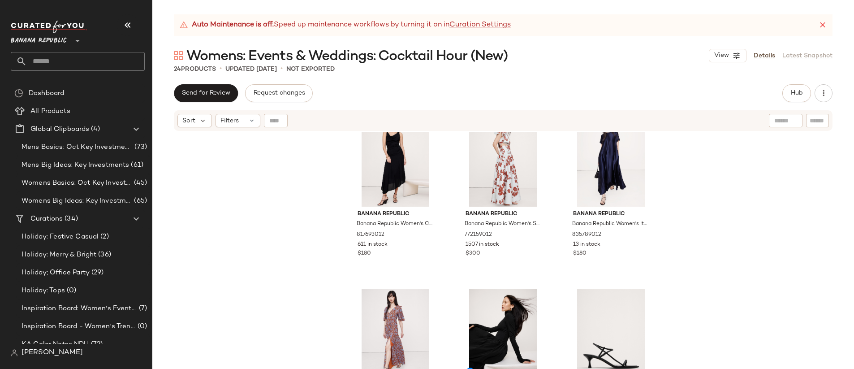
scroll to position [667, 0]
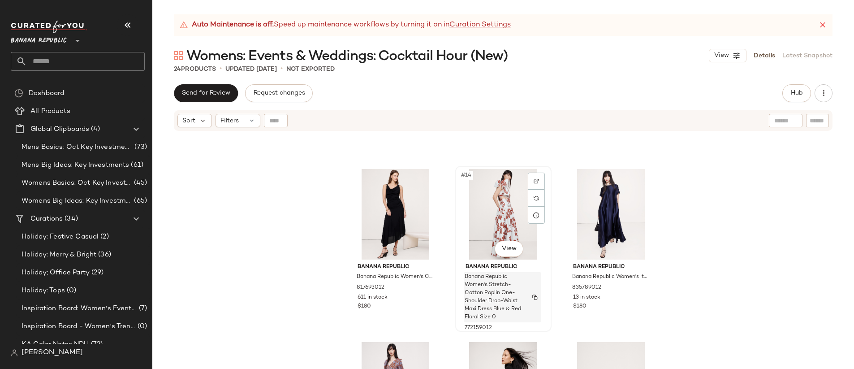
click at [534, 295] on img "button" at bounding box center [534, 296] width 5 height 5
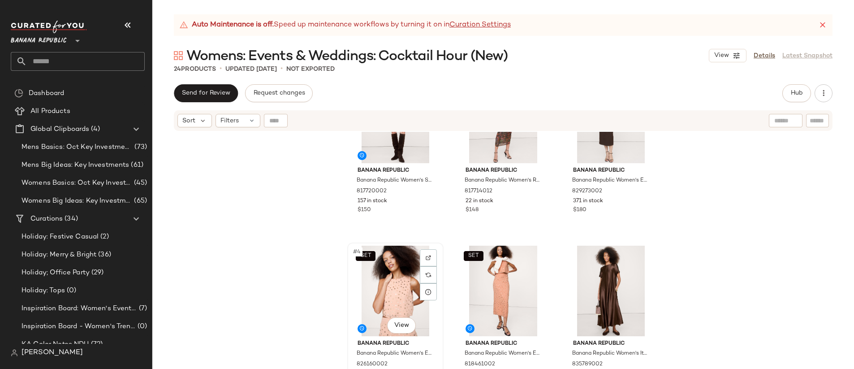
scroll to position [0, 0]
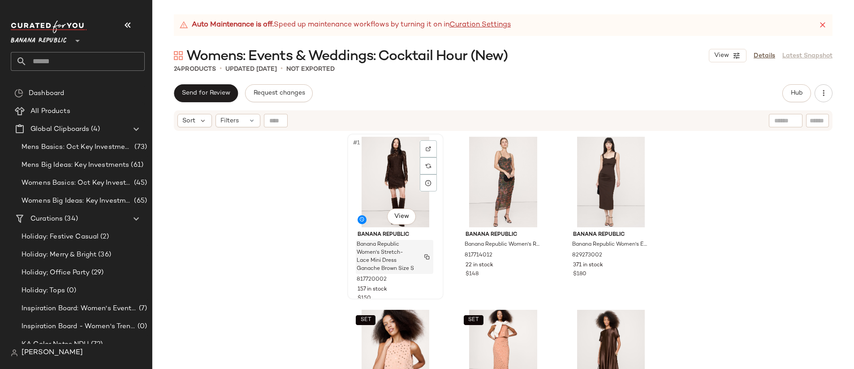
click at [425, 255] on img "button" at bounding box center [426, 256] width 5 height 5
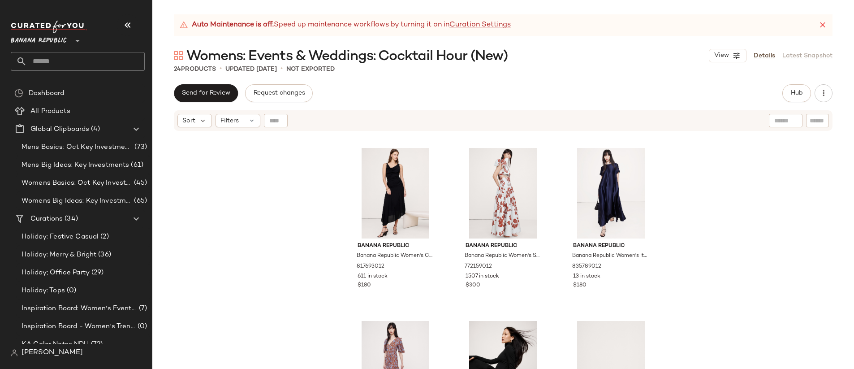
scroll to position [629, 0]
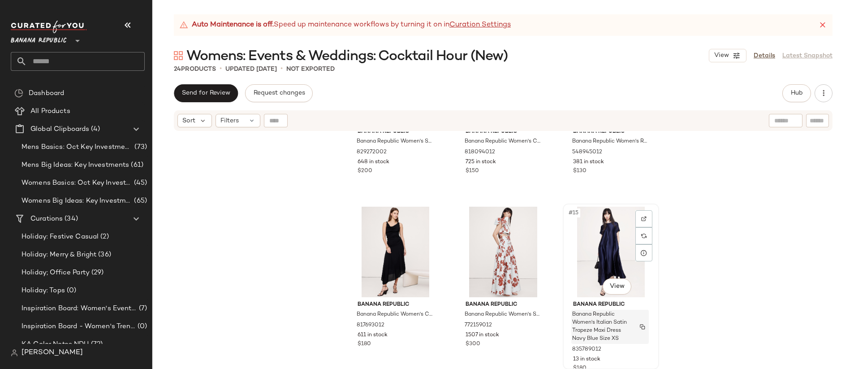
click at [640, 325] on img "button" at bounding box center [642, 326] width 5 height 5
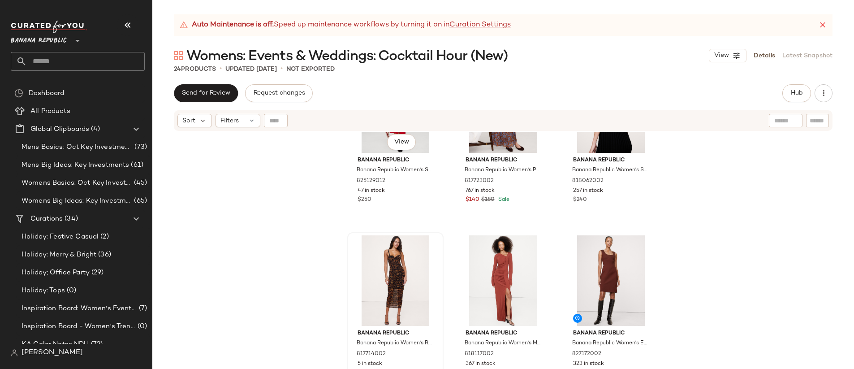
scroll to position [1126, 0]
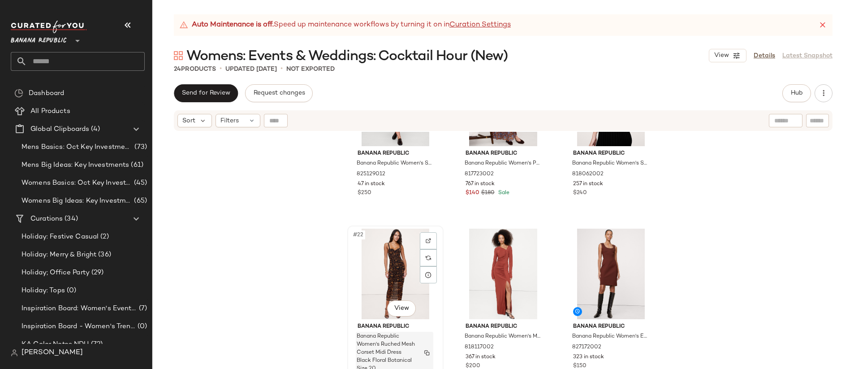
click at [424, 354] on img "button" at bounding box center [426, 352] width 5 height 5
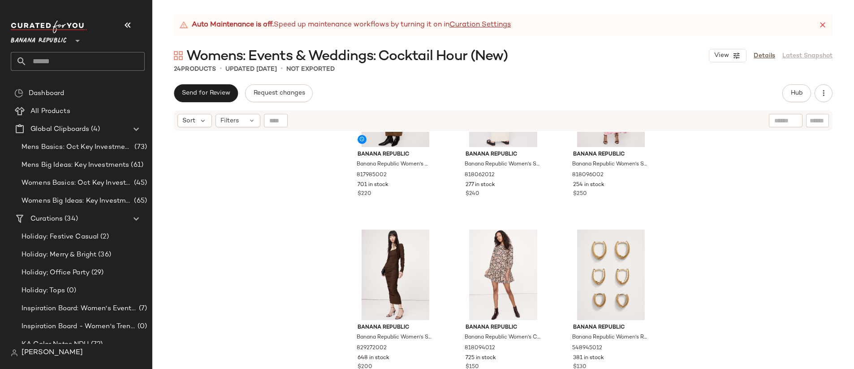
scroll to position [0, 0]
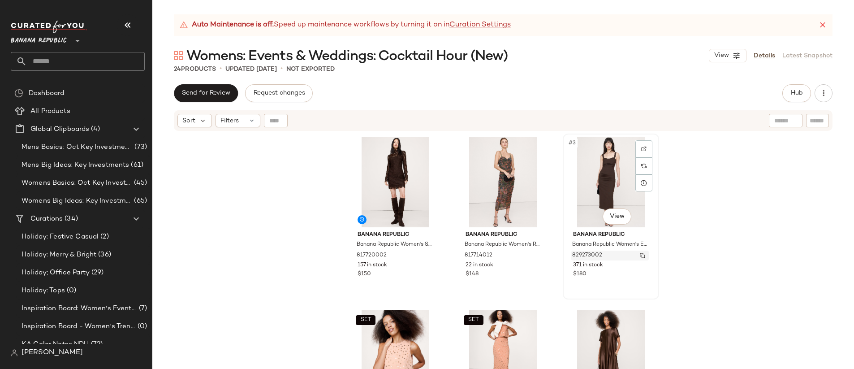
click at [640, 256] on img "button" at bounding box center [642, 255] width 5 height 5
click at [759, 203] on div "Banana Republic Banana Republic Women's Stretch-Lace Mini Dress Ganache Brown S…" at bounding box center [503, 261] width 702 height 259
drag, startPoint x: 786, startPoint y: 203, endPoint x: 769, endPoint y: 202, distance: 16.2
click at [759, 202] on div "Banana Republic Banana Republic Women's Stretch-Lace Mini Dress Ganache Brown S…" at bounding box center [503, 261] width 702 height 259
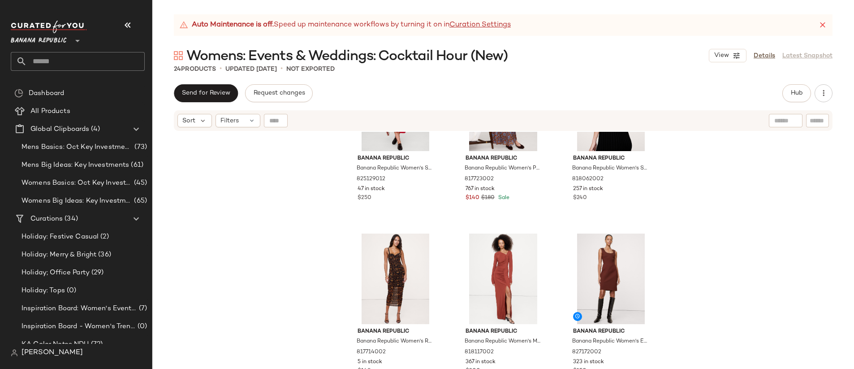
scroll to position [1126, 0]
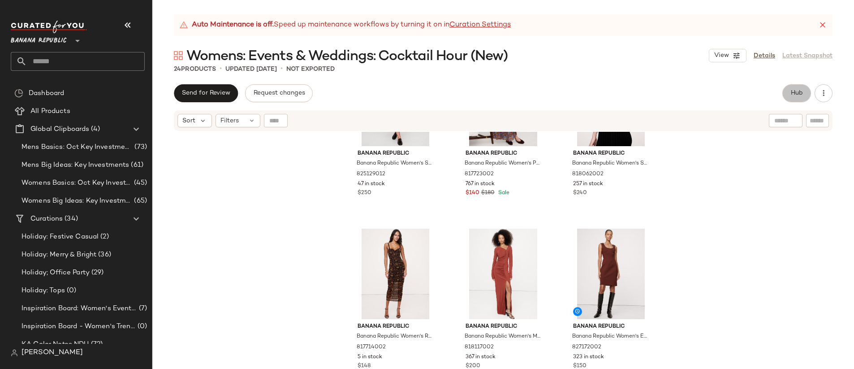
click at [759, 92] on button "Hub" at bounding box center [796, 93] width 29 height 18
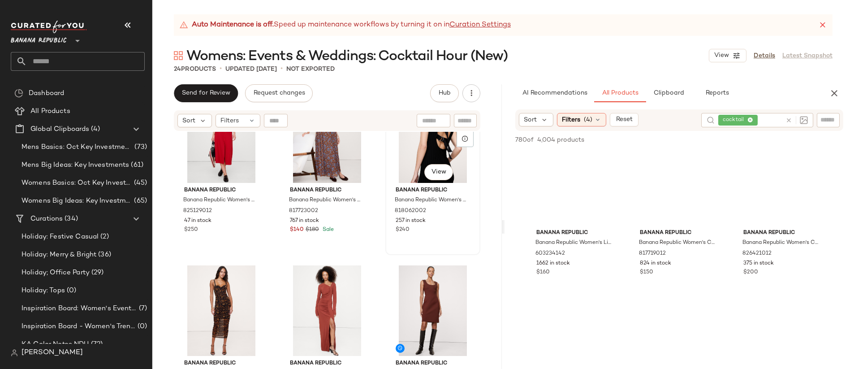
scroll to position [1104, 0]
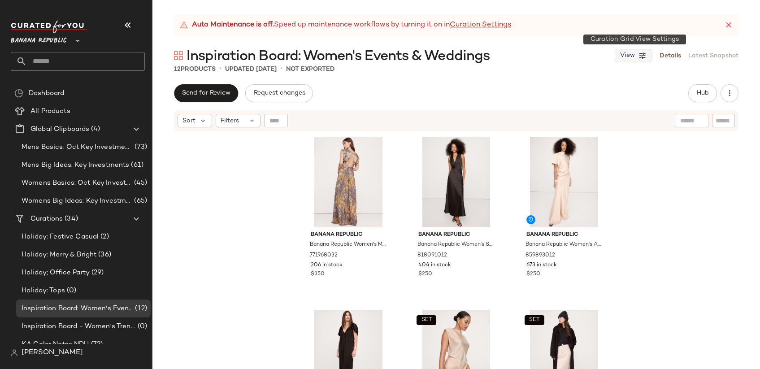
click at [642, 57] on icon "button" at bounding box center [642, 56] width 8 height 8
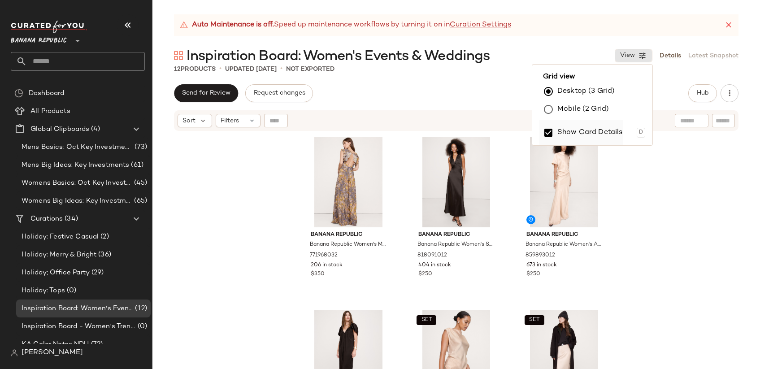
click at [608, 135] on label "Show Card Details" at bounding box center [589, 132] width 65 height 25
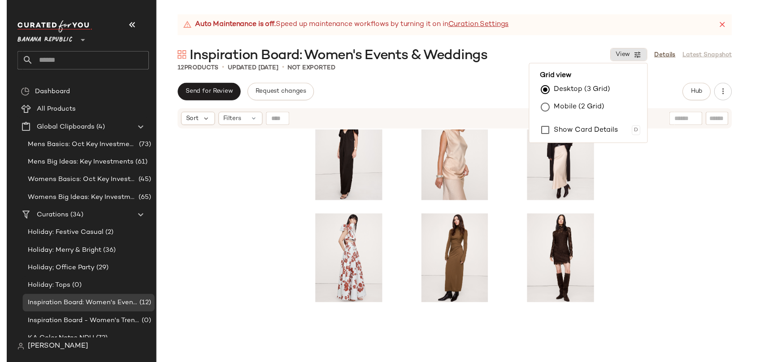
scroll to position [158, 0]
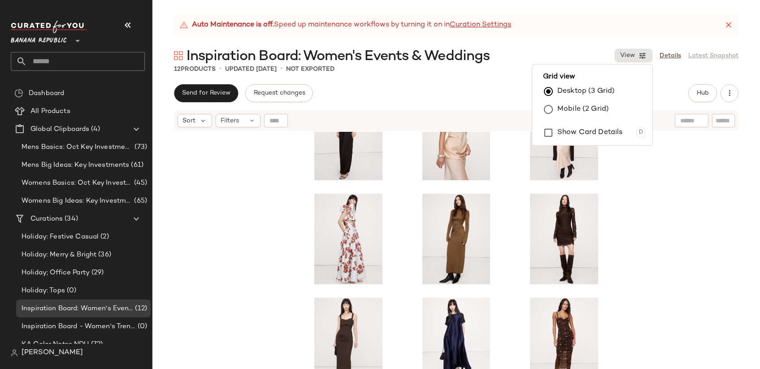
click at [653, 292] on div "SET SET" at bounding box center [455, 261] width 607 height 259
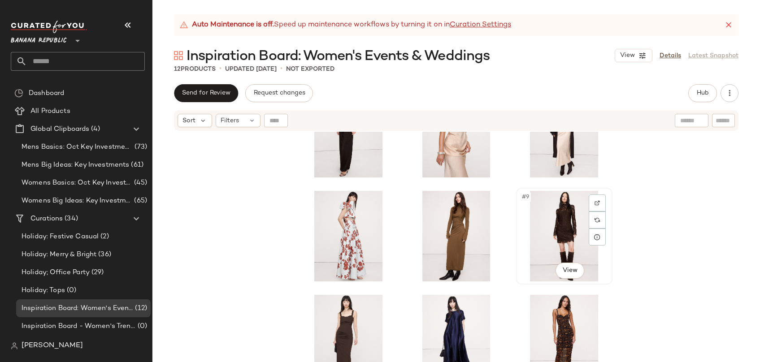
scroll to position [165, 0]
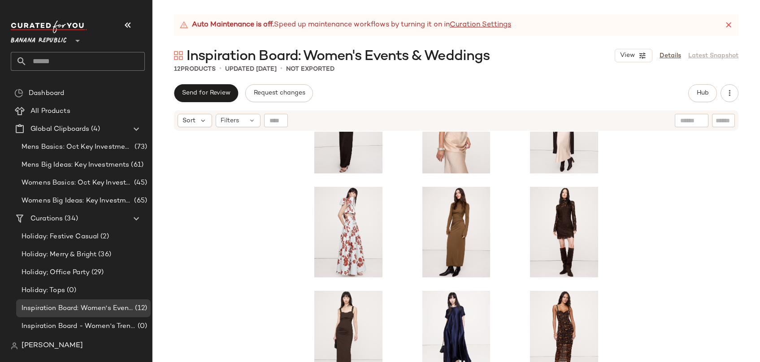
click at [719, 277] on div "SET SET" at bounding box center [455, 258] width 607 height 253
click at [699, 91] on span "Hub" at bounding box center [702, 93] width 13 height 7
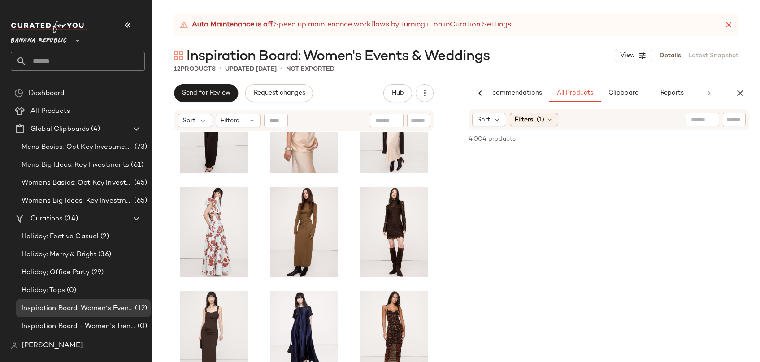
scroll to position [0, 22]
click at [734, 121] on icon "Clear Filter" at bounding box center [737, 119] width 11 height 11
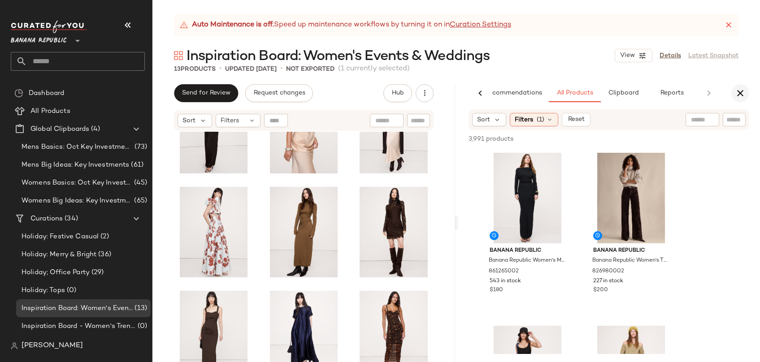
click at [744, 94] on icon "button" at bounding box center [739, 93] width 11 height 11
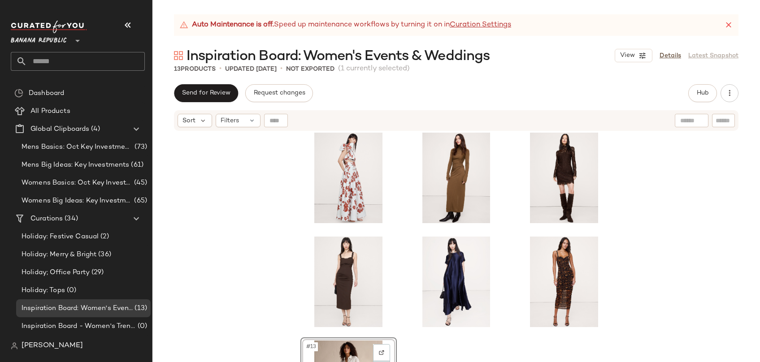
scroll to position [219, 0]
click at [670, 265] on div "SET SET #13 View" at bounding box center [455, 258] width 607 height 253
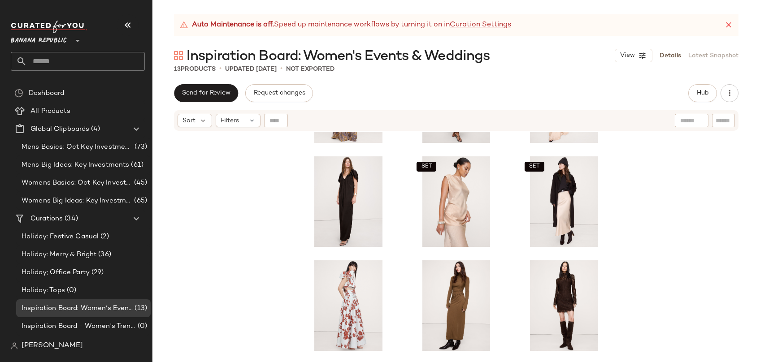
scroll to position [0, 0]
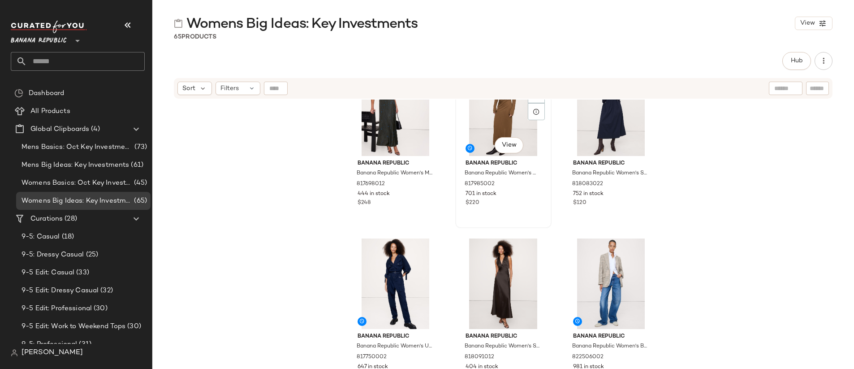
scroll to position [1575, 0]
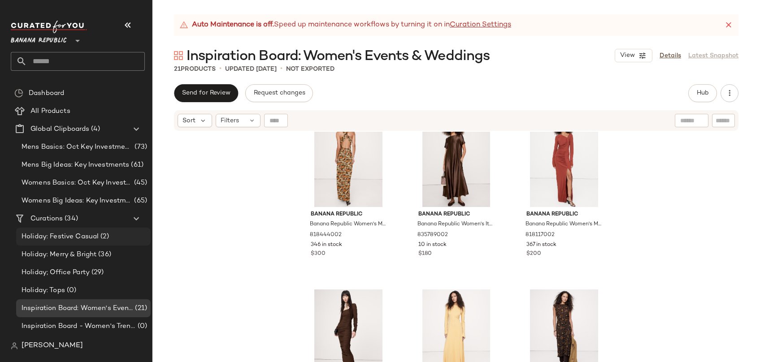
scroll to position [717, 0]
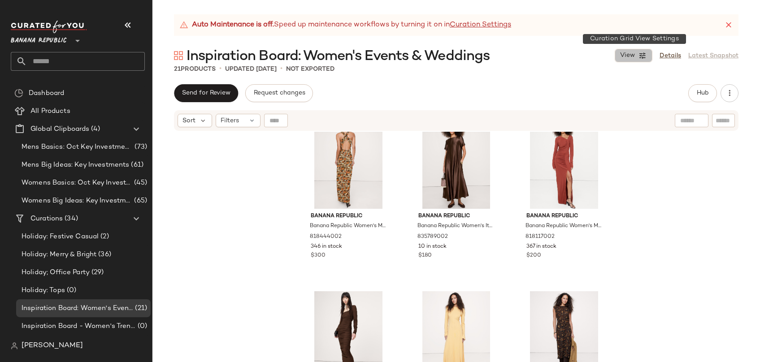
click at [644, 52] on icon "button" at bounding box center [642, 56] width 8 height 8
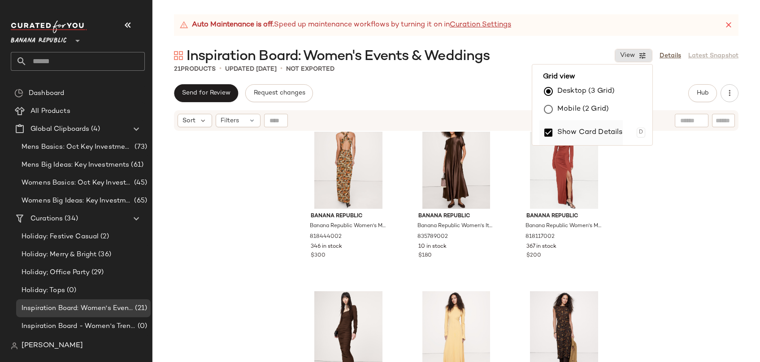
click at [608, 129] on label "Show Card Details" at bounding box center [589, 132] width 65 height 25
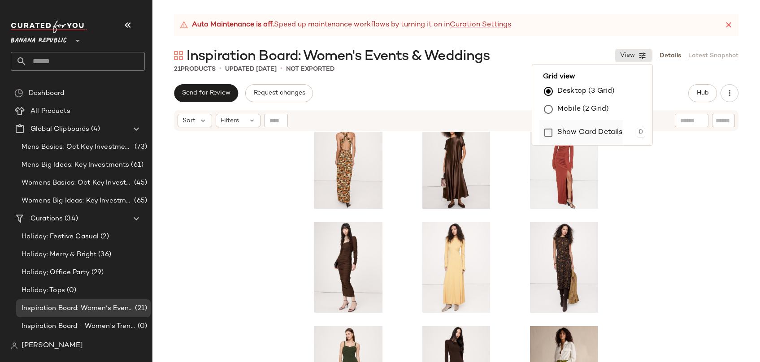
scroll to position [441, 0]
click at [639, 228] on div at bounding box center [455, 258] width 607 height 253
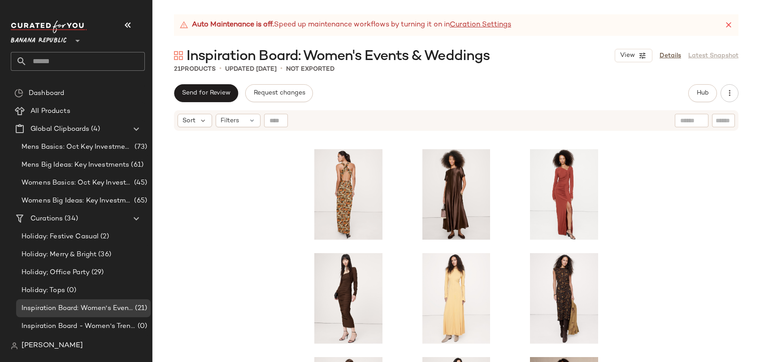
scroll to position [411, 0]
